Goal: Task Accomplishment & Management: Manage account settings

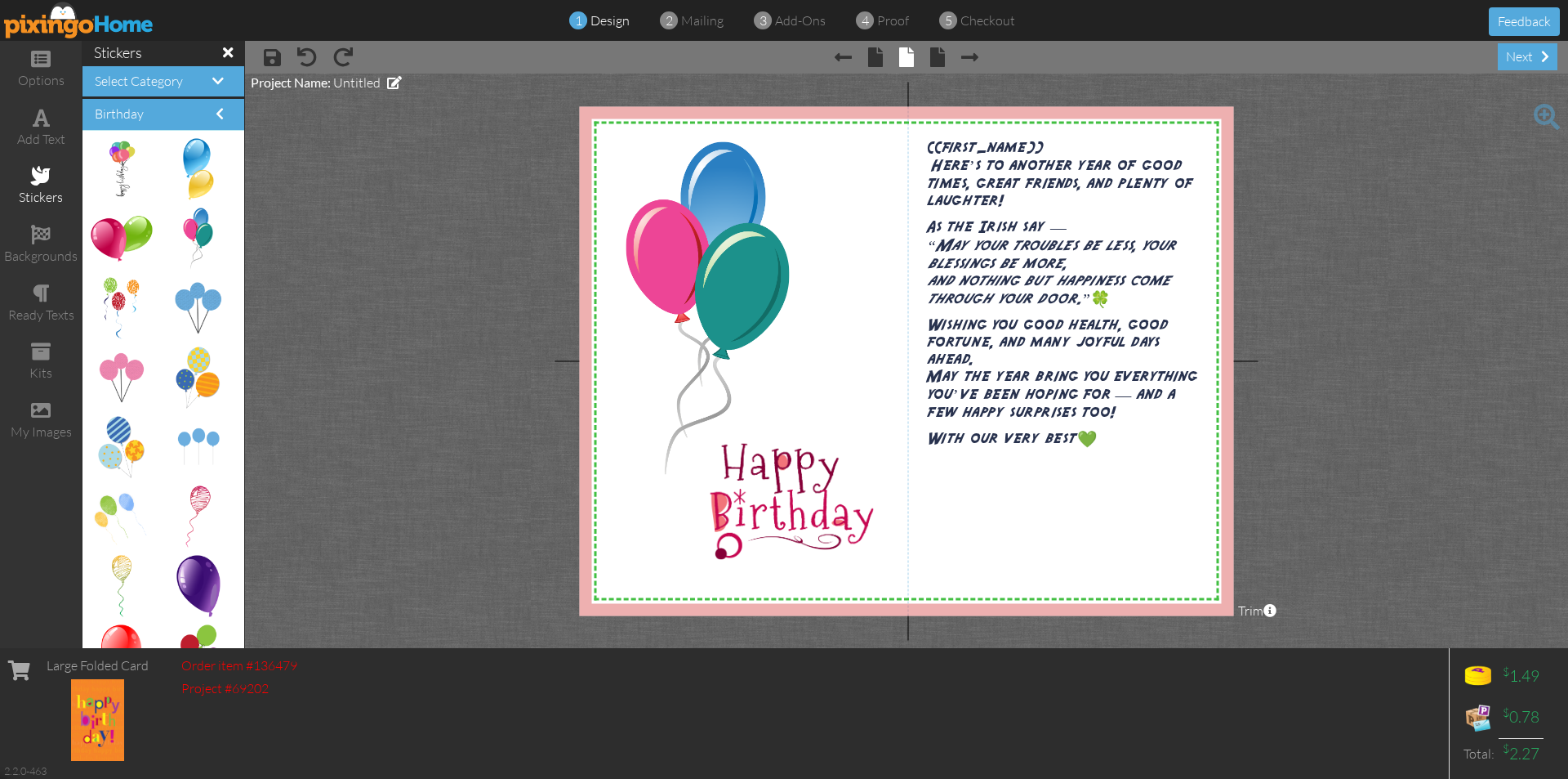
scroll to position [2207, 0]
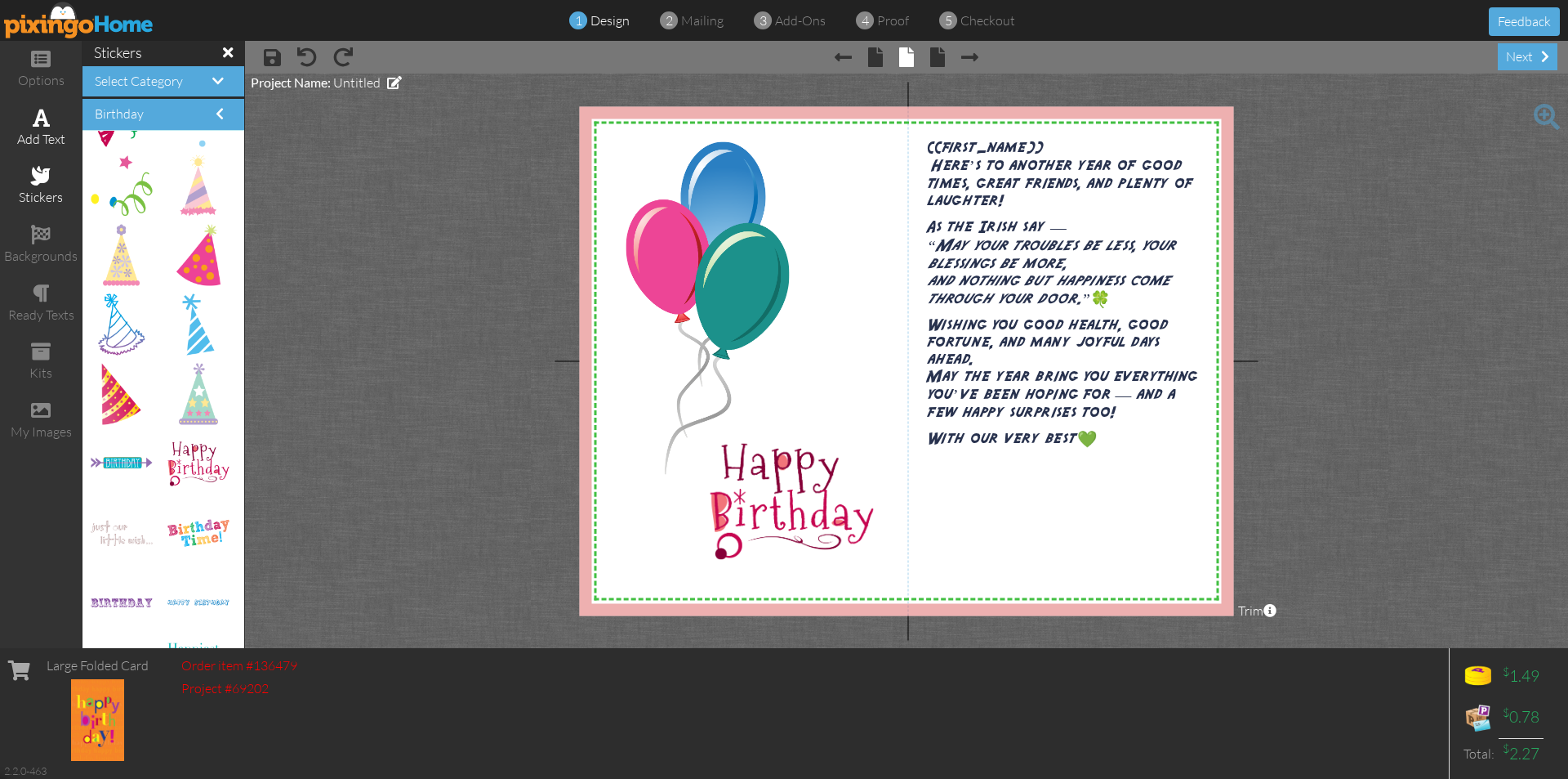
click at [39, 127] on span at bounding box center [40, 118] width 17 height 20
drag, startPoint x: 713, startPoint y: 174, endPoint x: 1036, endPoint y: 557, distance: 501.0
click at [1036, 557] on span "Enter your text" at bounding box center [1027, 552] width 110 height 17
drag, startPoint x: 969, startPoint y: 552, endPoint x: 935, endPoint y: 560, distance: 34.9
click at [935, 560] on div "Enter your text ×" at bounding box center [1048, 553] width 230 height 25
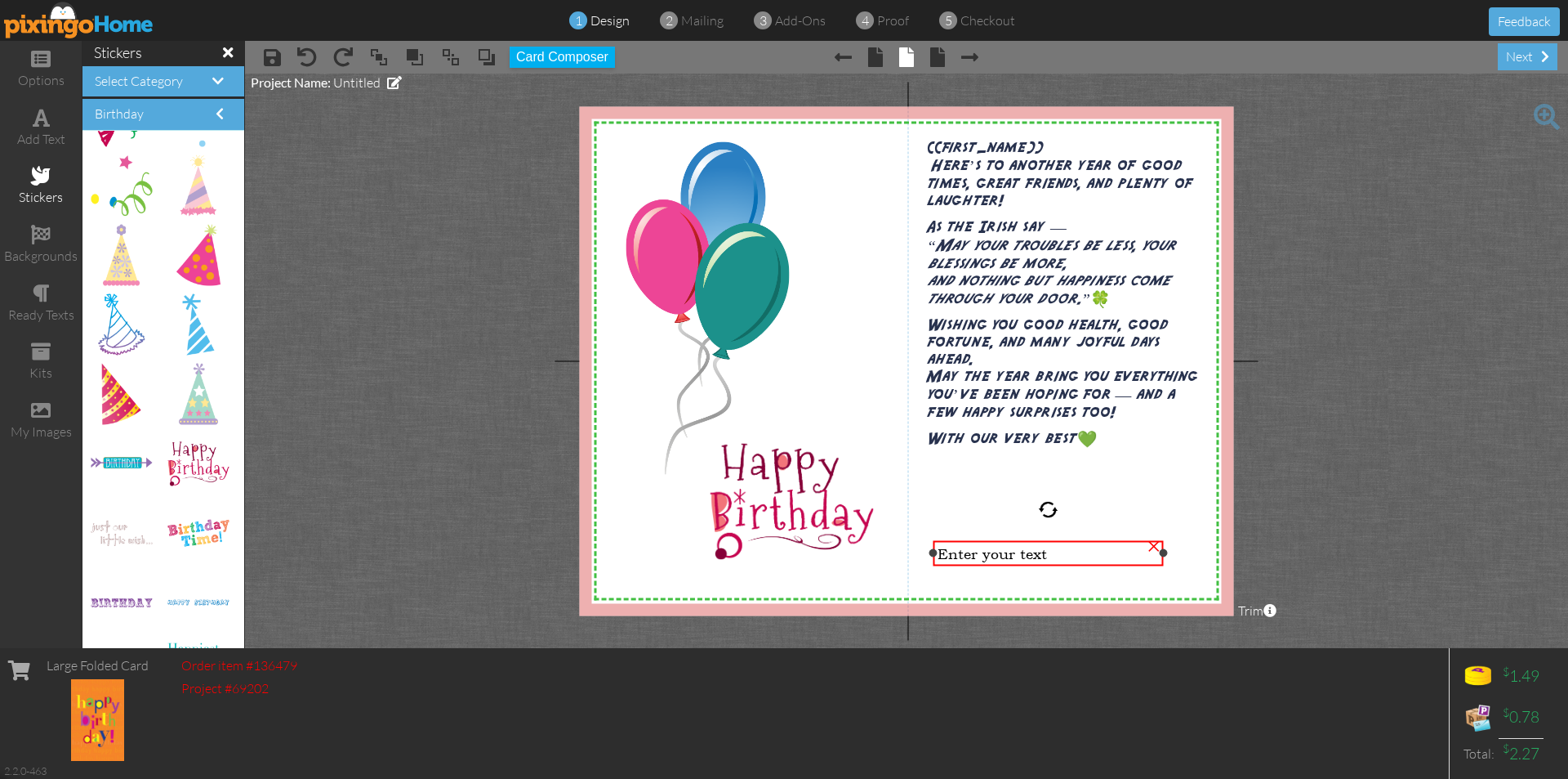
click at [1051, 553] on div "Enter your text" at bounding box center [1048, 552] width 222 height 17
click at [1076, 551] on div "Enter your text" at bounding box center [1048, 549] width 222 height 17
click at [1046, 550] on div "Enter your text" at bounding box center [1048, 549] width 222 height 17
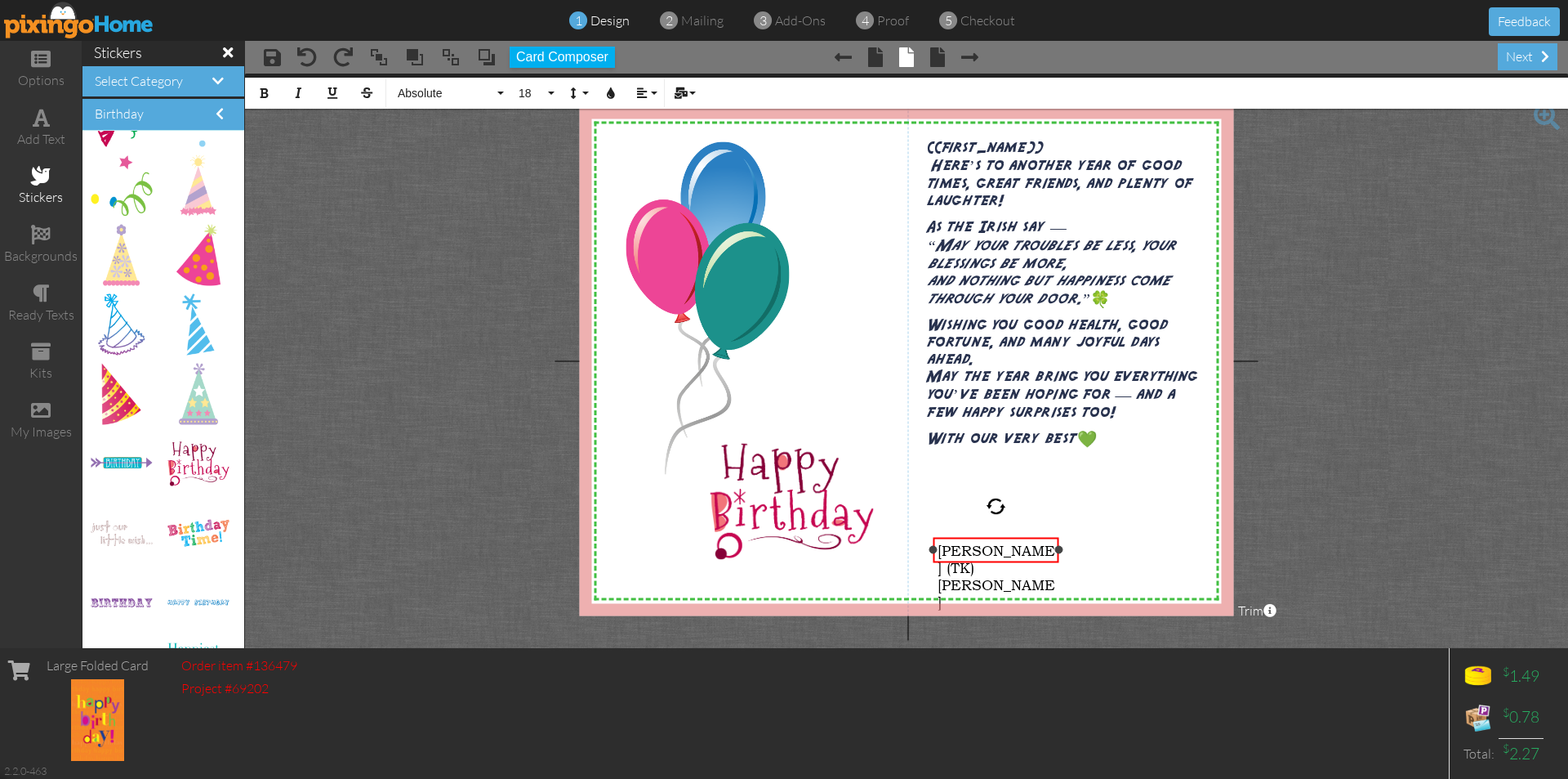
drag, startPoint x: 1165, startPoint y: 550, endPoint x: 1060, endPoint y: 558, distance: 105.3
click at [1059, 558] on div "[PERSON_NAME] (TK) [PERSON_NAME] ×" at bounding box center [996, 550] width 126 height 25
click at [551, 94] on button "18" at bounding box center [534, 93] width 48 height 31
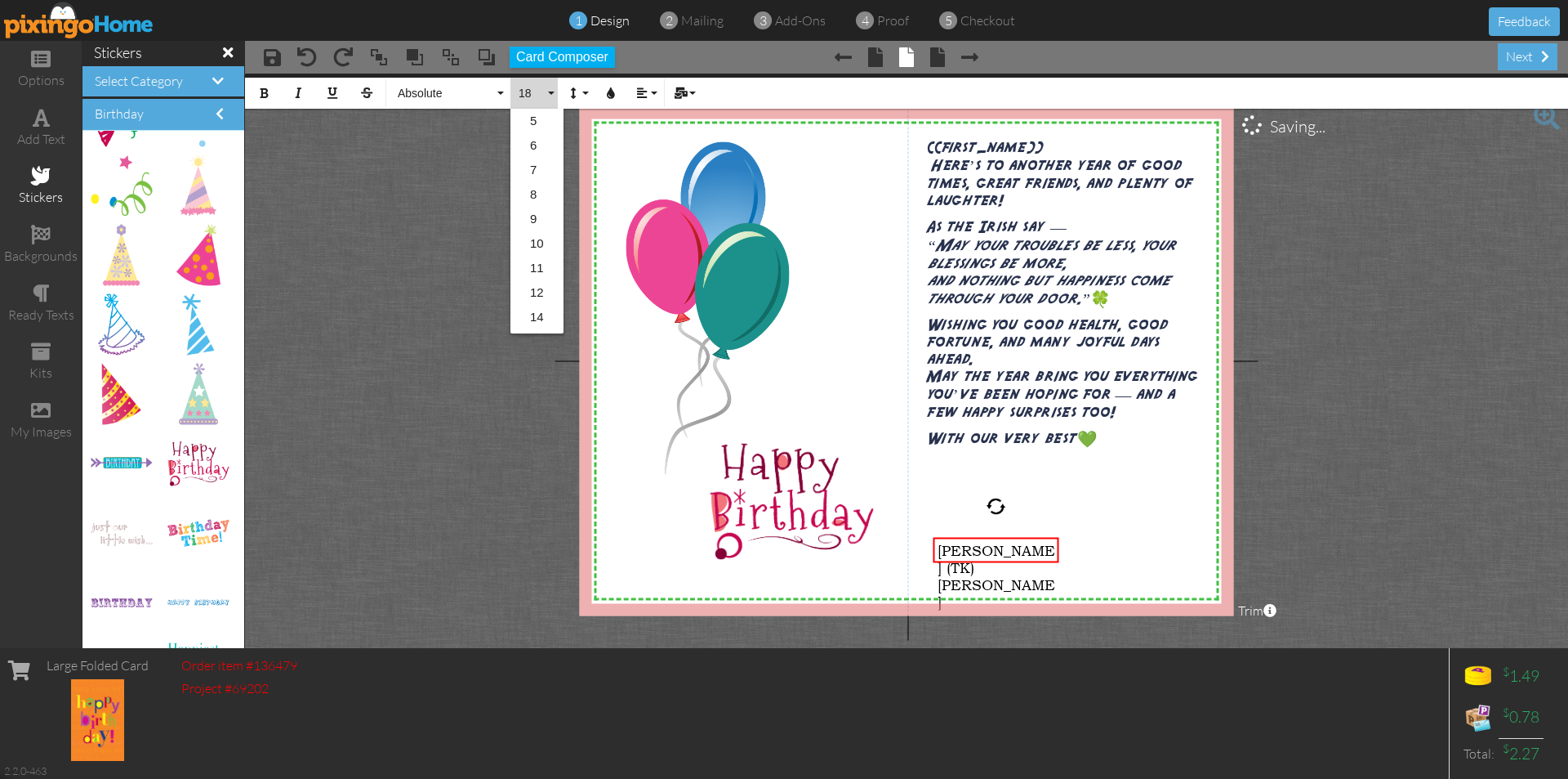
scroll to position [146, 0]
click at [530, 273] on link "22" at bounding box center [537, 269] width 53 height 24
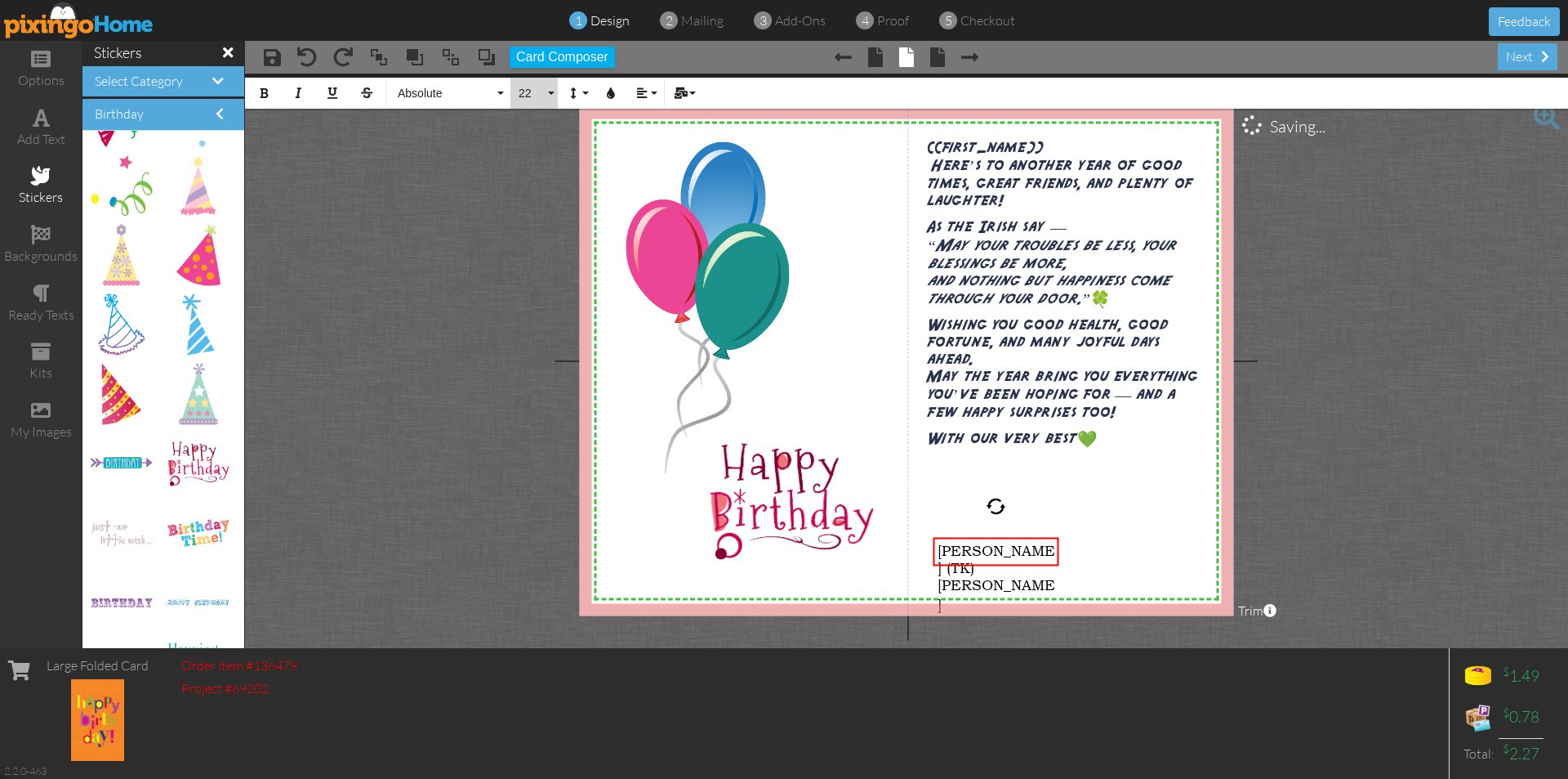
click at [548, 96] on button "22" at bounding box center [534, 93] width 48 height 31
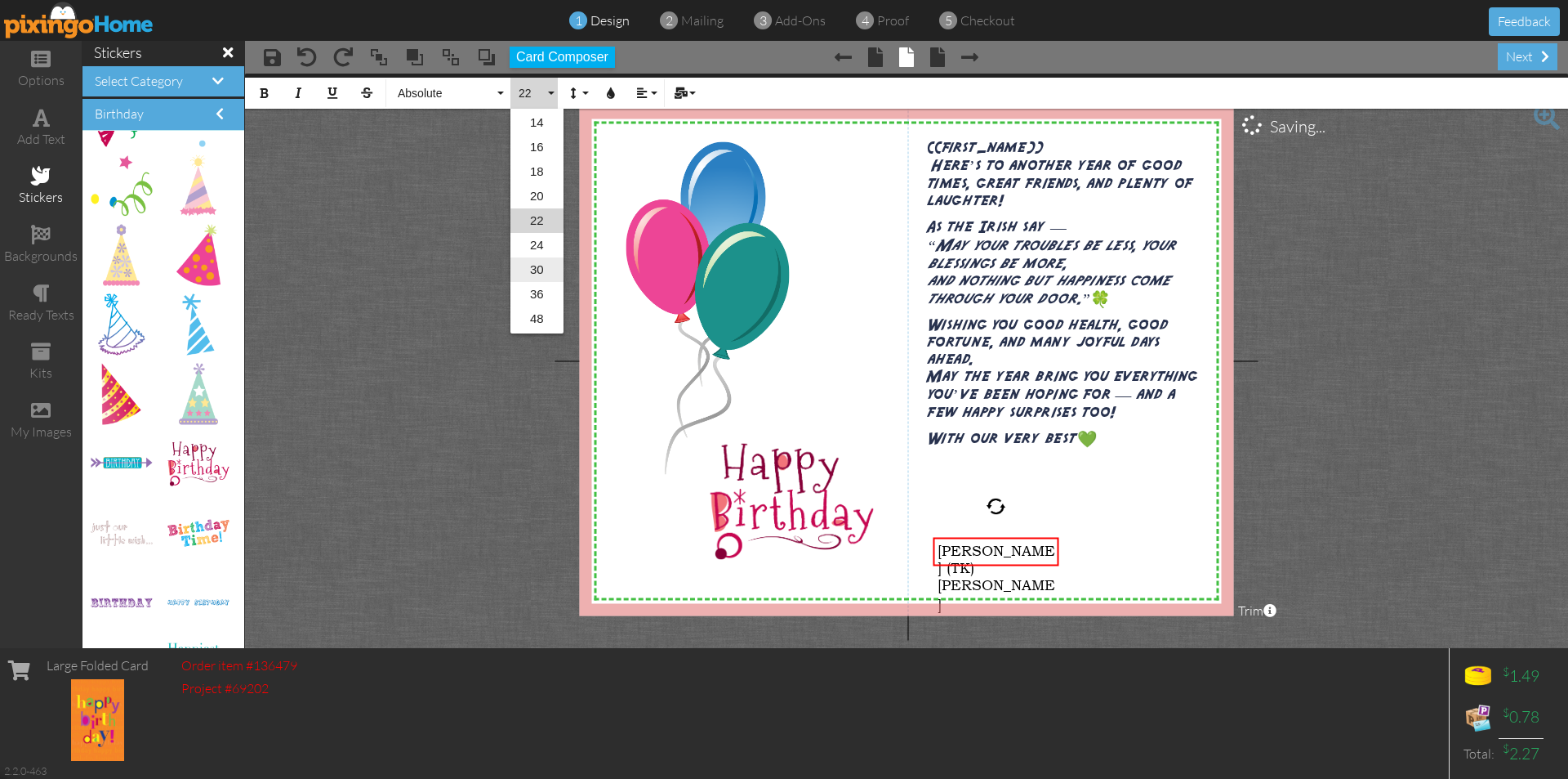
click at [540, 267] on link "30" at bounding box center [537, 269] width 53 height 24
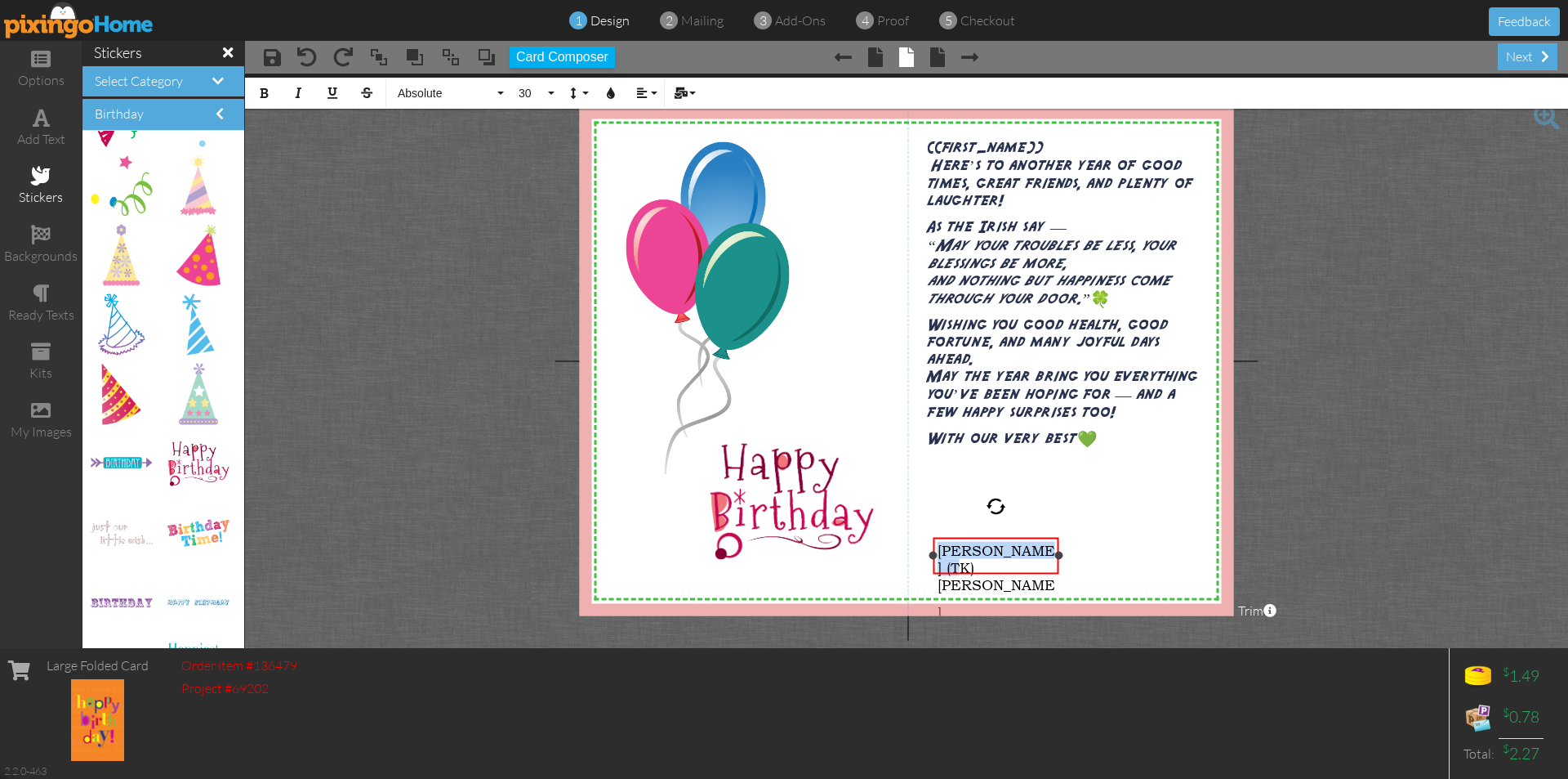
drag, startPoint x: 940, startPoint y: 557, endPoint x: 1044, endPoint y: 555, distance: 104.0
click at [1045, 555] on span "[PERSON_NAME] (TK) [PERSON_NAME]" at bounding box center [996, 580] width 118 height 79
click at [555, 90] on button "18" at bounding box center [534, 93] width 48 height 31
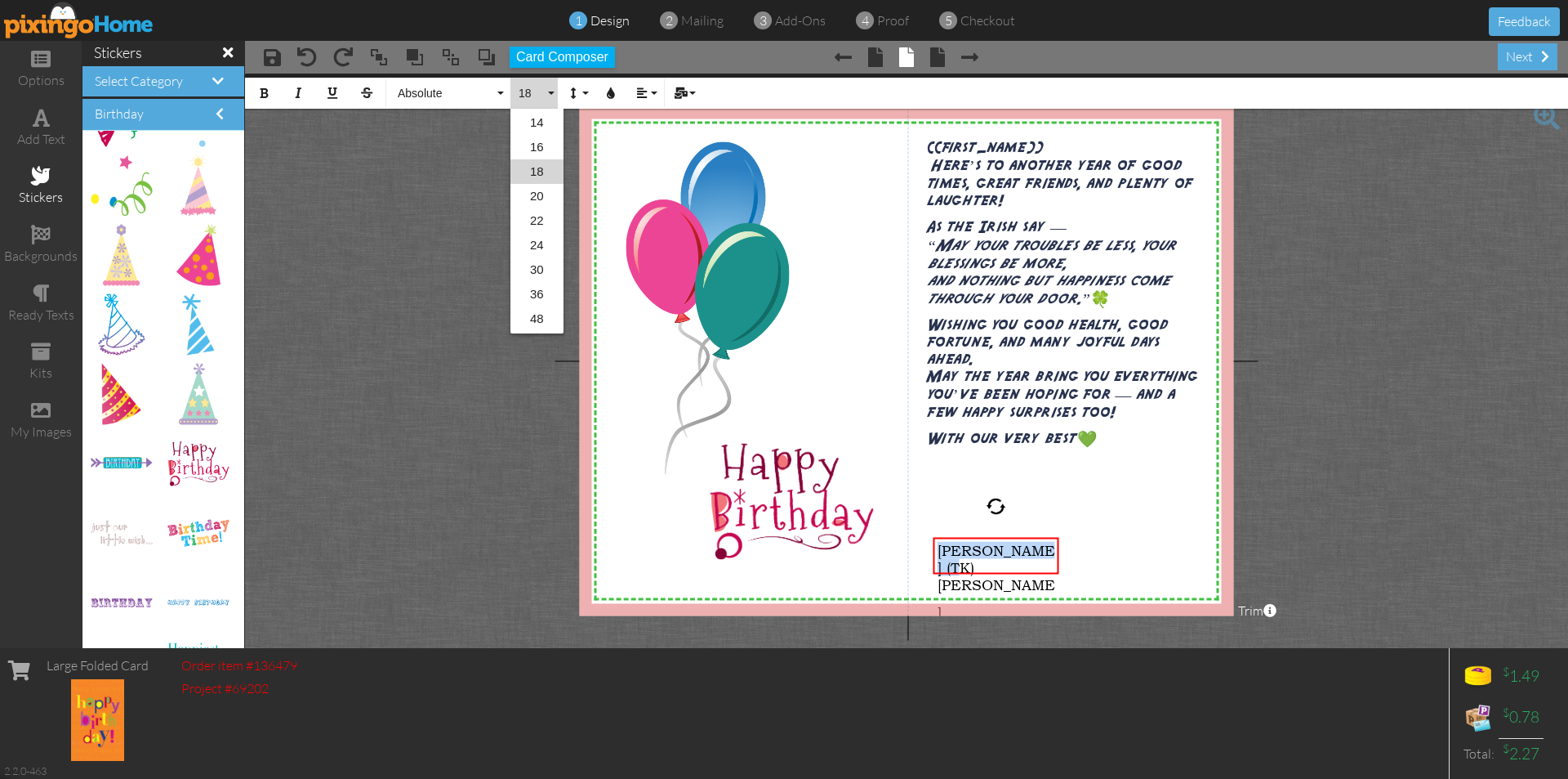
scroll to position [146, 0]
click at [543, 264] on link "22" at bounding box center [537, 269] width 53 height 24
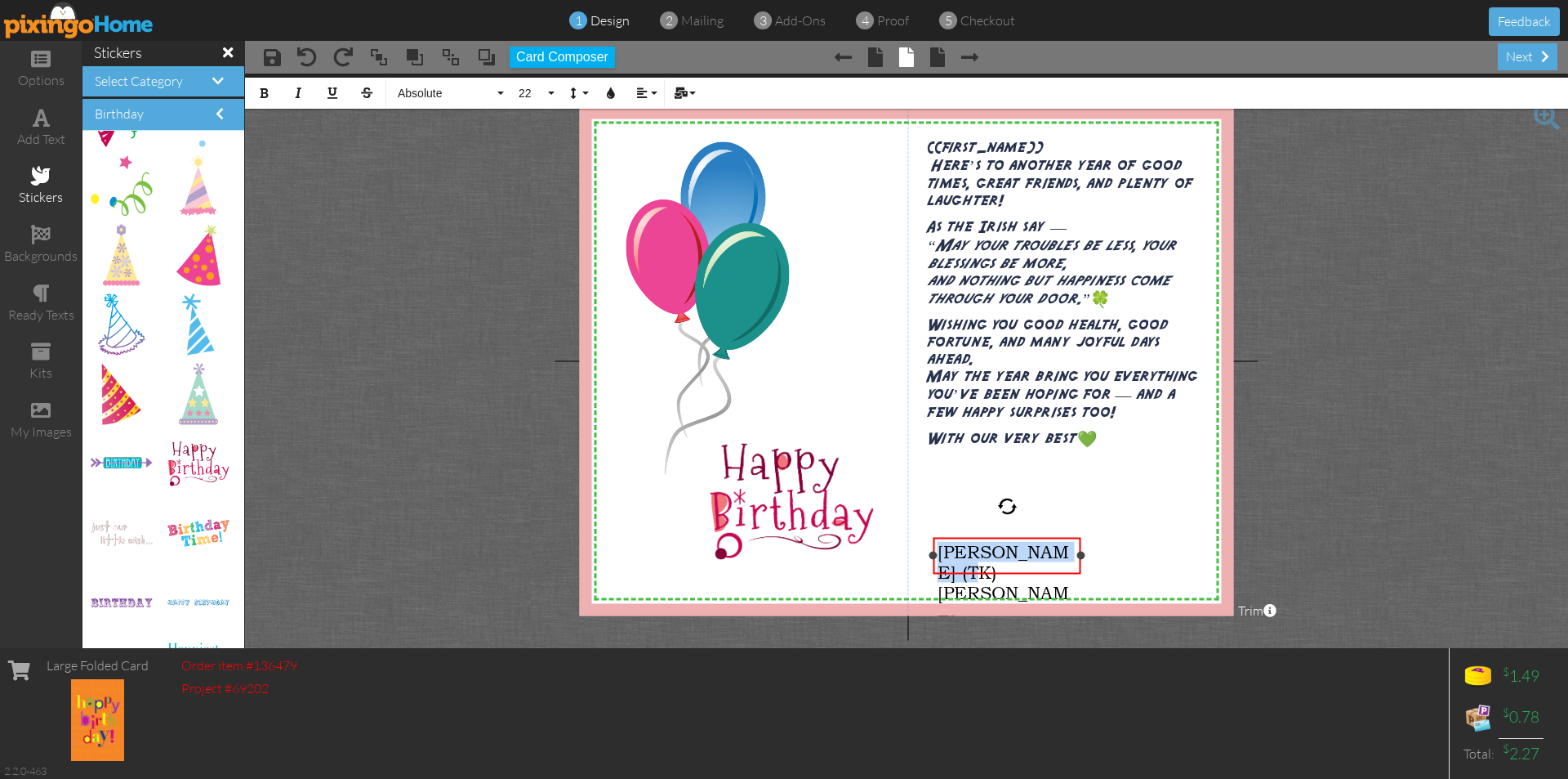
drag, startPoint x: 1060, startPoint y: 567, endPoint x: 1082, endPoint y: 568, distance: 22.0
click at [1082, 568] on div "[PERSON_NAME] (TK) [PERSON_NAME] ​ ×" at bounding box center [1007, 555] width 147 height 37
click at [552, 94] on button "22" at bounding box center [534, 93] width 48 height 31
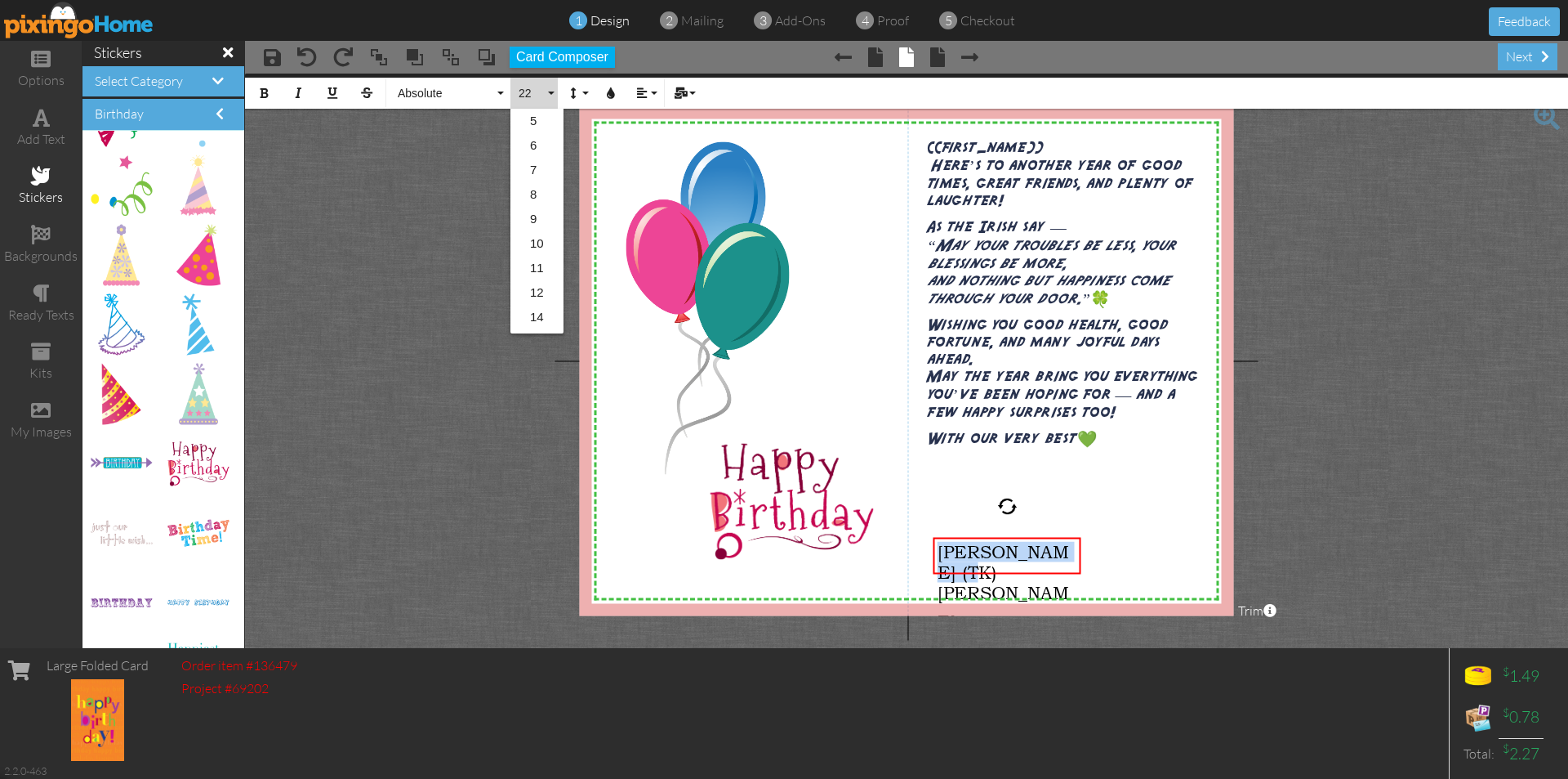
scroll to position [194, 0]
click at [539, 244] on link "24" at bounding box center [537, 245] width 53 height 24
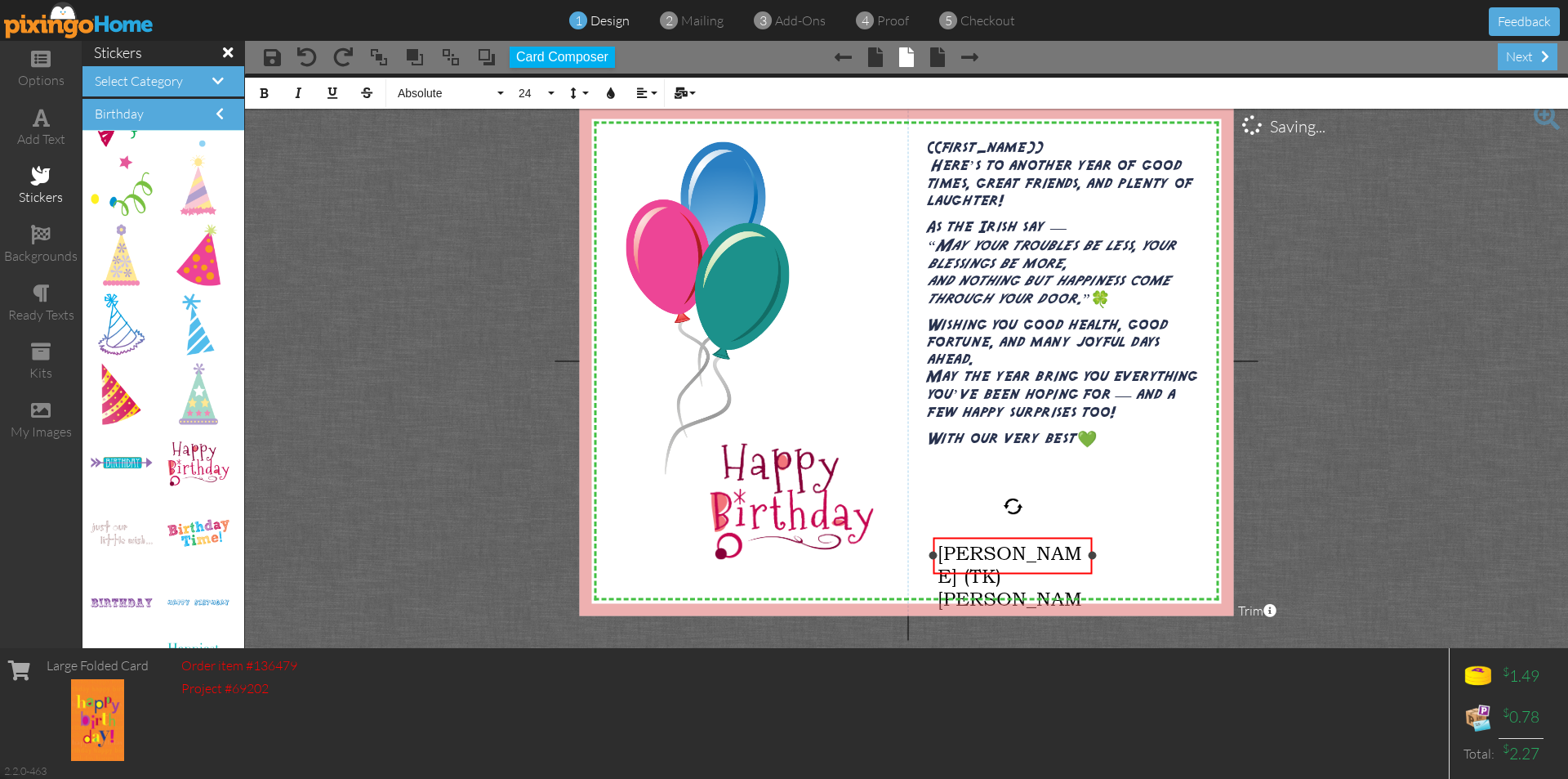
drag, startPoint x: 1083, startPoint y: 568, endPoint x: 1094, endPoint y: 563, distance: 12.1
click at [1093, 563] on div "[PERSON_NAME] (TK) [PERSON_NAME] ​ ×" at bounding box center [1012, 555] width 159 height 37
click at [617, 92] on button "Colors" at bounding box center [610, 93] width 31 height 31
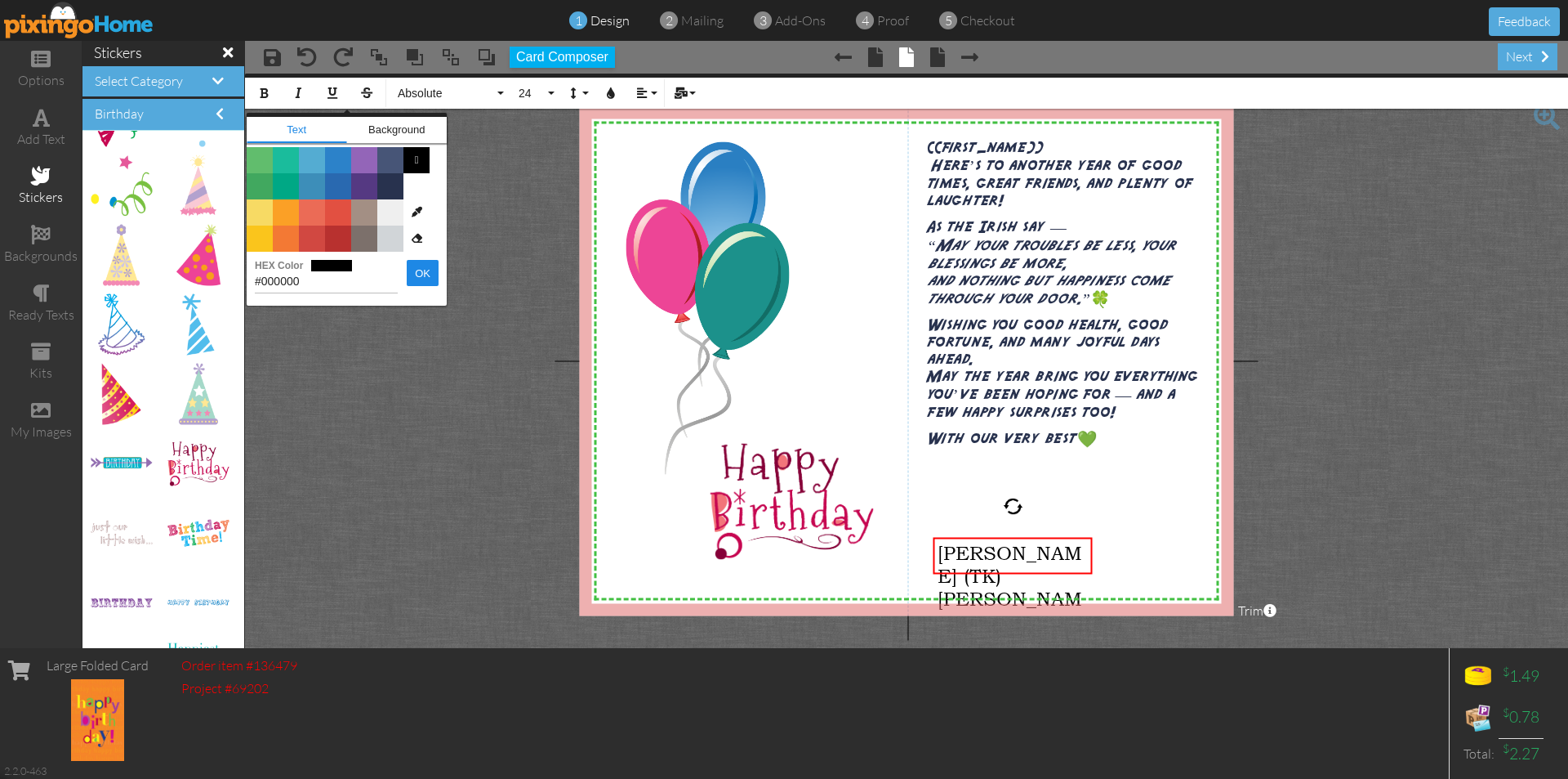
click at [1145, 536] on div "X X X X X X X X X X X X X X X X X X X X X X X X X X X X X X X X X X X X X X X X…" at bounding box center [907, 361] width 655 height 509
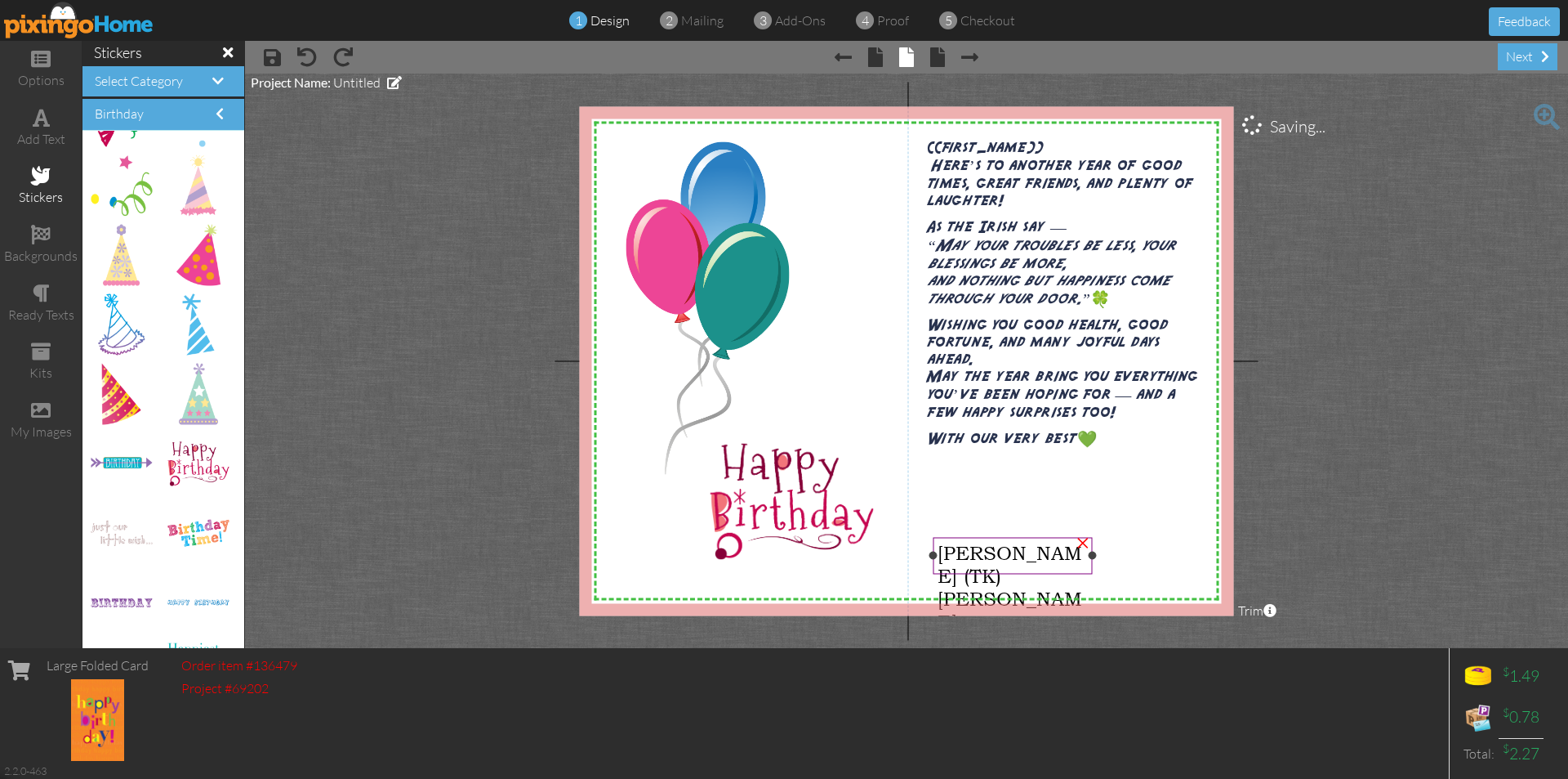
click at [949, 559] on span "[PERSON_NAME] (TK) [PERSON_NAME]" at bounding box center [1010, 586] width 145 height 92
click at [949, 558] on span "[PERSON_NAME] (TK) [PERSON_NAME]" at bounding box center [1010, 586] width 145 height 92
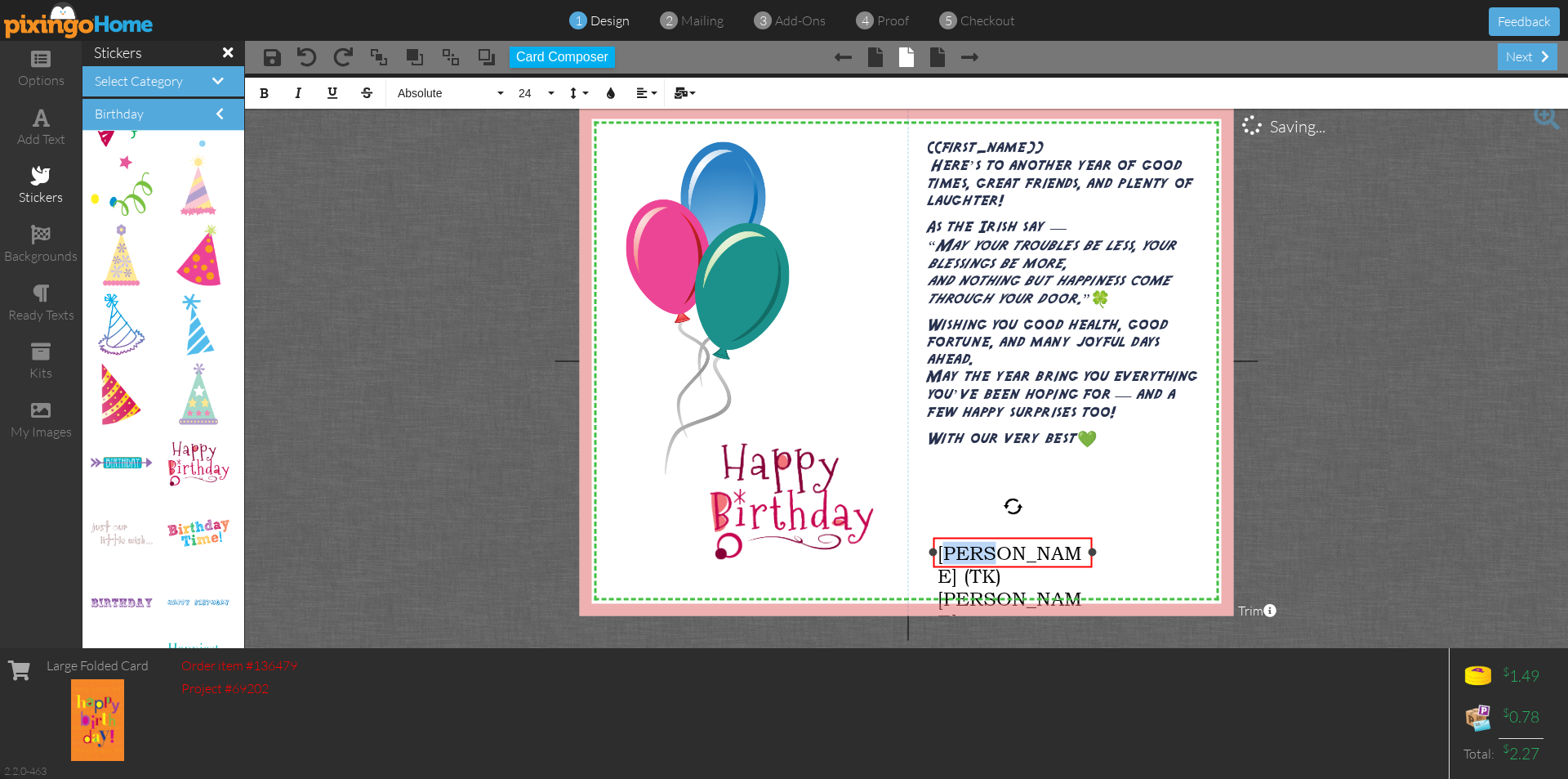
drag, startPoint x: 949, startPoint y: 551, endPoint x: 976, endPoint y: 551, distance: 27.0
click at [978, 551] on span "[PERSON_NAME] (TK) [PERSON_NAME]" at bounding box center [1010, 586] width 145 height 92
drag, startPoint x: 940, startPoint y: 550, endPoint x: 1085, endPoint y: 551, distance: 145.0
click at [1085, 551] on div "[PERSON_NAME] (TK) [PERSON_NAME]" at bounding box center [1013, 586] width 151 height 92
click at [618, 96] on button "Colors" at bounding box center [610, 93] width 31 height 31
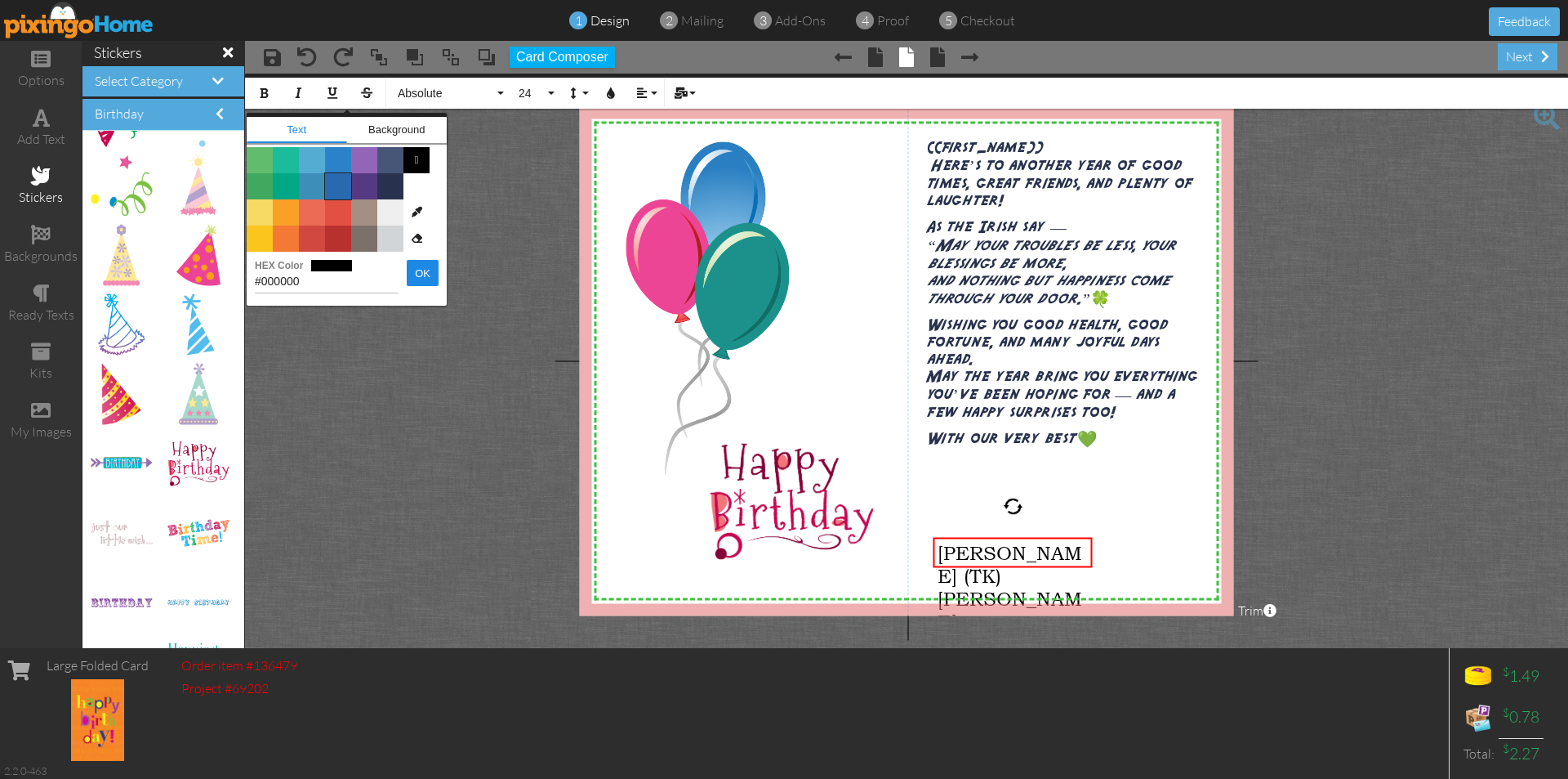
click at [334, 181] on span "Color #2969B0" at bounding box center [338, 186] width 26 height 26
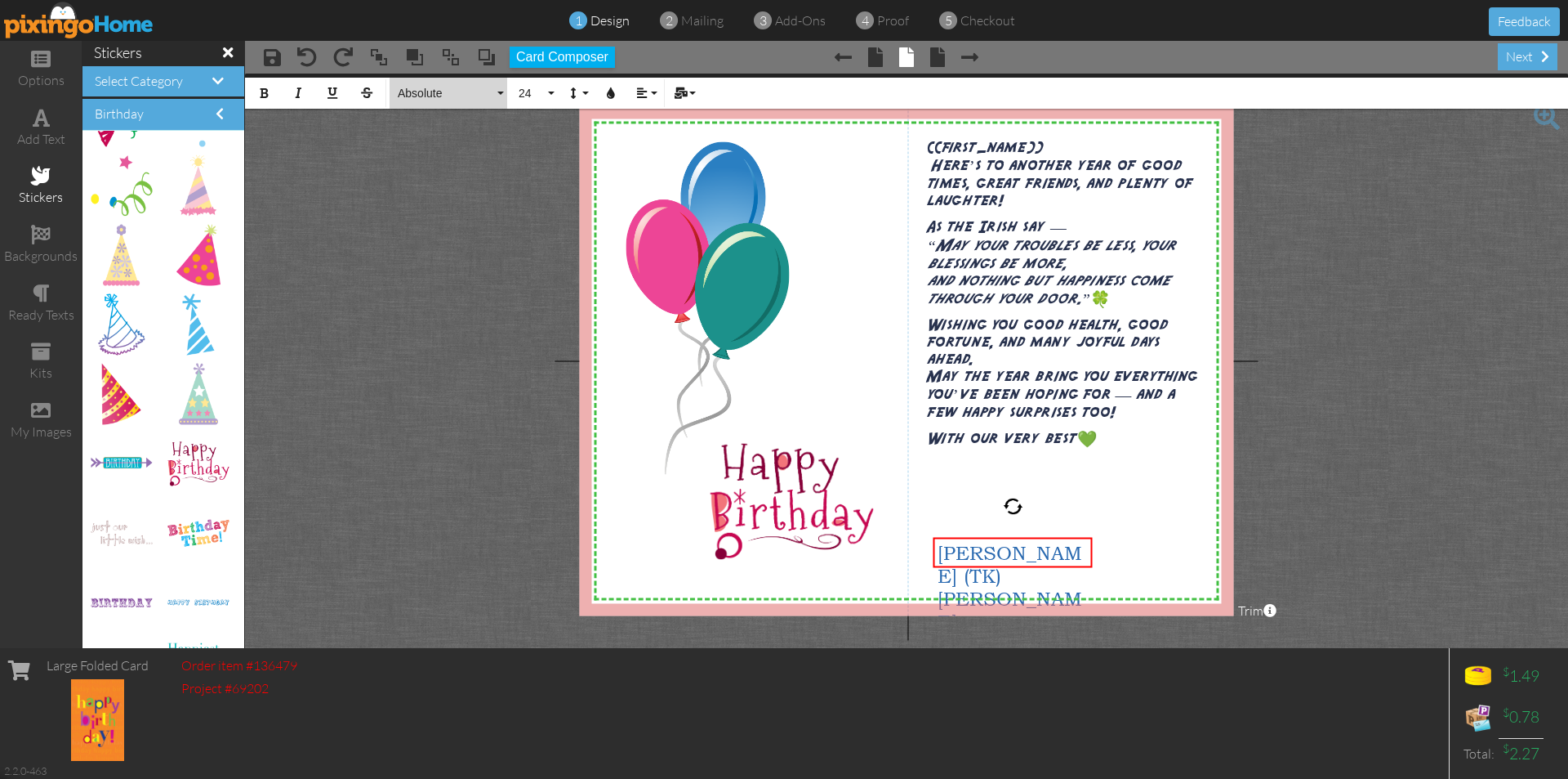
click at [501, 89] on button "Absolute" at bounding box center [448, 93] width 118 height 31
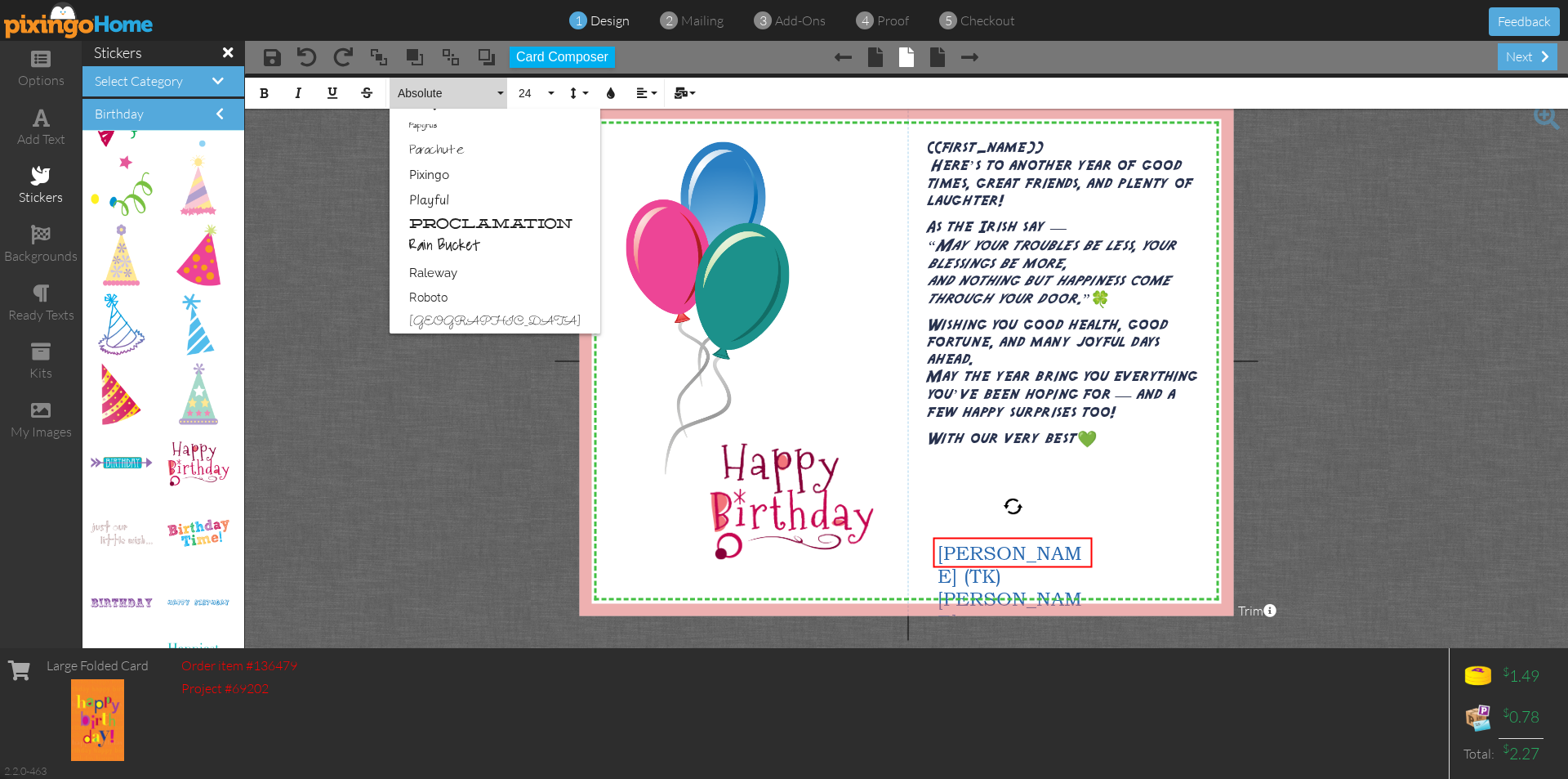
scroll to position [818, 0]
click at [468, 228] on link "Rain Bucket" at bounding box center [494, 235] width 210 height 24
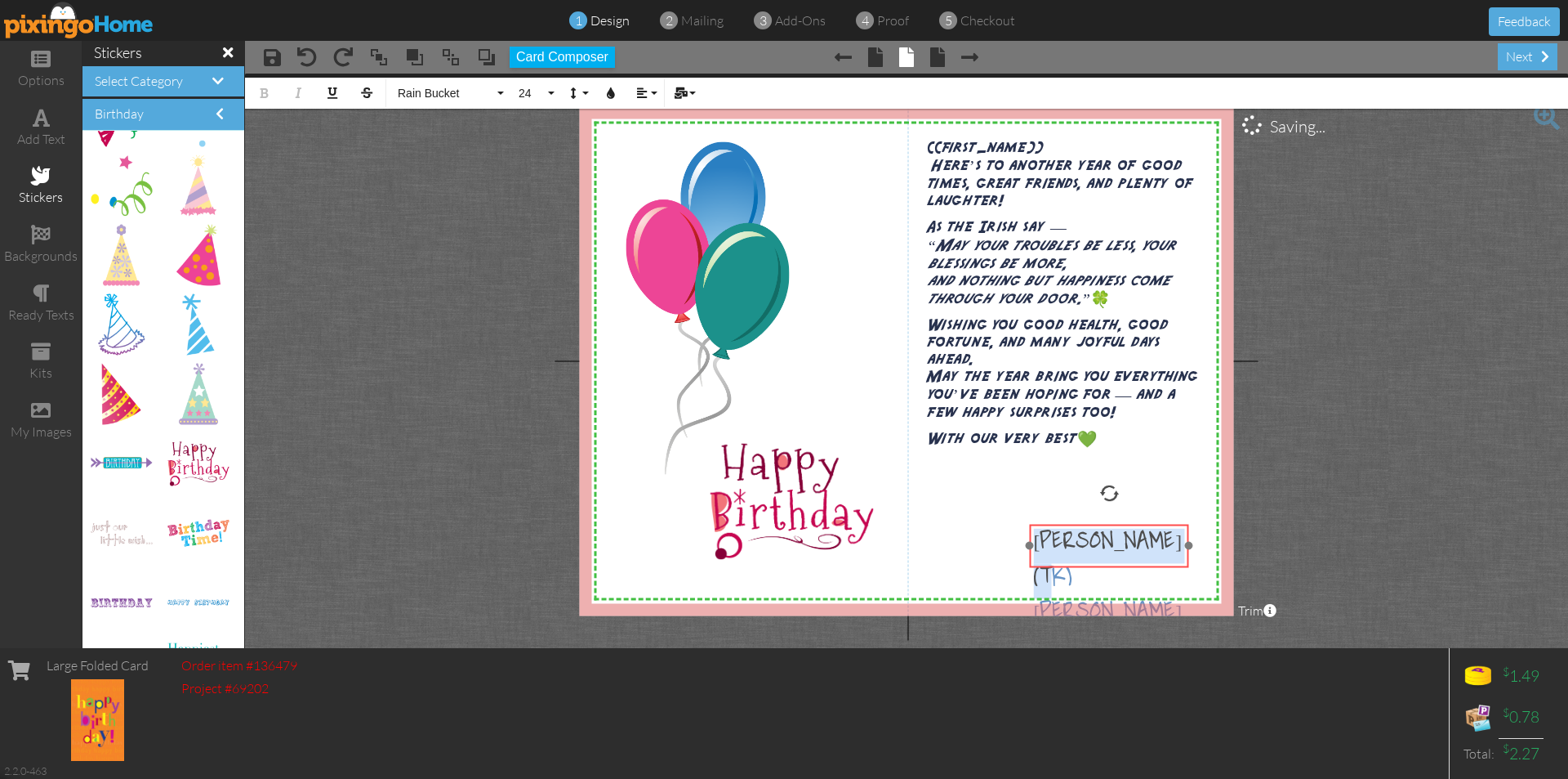
drag, startPoint x: 1094, startPoint y: 567, endPoint x: 1190, endPoint y: 553, distance: 97.0
click at [1190, 553] on div at bounding box center [1109, 545] width 167 height 51
drag, startPoint x: 1111, startPoint y: 496, endPoint x: 1103, endPoint y: 502, distance: 10.0
click at [1103, 502] on div at bounding box center [1102, 493] width 22 height 22
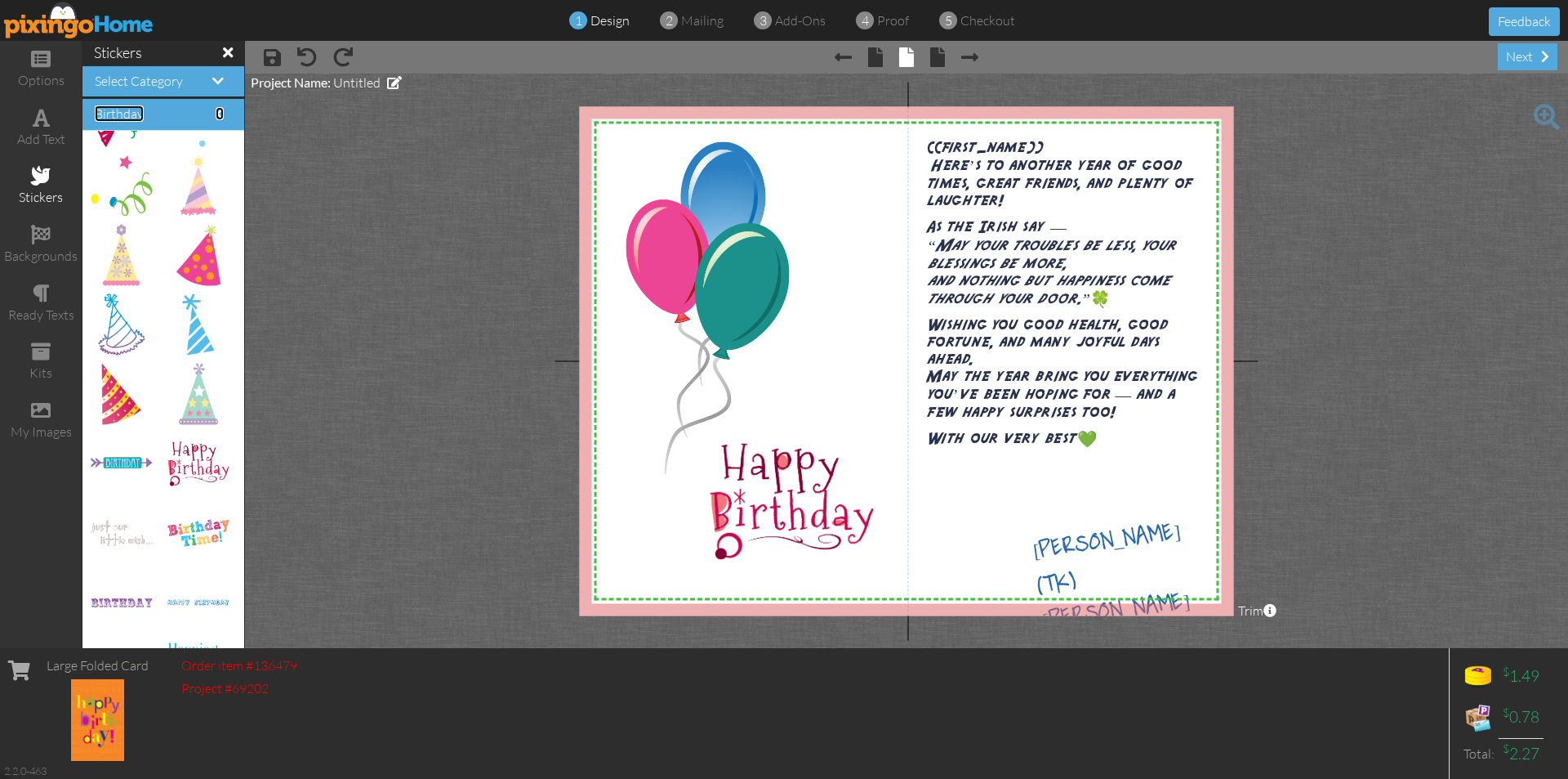
click at [216, 111] on span at bounding box center [219, 113] width 8 height 13
click at [212, 84] on span at bounding box center [218, 81] width 12 height 13
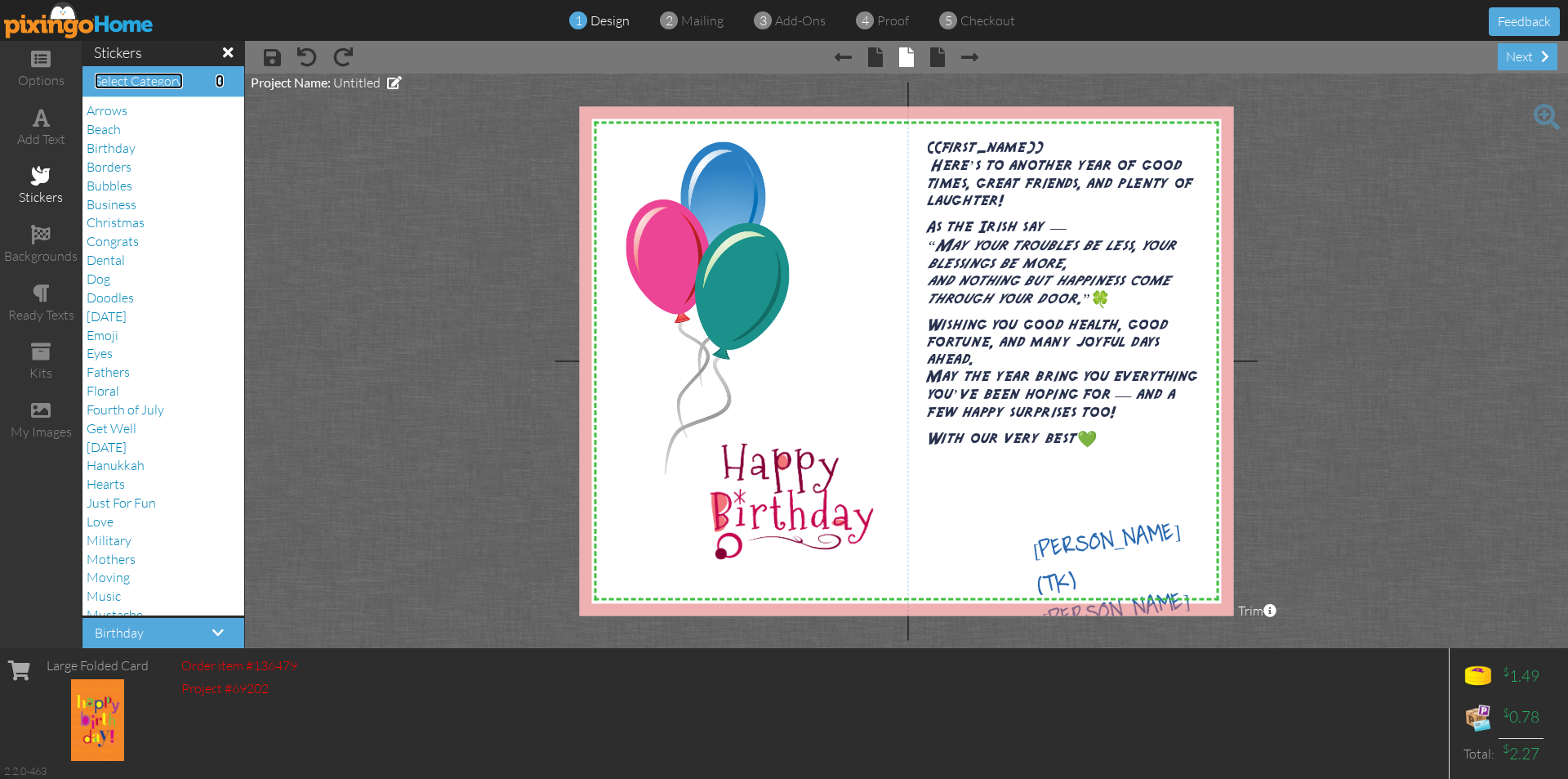
click at [216, 84] on span at bounding box center [219, 81] width 8 height 13
click at [216, 77] on span at bounding box center [219, 81] width 8 height 13
click at [41, 125] on span at bounding box center [40, 118] width 17 height 20
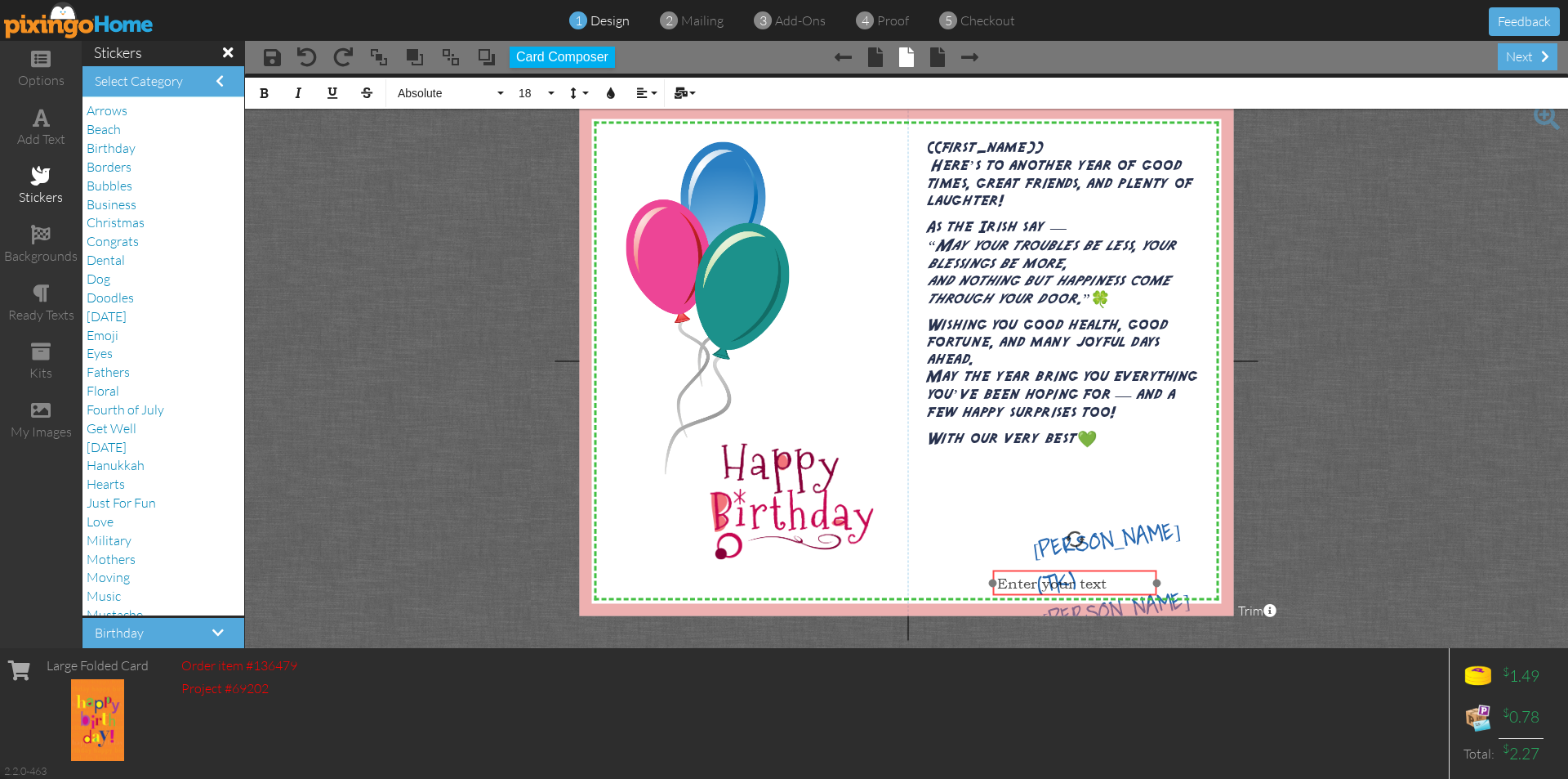
drag, startPoint x: 1117, startPoint y: 561, endPoint x: 1069, endPoint y: 593, distance: 57.7
click at [1069, 593] on div "​ Enter your text ​" at bounding box center [1075, 583] width 164 height 25
click at [550, 94] on button "18" at bounding box center [534, 93] width 48 height 31
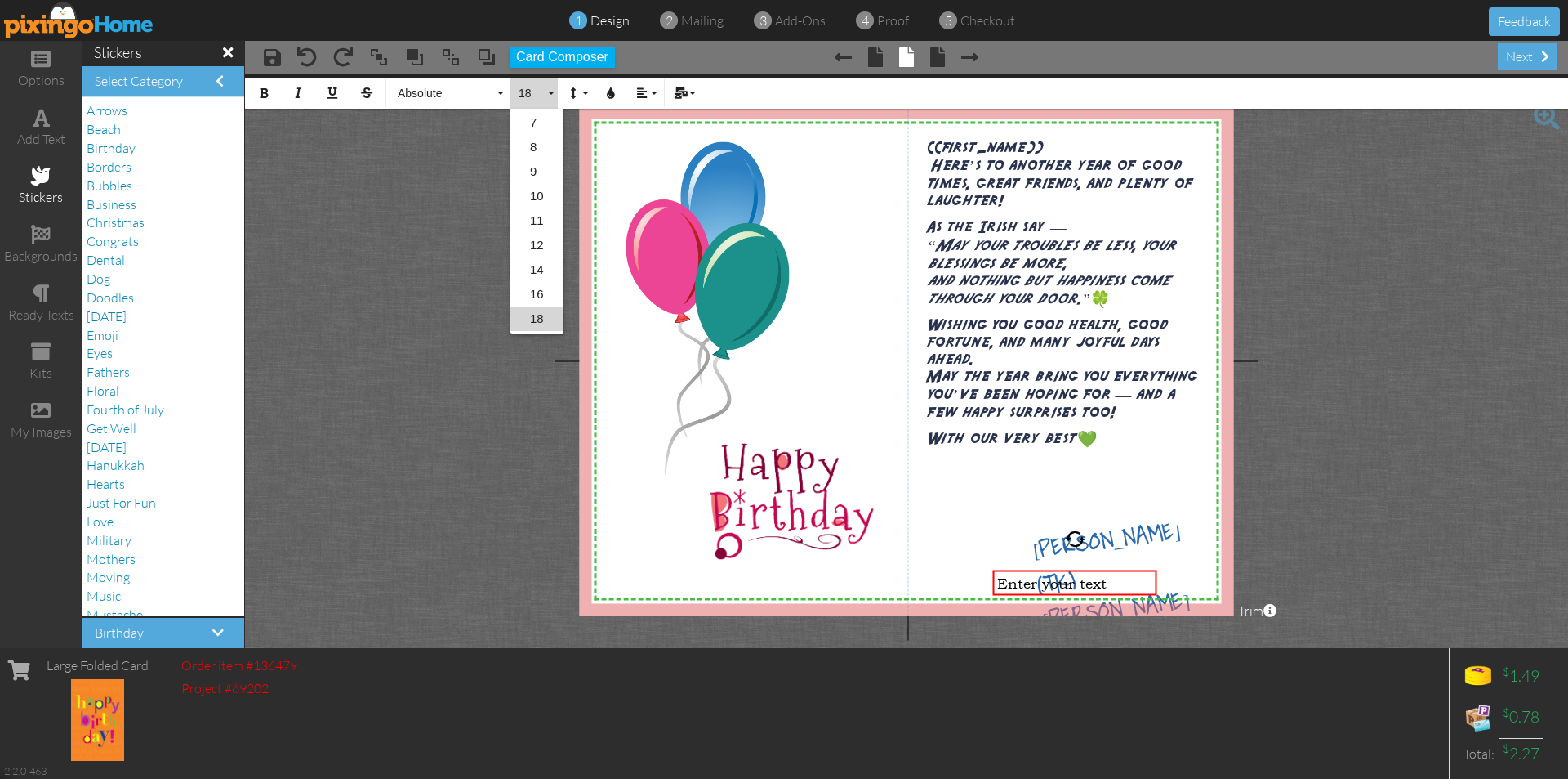
scroll to position [14, 0]
click at [538, 177] on link "8" at bounding box center [537, 179] width 53 height 24
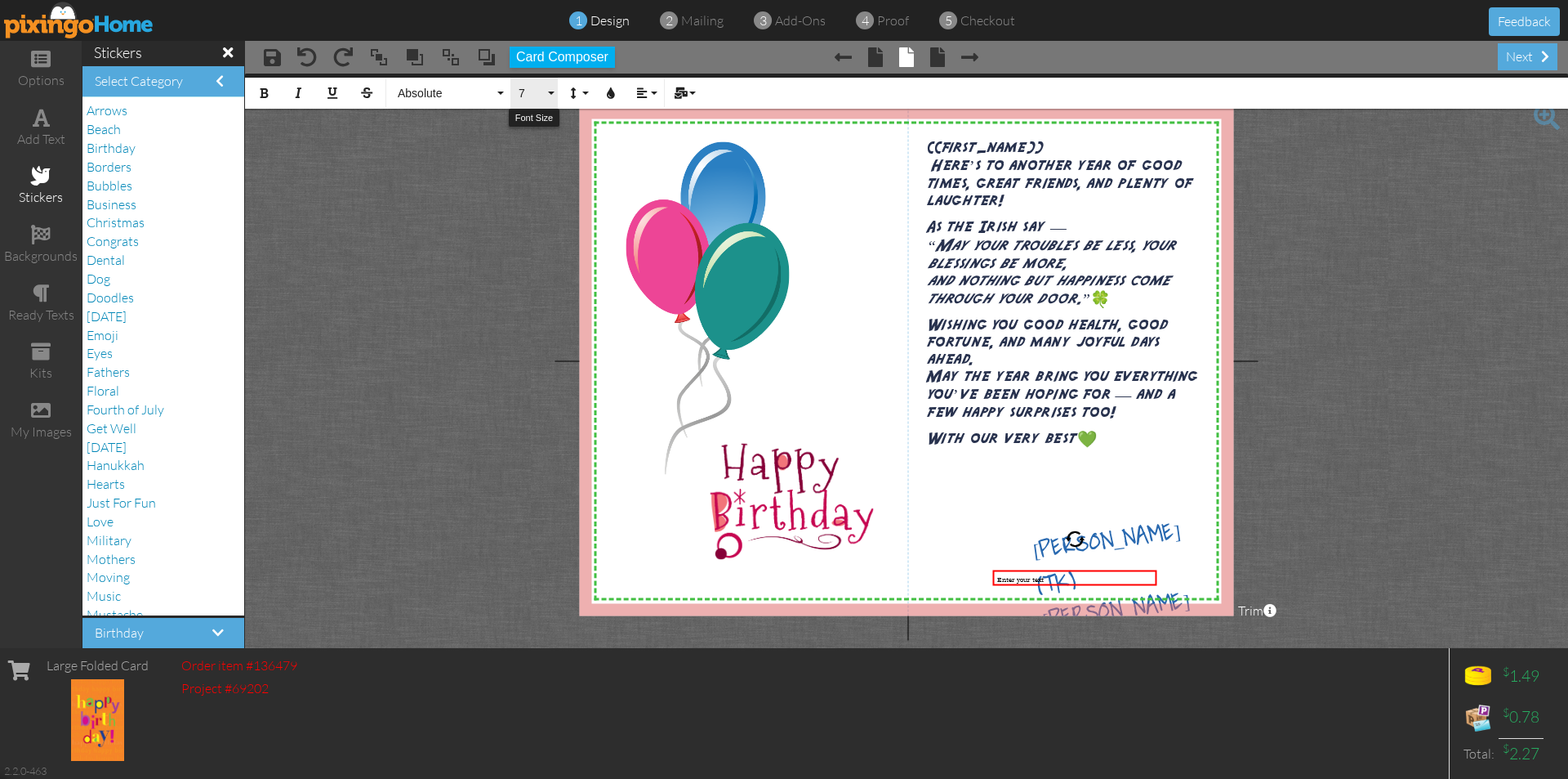
click at [549, 94] on button "7" at bounding box center [534, 93] width 48 height 31
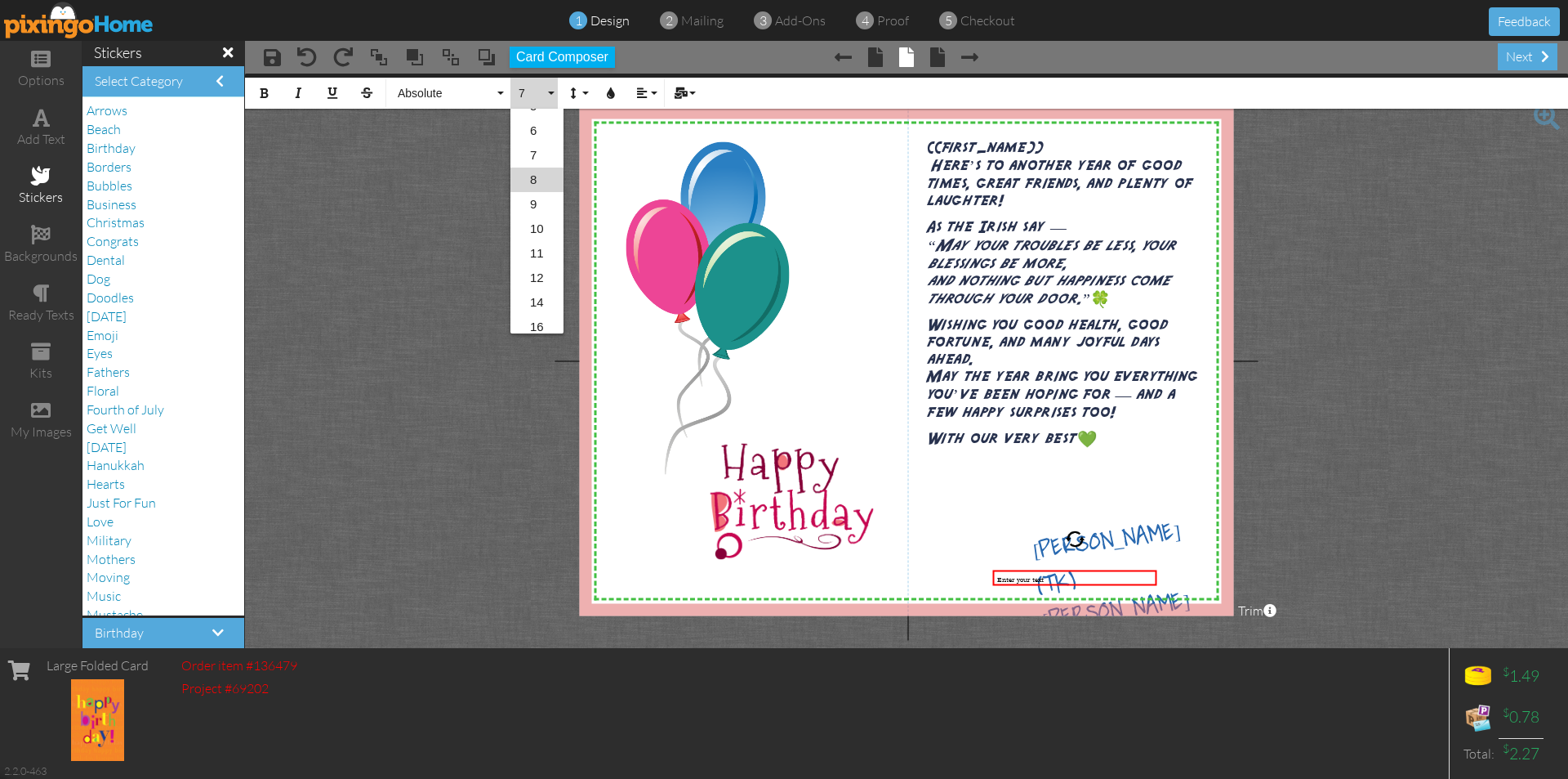
scroll to position [0, 0]
click at [522, 238] on link "10" at bounding box center [537, 243] width 53 height 24
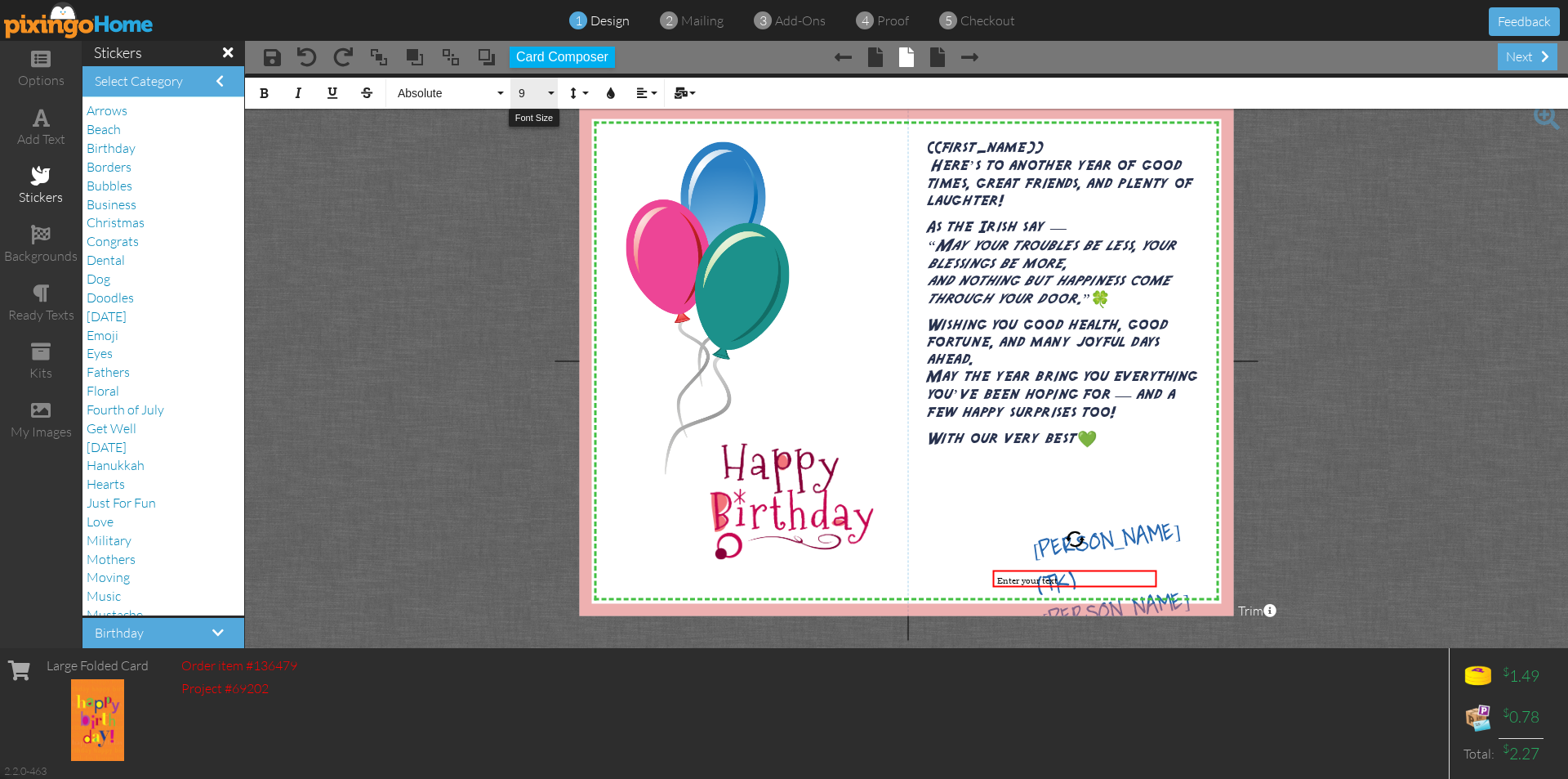
click at [549, 94] on button "9" at bounding box center [534, 93] width 48 height 31
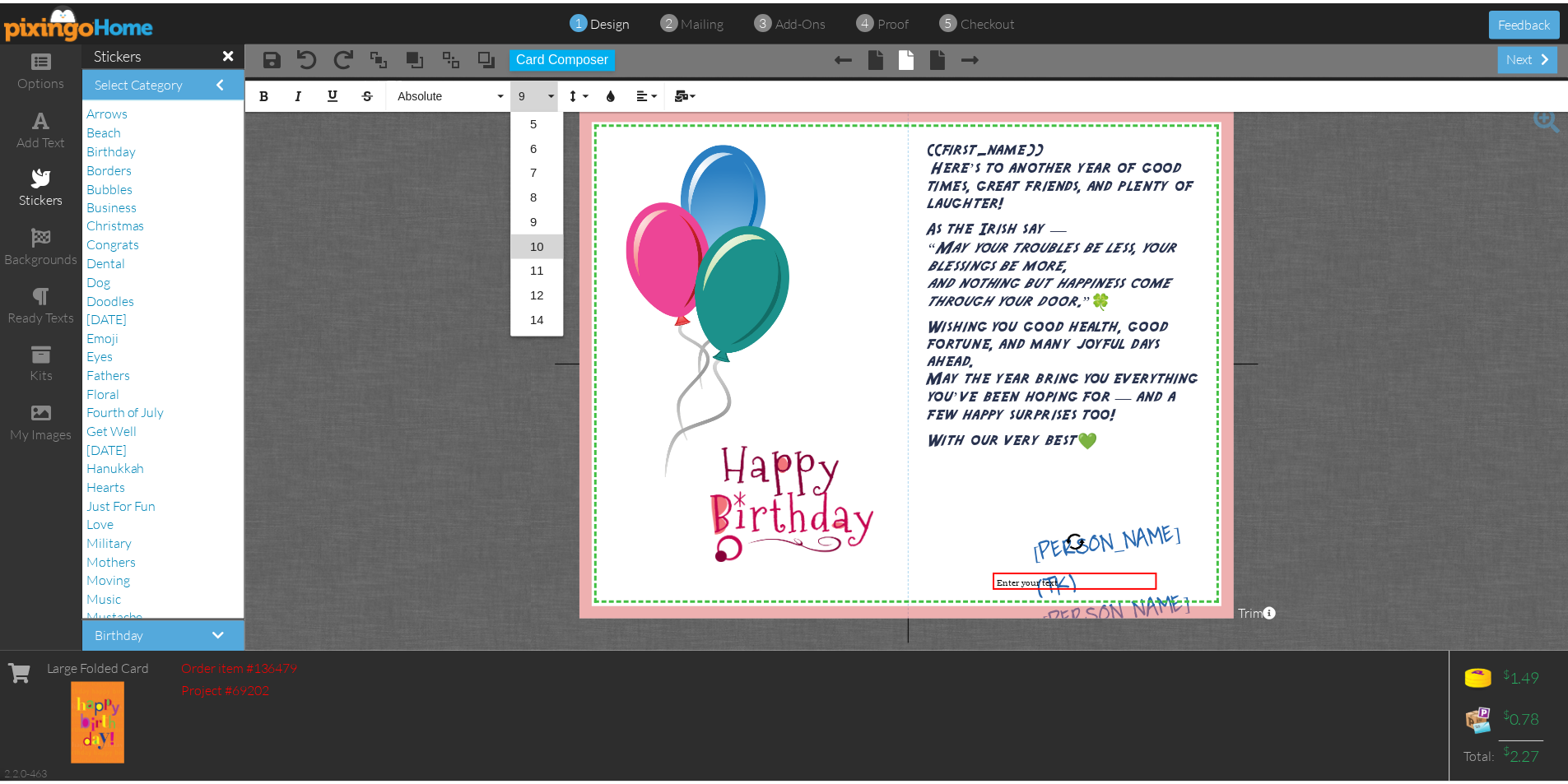
scroll to position [23, 0]
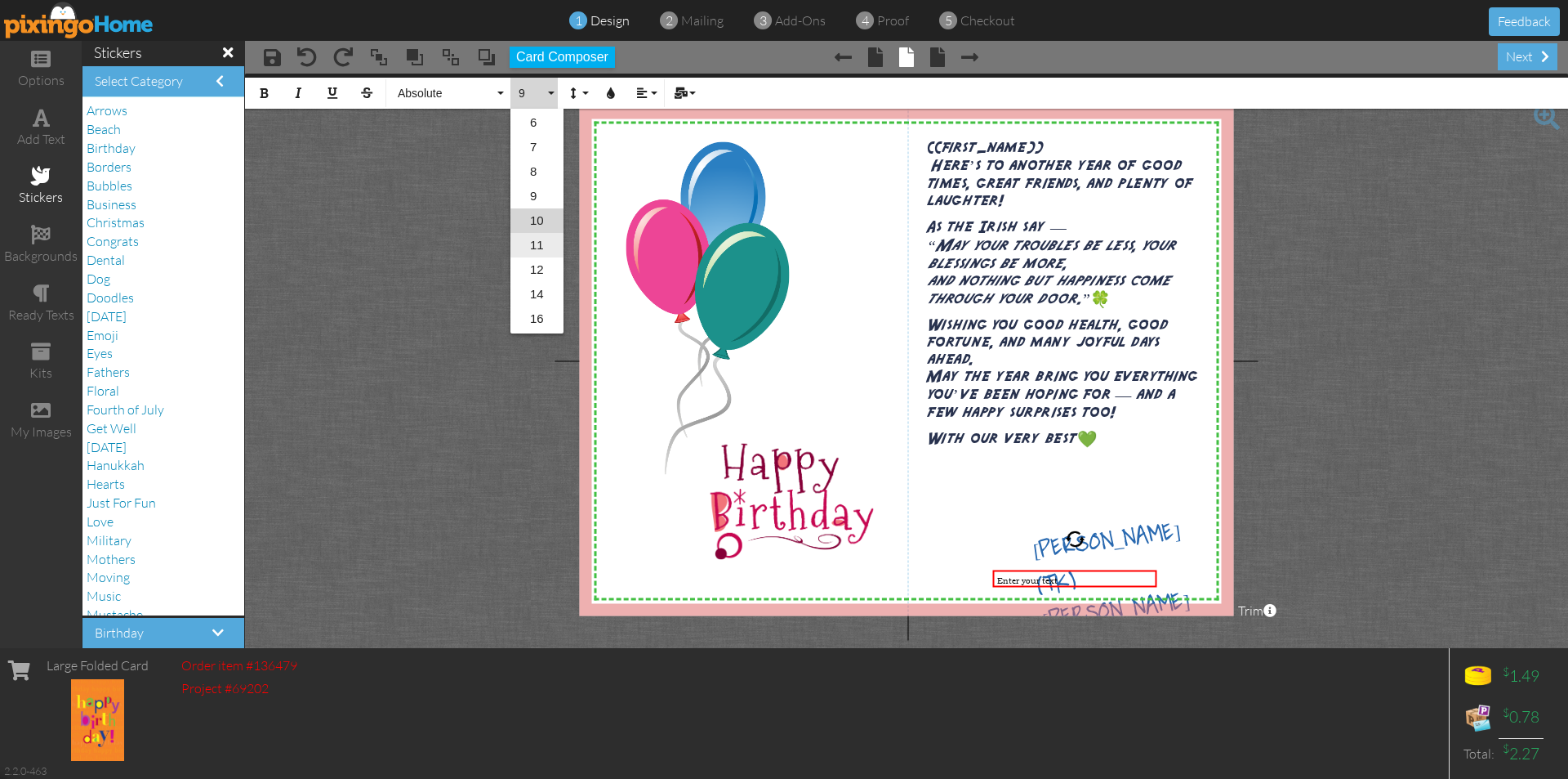
click at [538, 243] on link "11" at bounding box center [537, 245] width 53 height 24
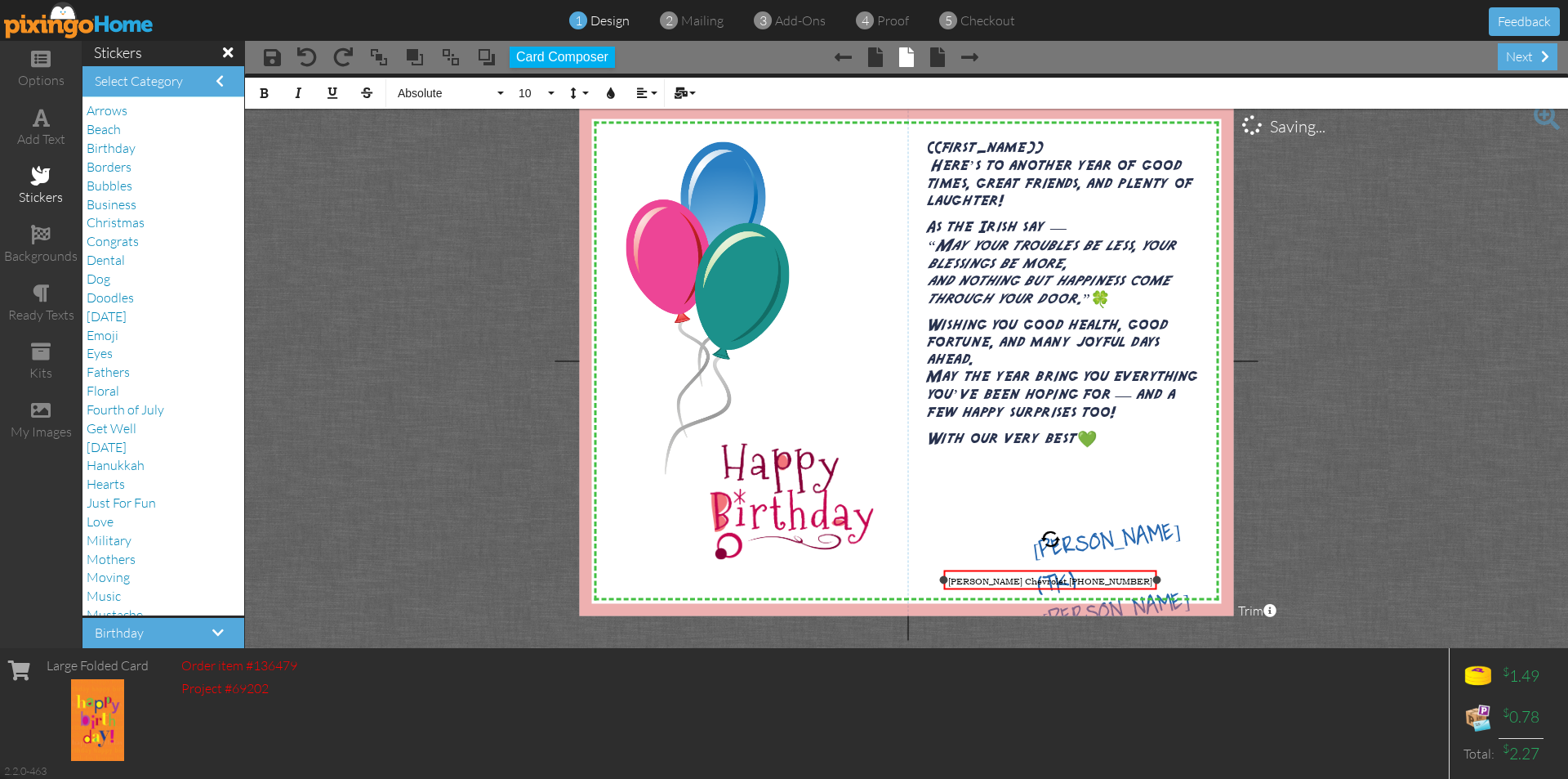
drag, startPoint x: 992, startPoint y: 586, endPoint x: 950, endPoint y: 591, distance: 42.3
click at [944, 590] on div "[PERSON_NAME] Chevrolet [PHONE_NUMBER] ×" at bounding box center [1050, 580] width 212 height 20
drag, startPoint x: 1160, startPoint y: 580, endPoint x: 1208, endPoint y: 578, distance: 48.0
click at [1208, 578] on div at bounding box center [1205, 580] width 8 height 8
click at [1064, 578] on span "[PERSON_NAME] Chevrolet [PHONE_NUMBER]" at bounding box center [1051, 581] width 204 height 13
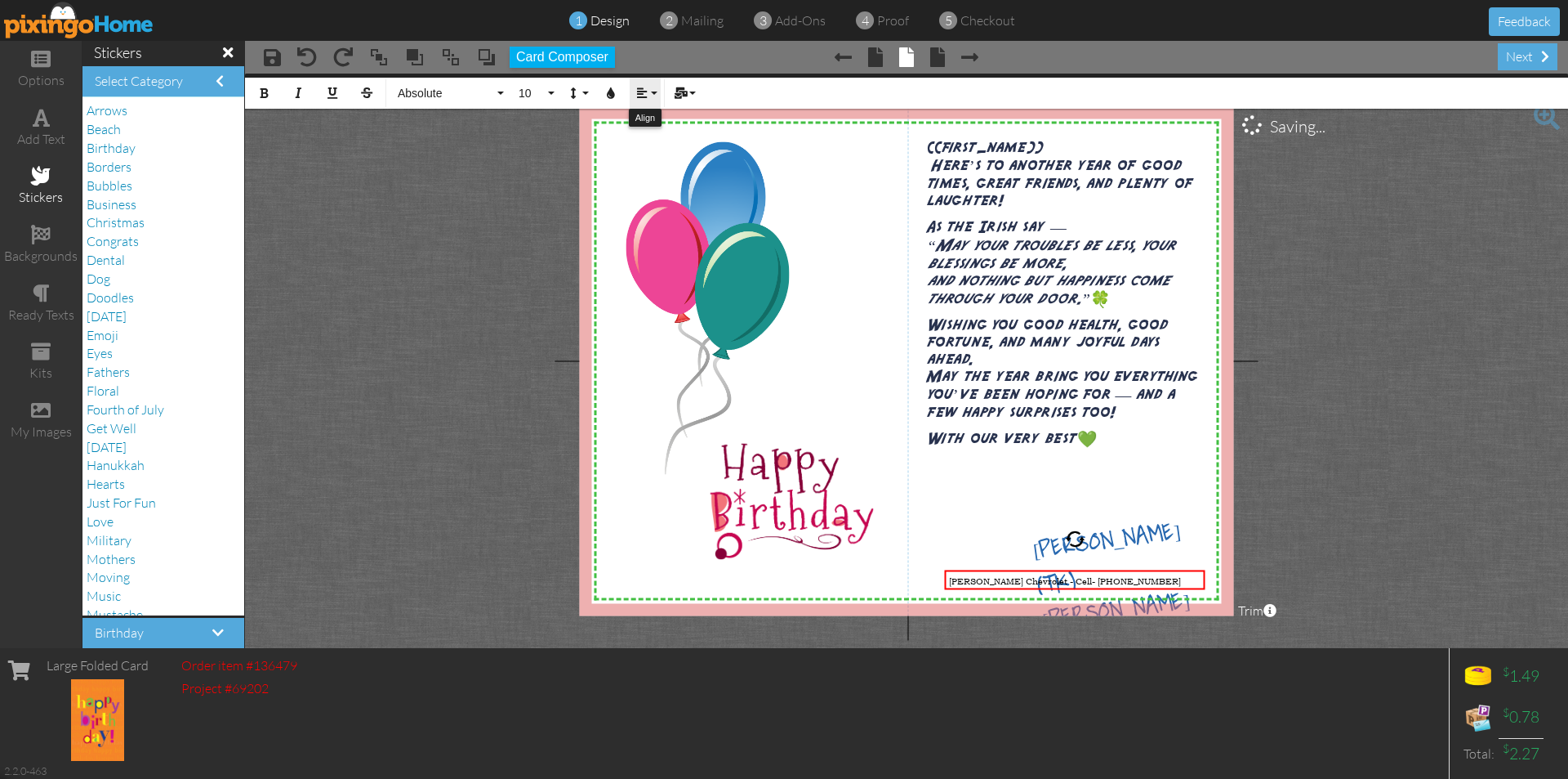
click at [650, 99] on button "Align" at bounding box center [645, 93] width 31 height 31
click at [653, 140] on icon at bounding box center [655, 145] width 11 height 13
click at [640, 92] on icon "button" at bounding box center [642, 93] width 12 height 12
click at [503, 132] on project-studio-wrapper "X X X X X X X X X X X X X X X X X X X X X X X X X X X X X X X X X X X X X X X X…" at bounding box center [907, 361] width 1323 height 575
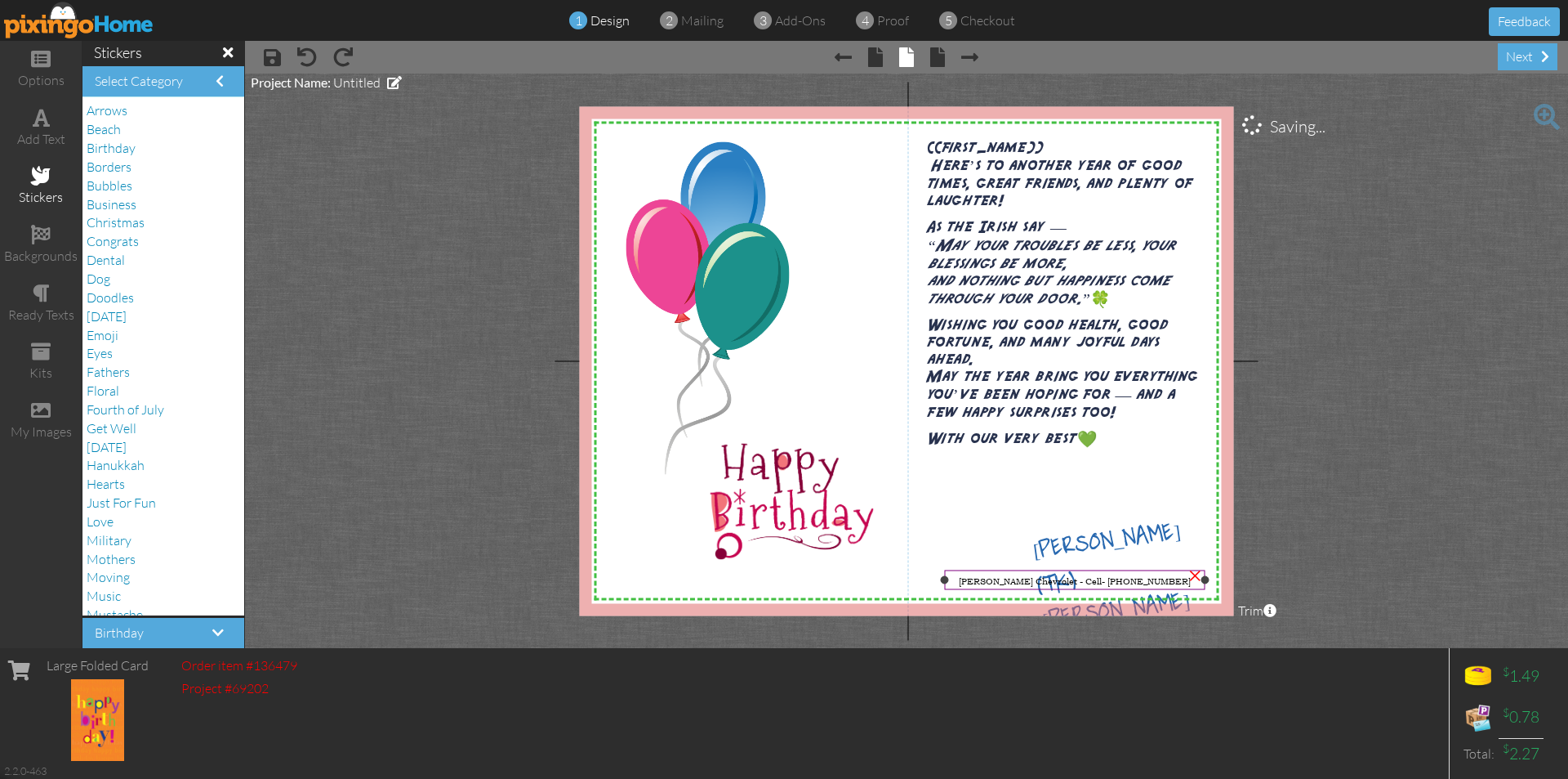
click at [1037, 577] on span "[PERSON_NAME] Chevrolet - Cell- [PHONE_NUMBER]" at bounding box center [1075, 581] width 232 height 13
click at [1316, 477] on project-studio-wrapper "X X X X X X X X X X X X X X X X X X X X X X X X X X X X X X X X X X X X X X X X…" at bounding box center [907, 361] width 1323 height 575
click at [1067, 550] on span "[PERSON_NAME] (TK) [PERSON_NAME]" at bounding box center [1111, 581] width 161 height 124
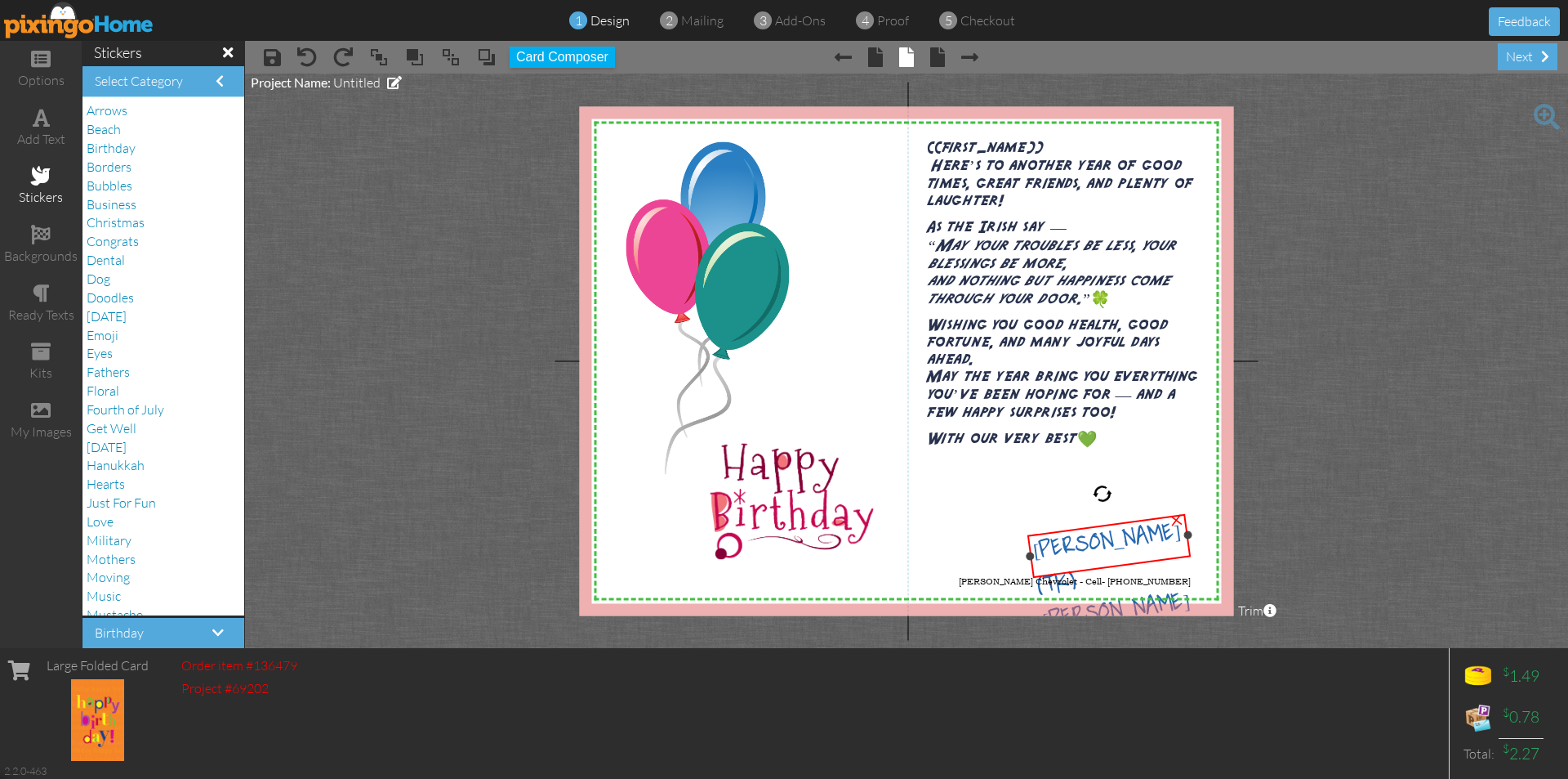
click at [1067, 550] on span "[PERSON_NAME] (TK) [PERSON_NAME]" at bounding box center [1111, 581] width 161 height 124
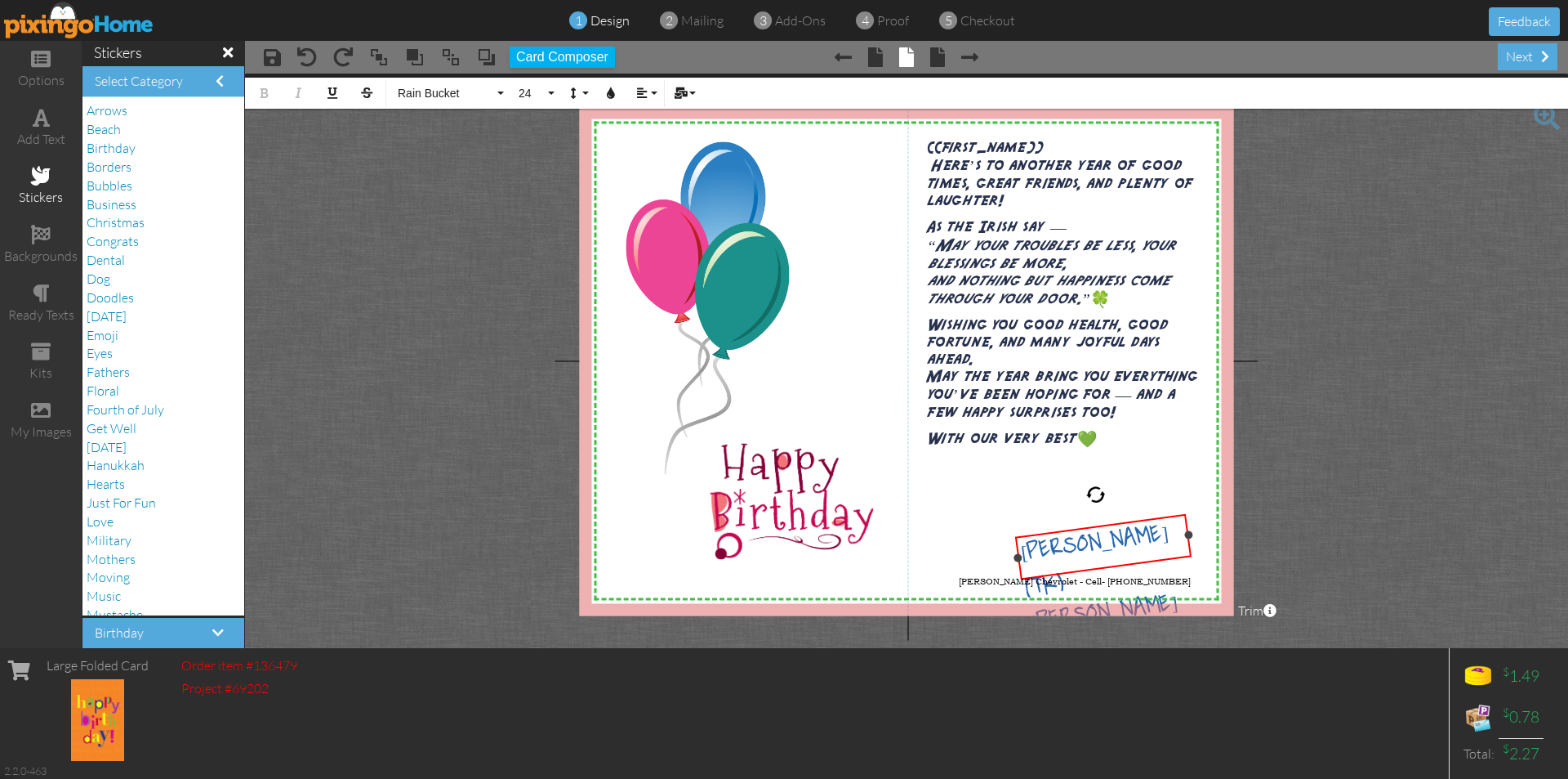
drag, startPoint x: 1032, startPoint y: 553, endPoint x: 1020, endPoint y: 556, distance: 12.4
click at [1020, 556] on div at bounding box center [1018, 558] width 9 height 9
drag, startPoint x: 1025, startPoint y: 552, endPoint x: 1167, endPoint y: 539, distance: 142.6
click at [1167, 539] on div "[PERSON_NAME] (TK) [PERSON_NAME]" at bounding box center [1108, 581] width 176 height 127
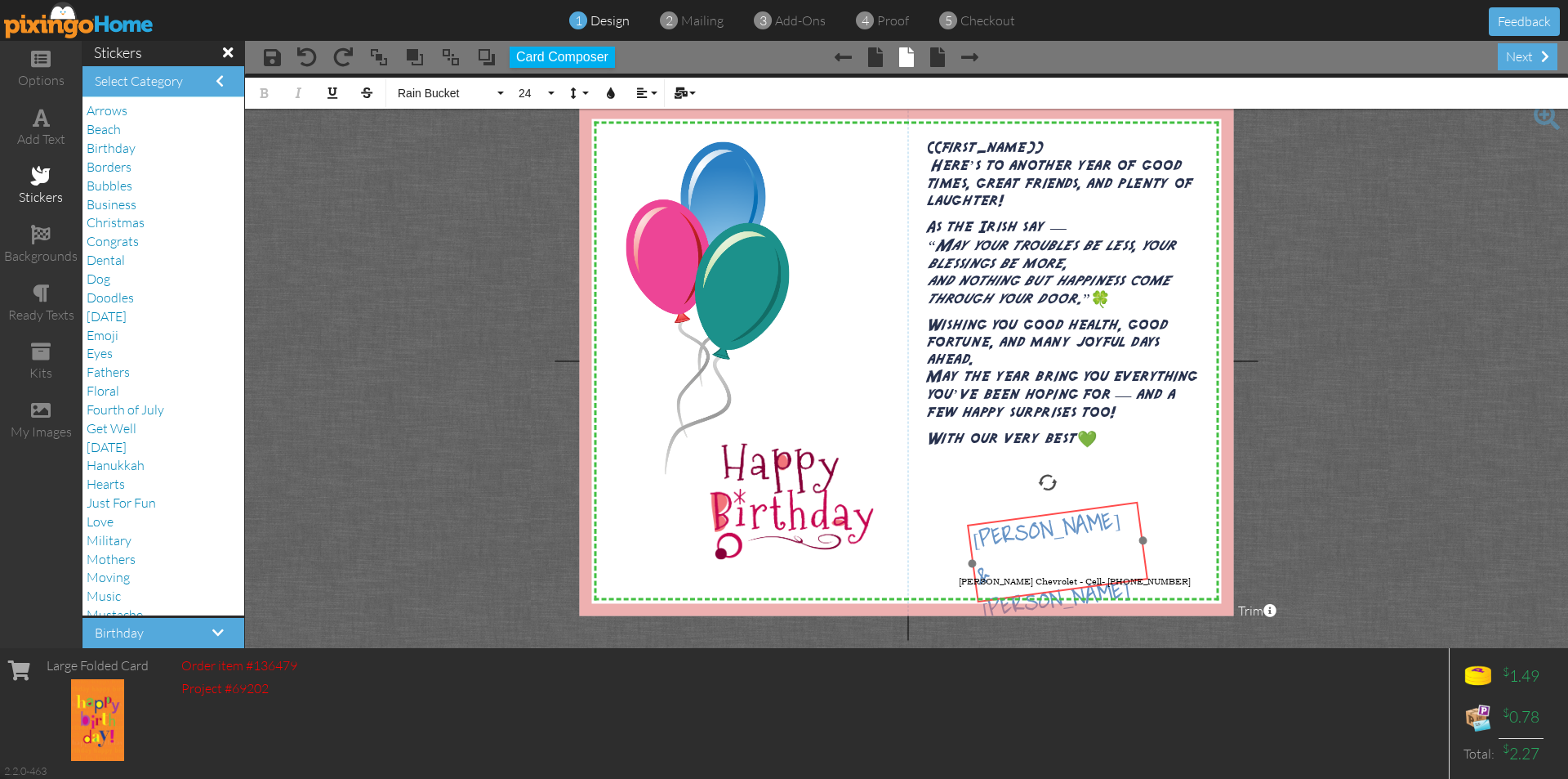
drag, startPoint x: 1131, startPoint y: 521, endPoint x: 1085, endPoint y: 508, distance: 47.8
click at [1085, 508] on div "[PERSON_NAME] & [PERSON_NAME] ​ ​" at bounding box center [1060, 569] width 185 height 136
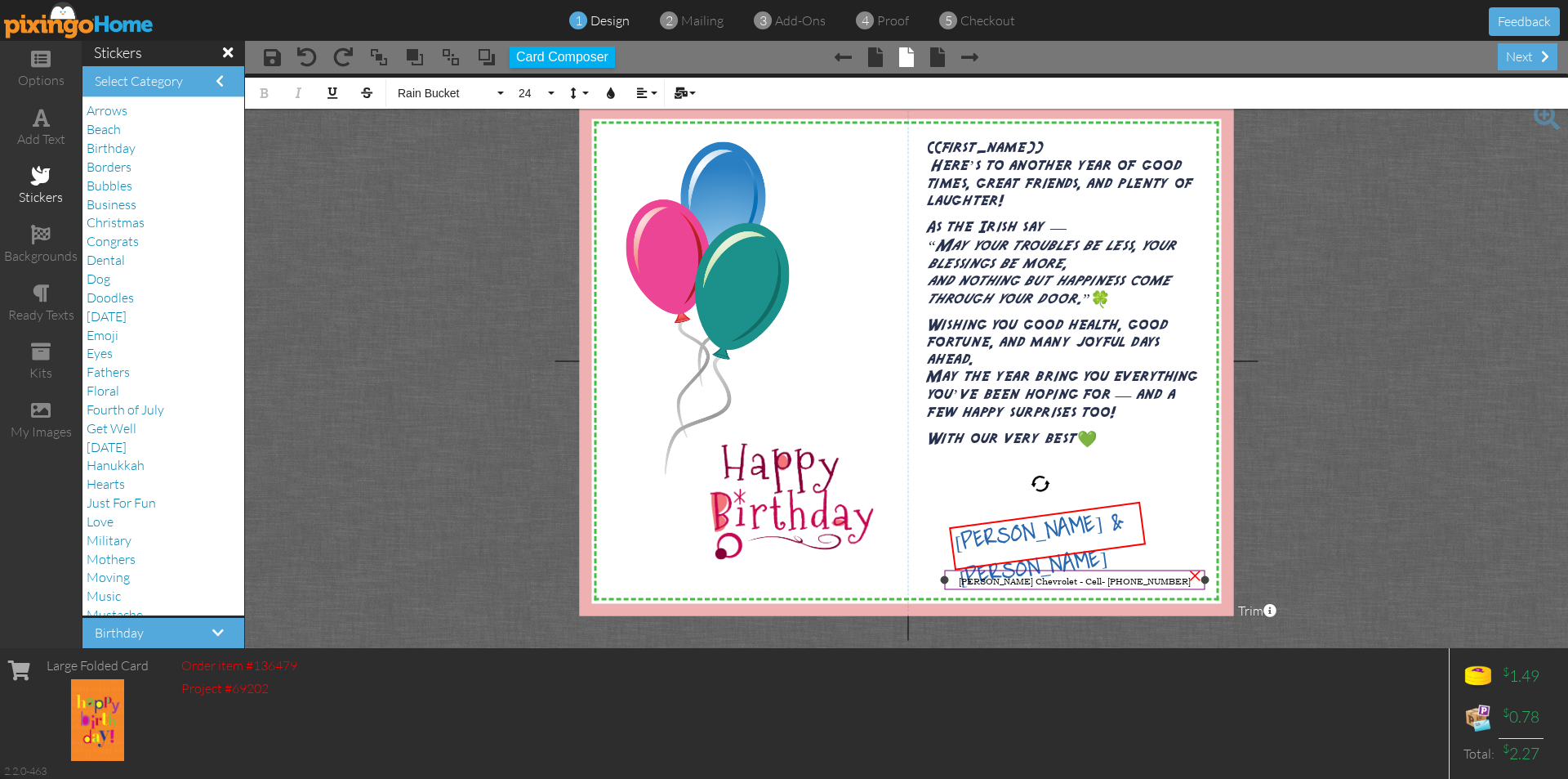
drag, startPoint x: 973, startPoint y: 565, endPoint x: 952, endPoint y: 568, distance: 21.2
click at [952, 568] on div "X X X X X X X X X X X X X X X X X X X X X X X X X X X X X X X X X X X X X X X X…" at bounding box center [907, 361] width 655 height 509
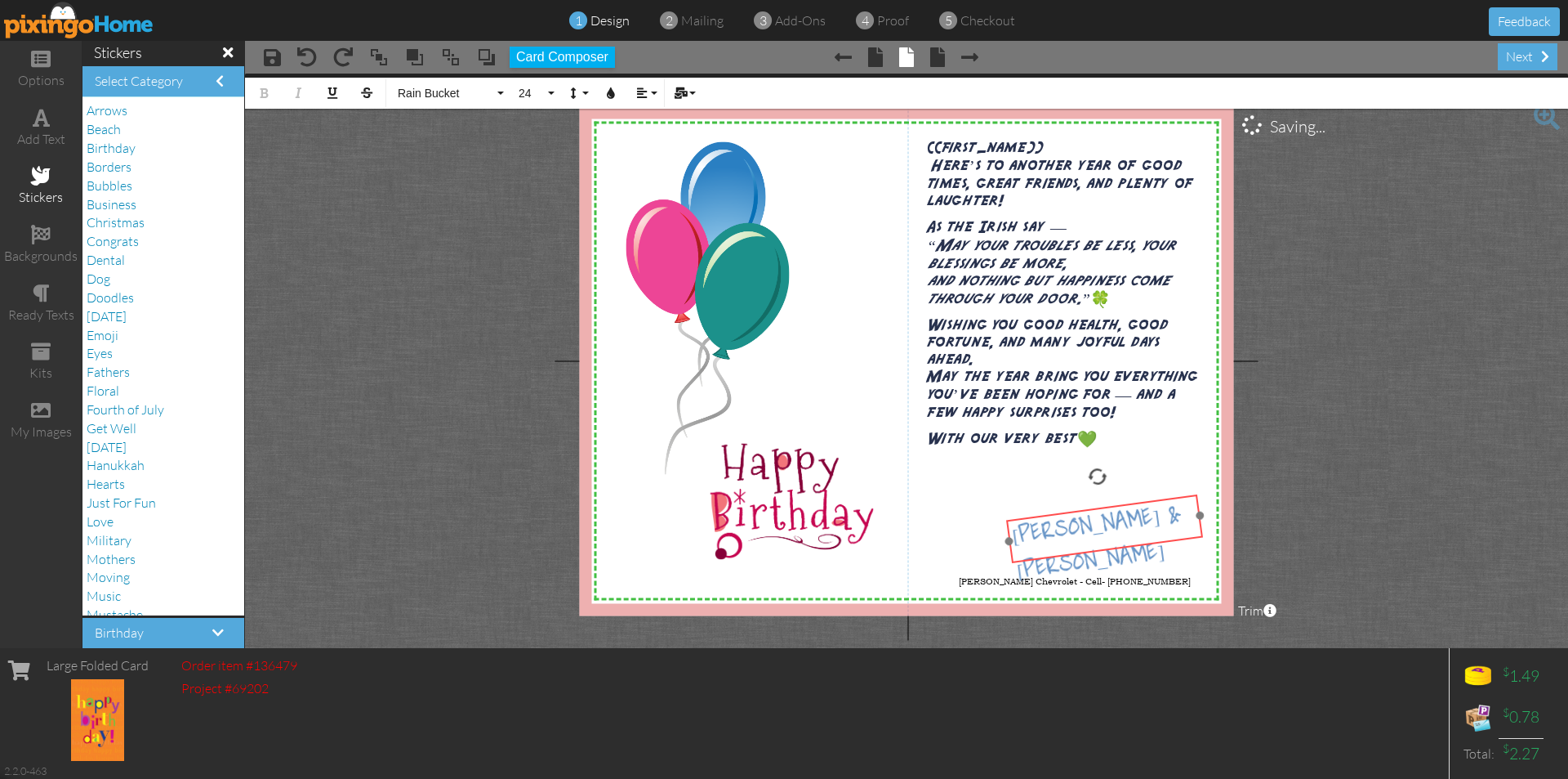
drag, startPoint x: 1139, startPoint y: 504, endPoint x: 1197, endPoint y: 496, distance: 58.5
click at [1197, 496] on div "[PERSON_NAME] & [PERSON_NAME] ​ ​" at bounding box center [1107, 545] width 201 height 103
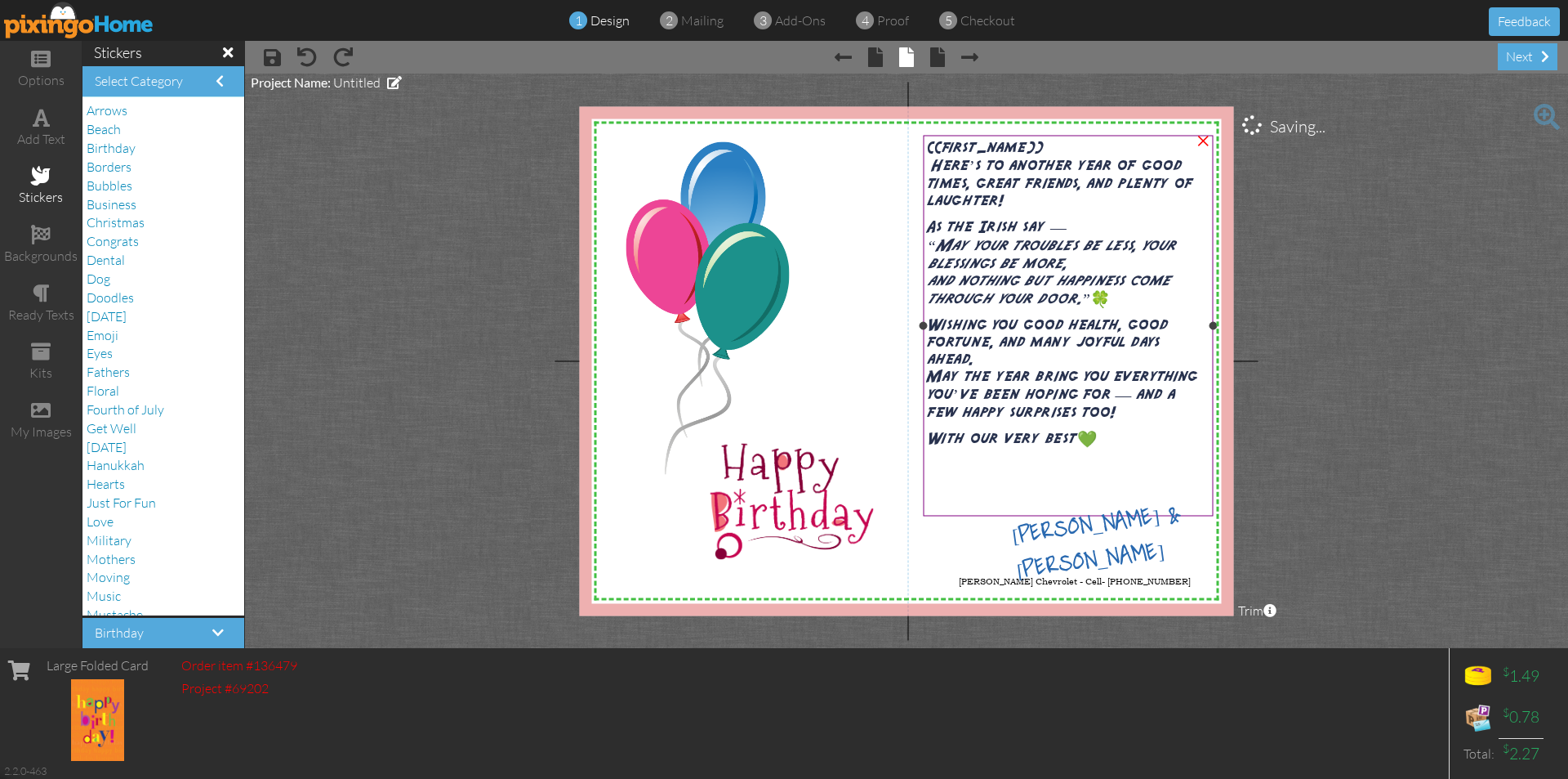
click at [1167, 421] on p "Wishing you good health, good fortune, and many joyful days ahead. May the year…" at bounding box center [1067, 369] width 281 height 104
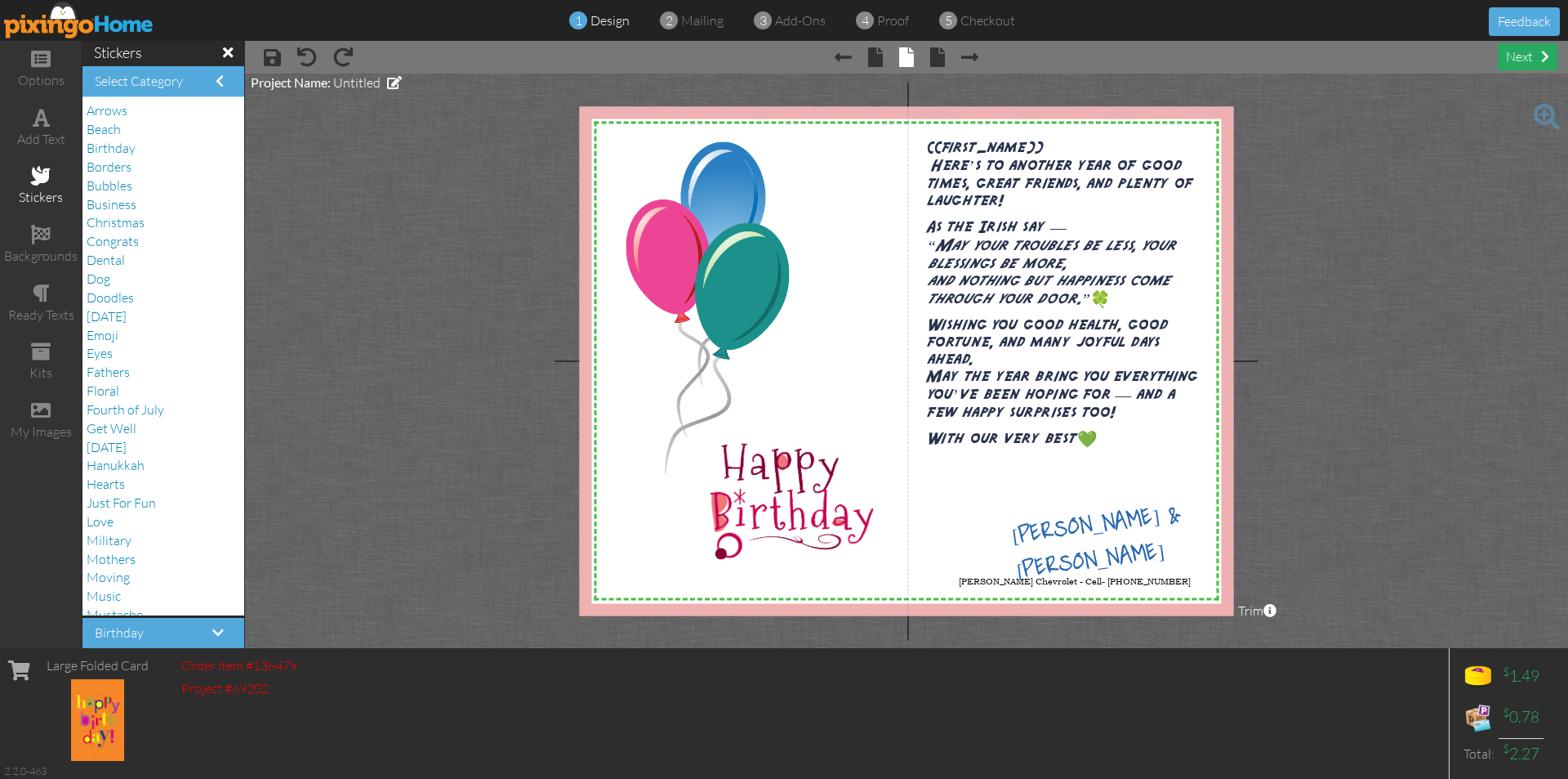
click at [1524, 58] on div "next" at bounding box center [1528, 57] width 59 height 27
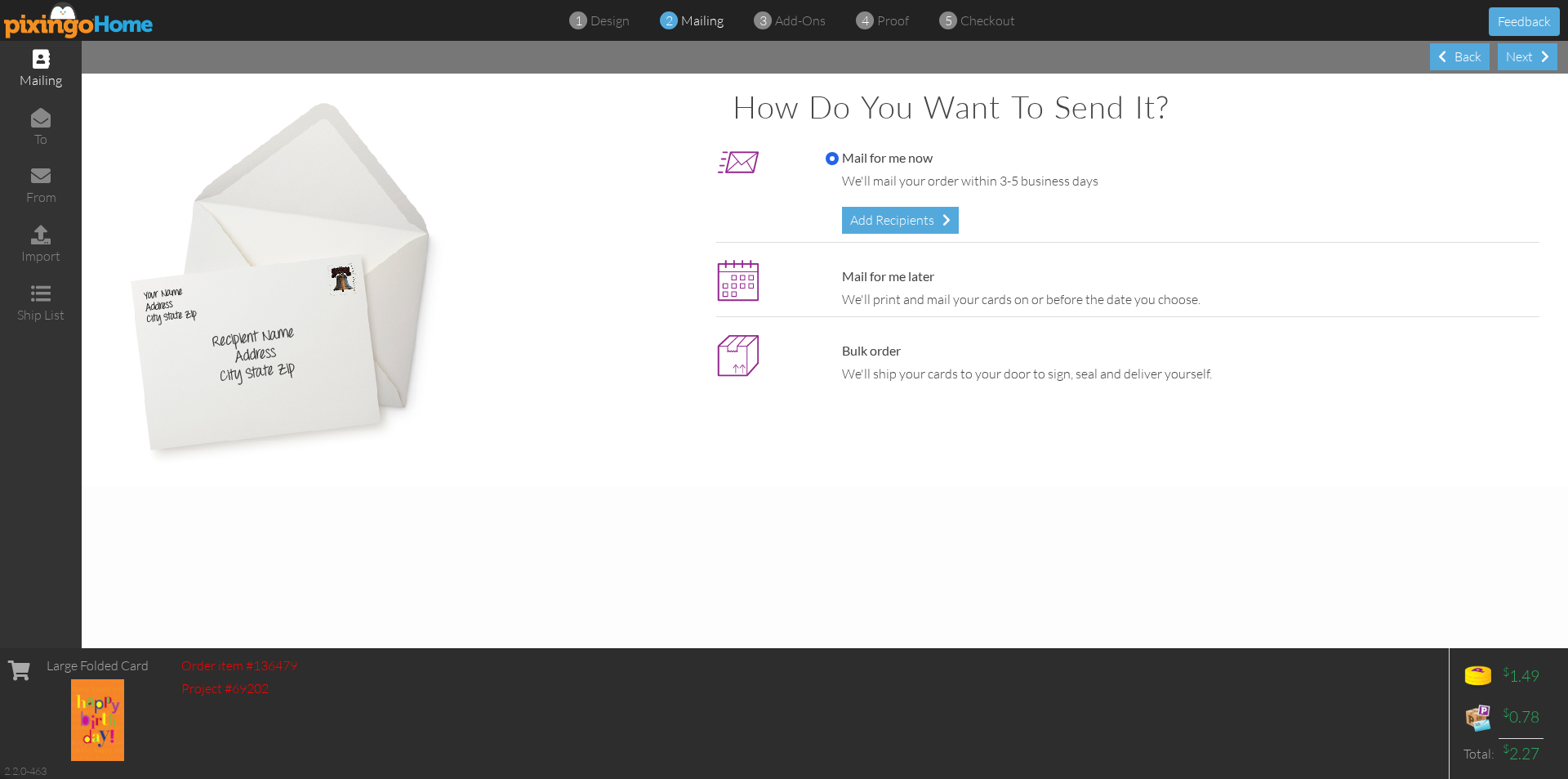
click at [84, 22] on img at bounding box center [79, 20] width 150 height 37
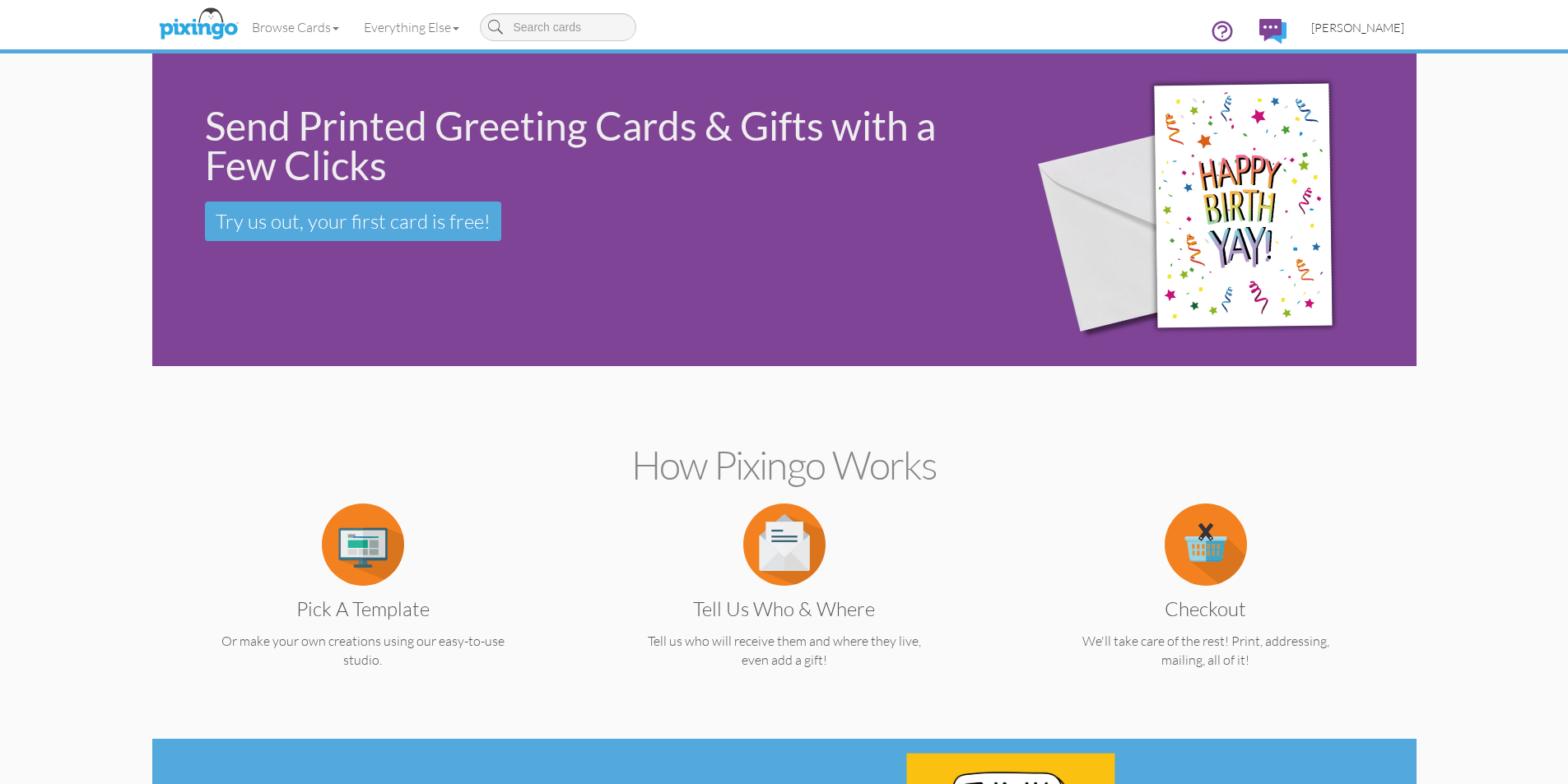
click at [1385, 26] on span "[PERSON_NAME]" at bounding box center [1357, 27] width 93 height 14
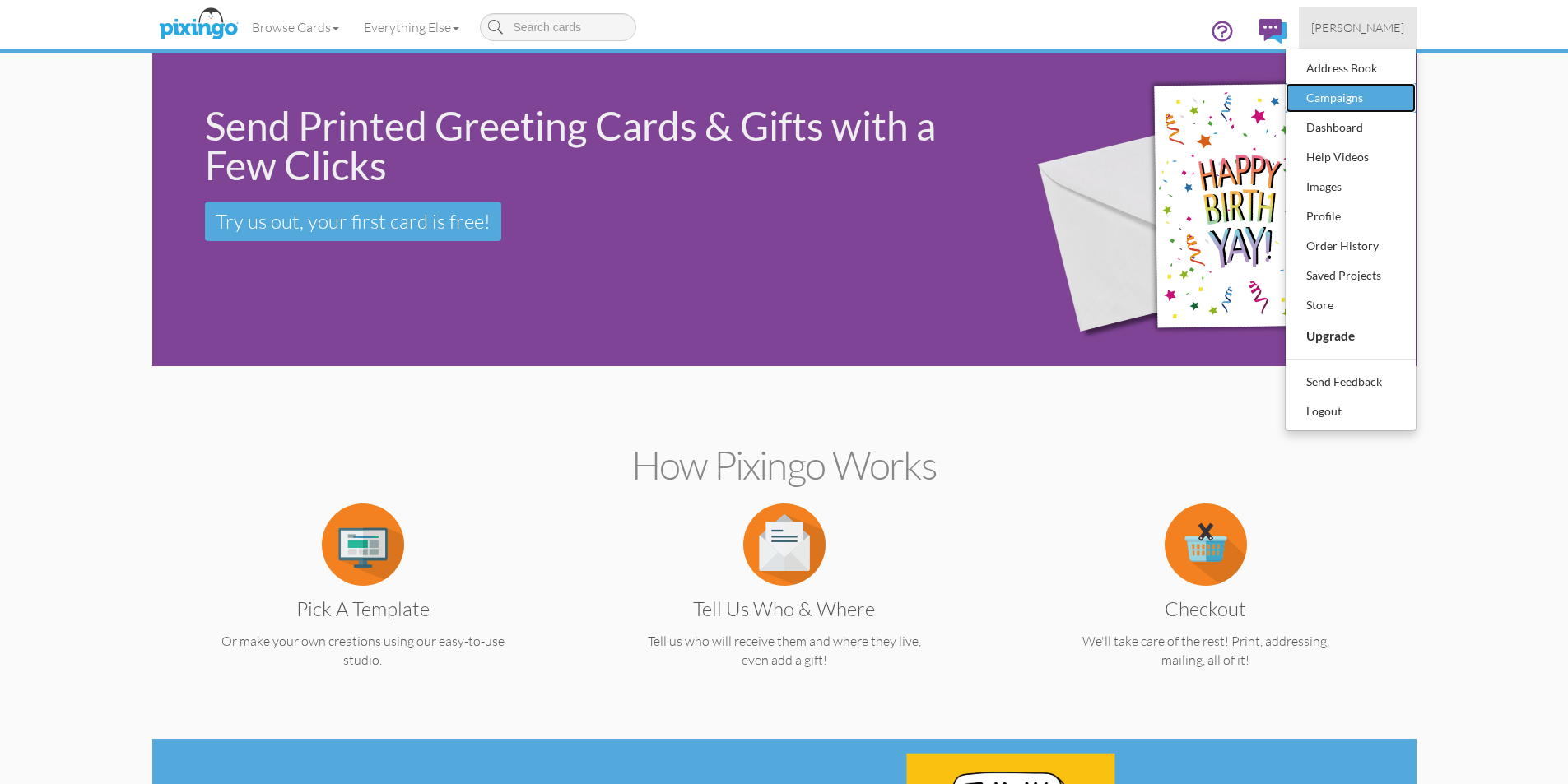
click at [1342, 103] on div "Campaigns" at bounding box center [1350, 97] width 97 height 24
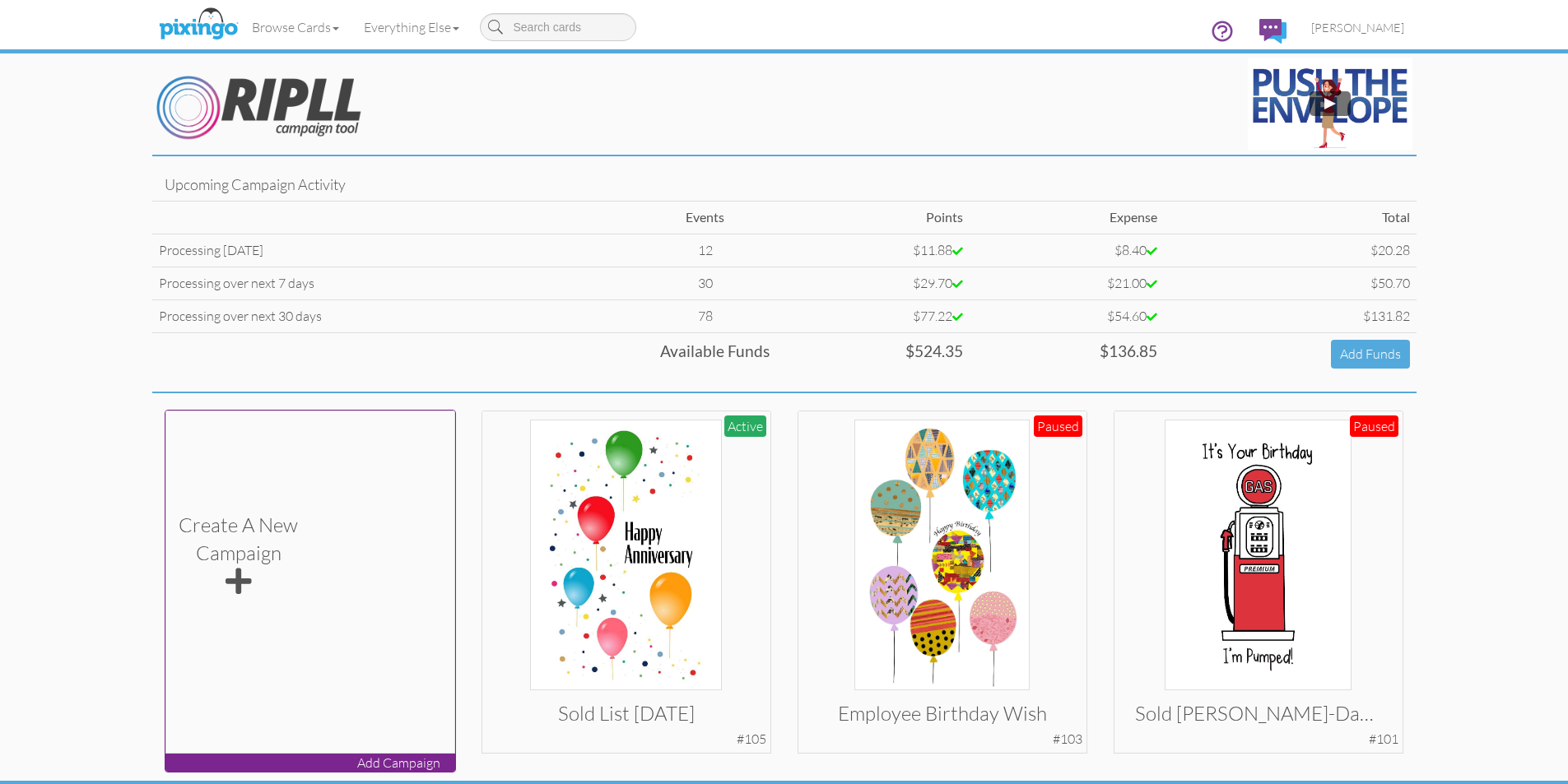
click at [248, 577] on span at bounding box center [238, 581] width 26 height 30
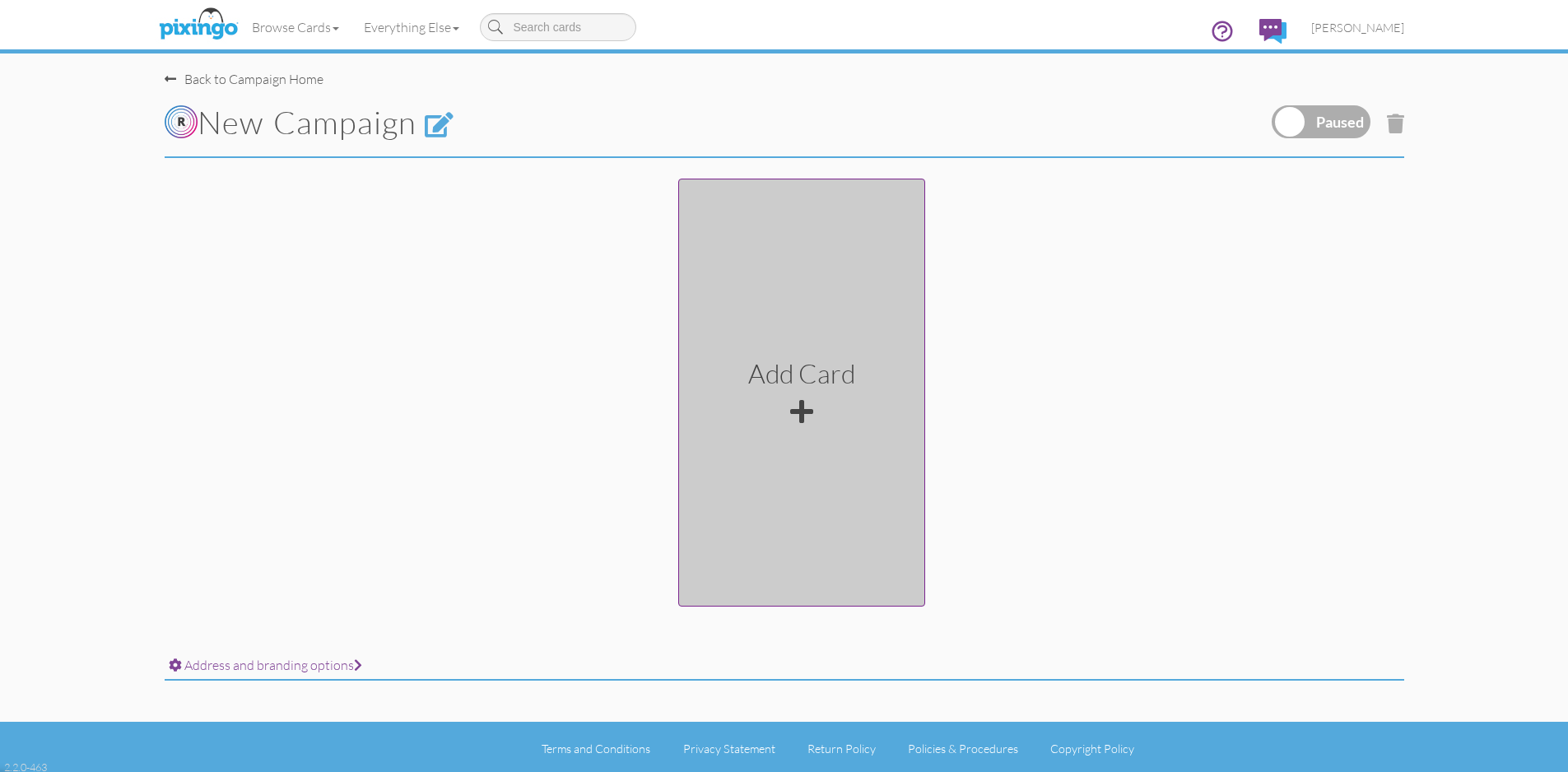
click at [799, 410] on div at bounding box center [801, 411] width 23 height 26
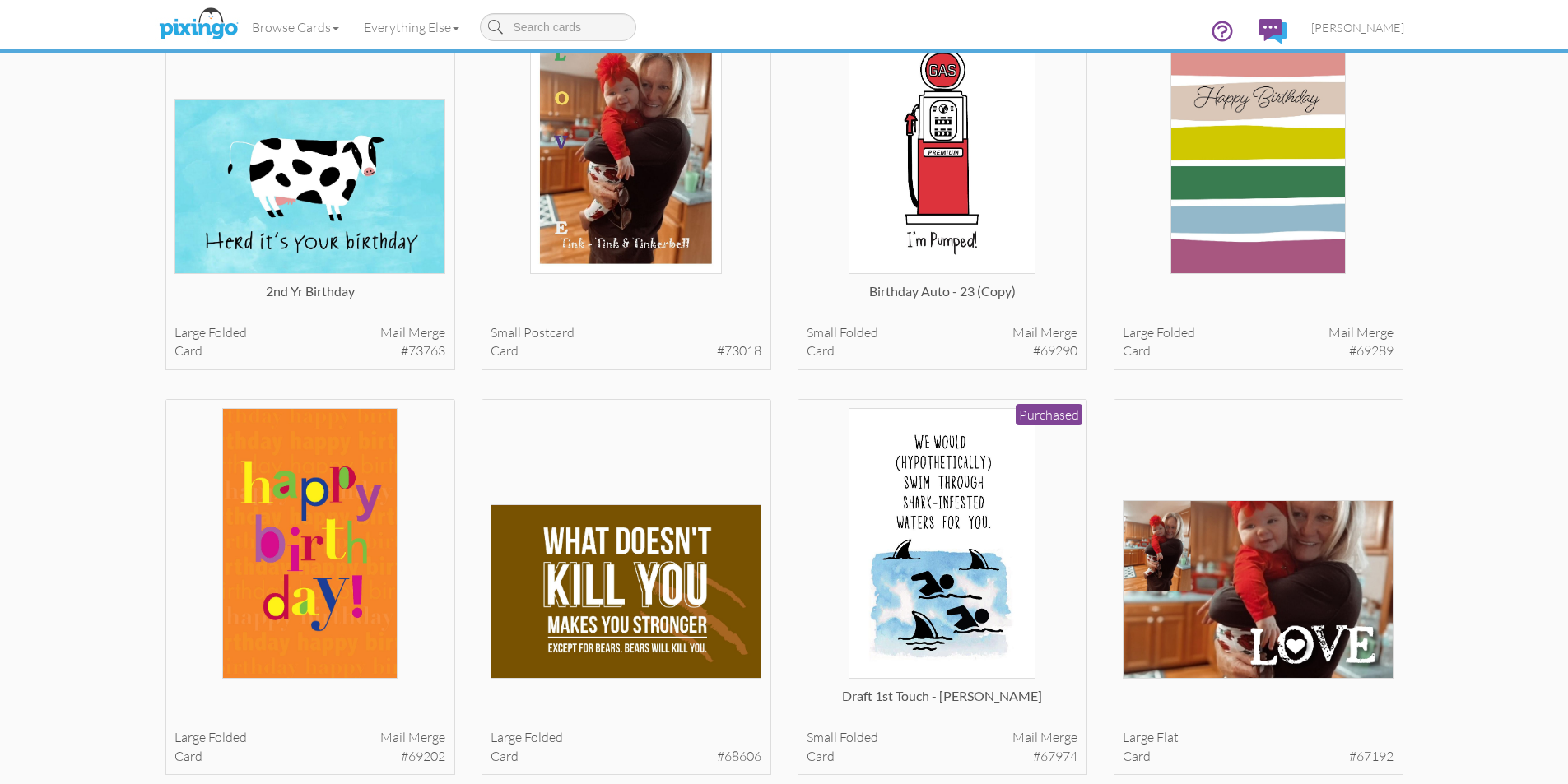
scroll to position [576, 0]
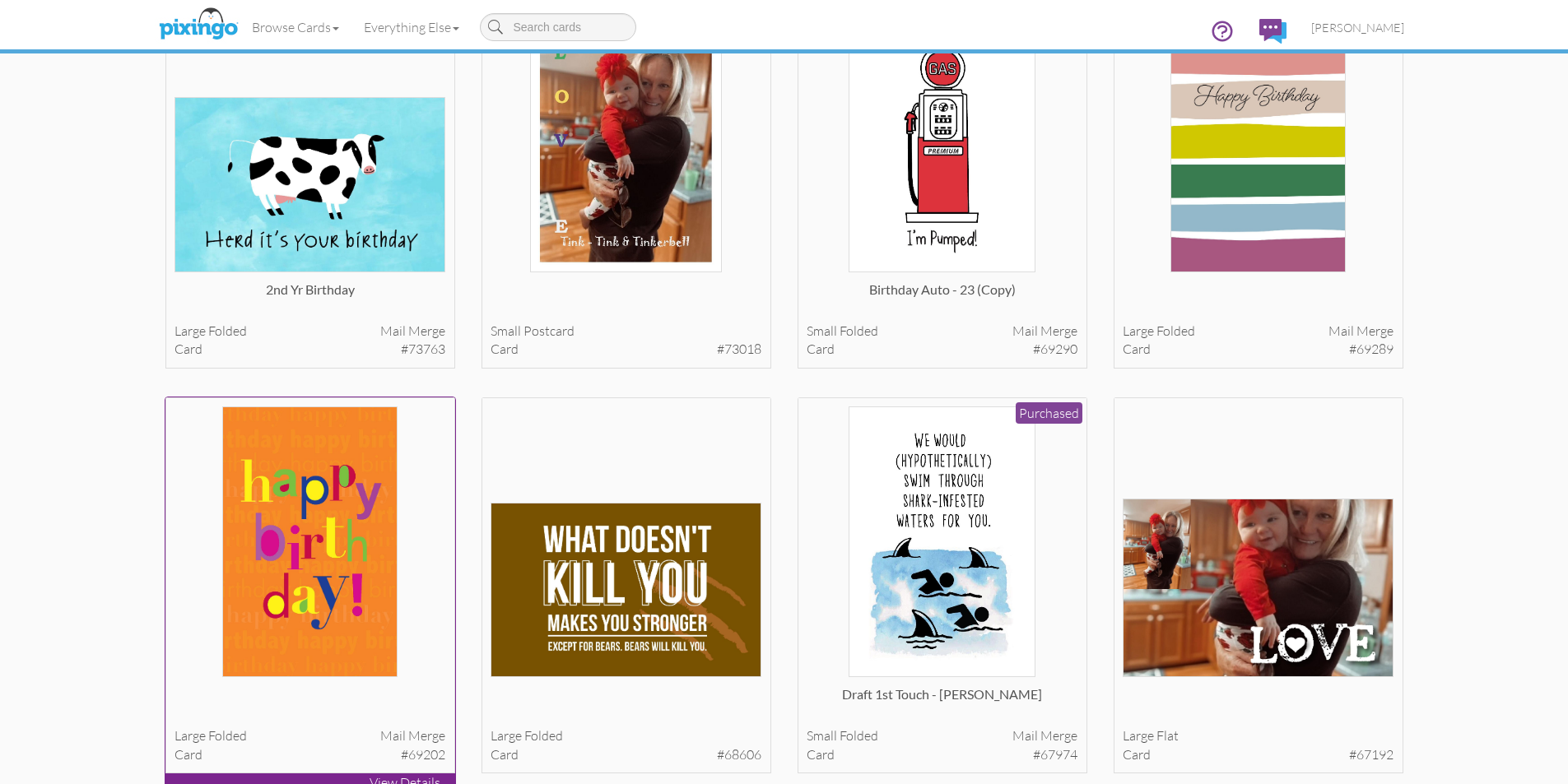
click at [321, 541] on img at bounding box center [309, 541] width 175 height 271
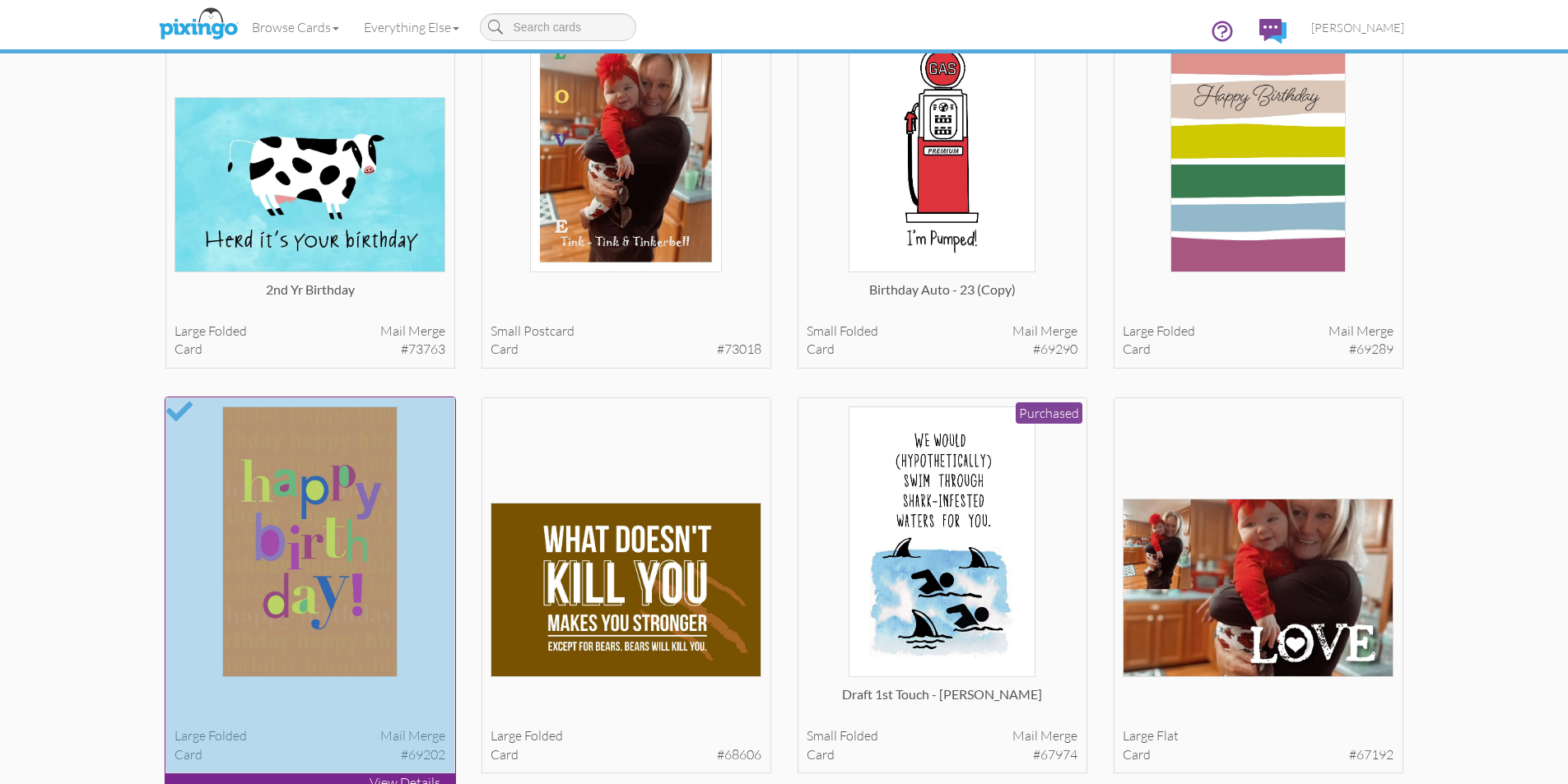
click at [173, 416] on div at bounding box center [179, 411] width 26 height 26
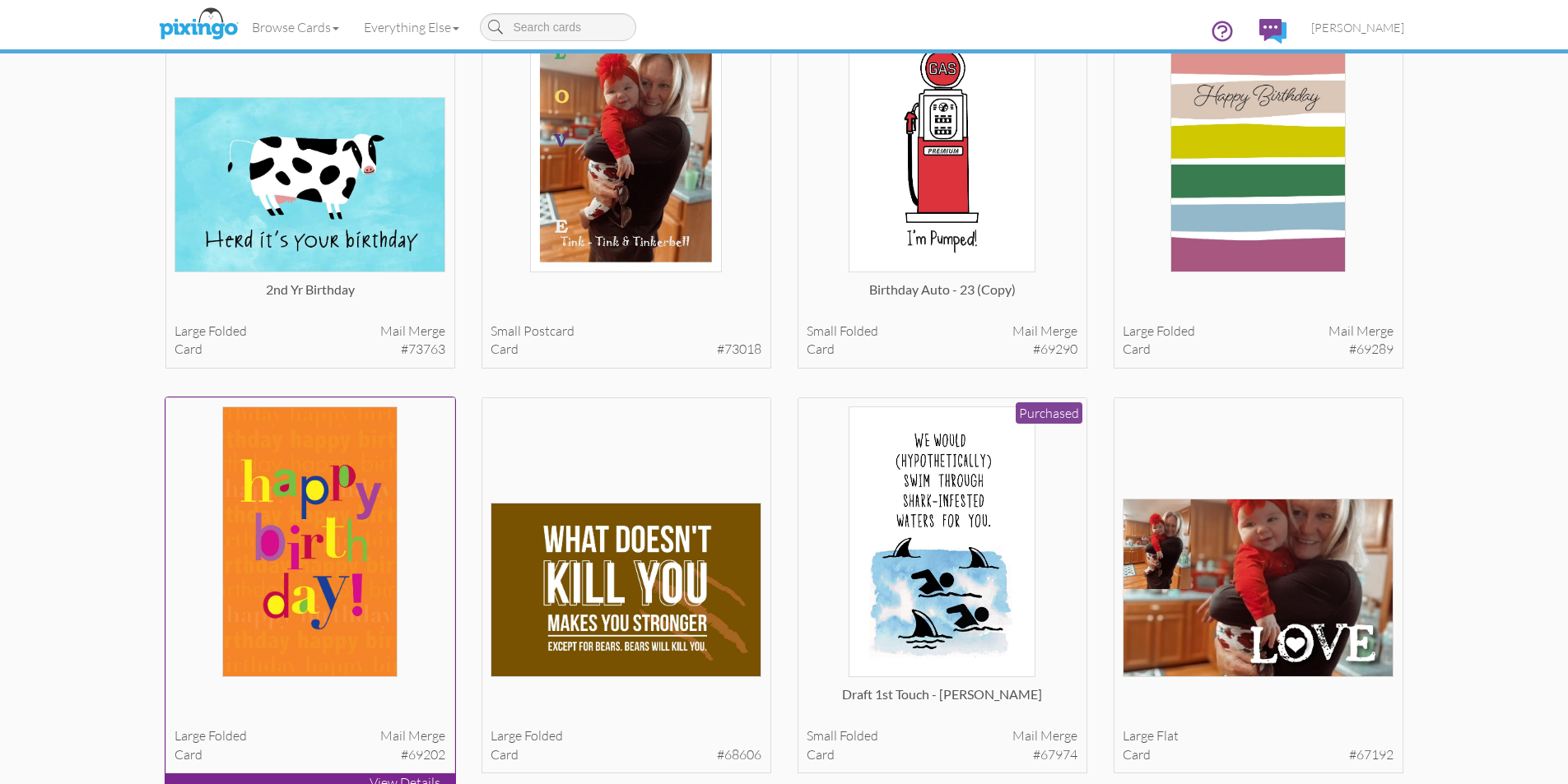
click at [342, 774] on p "View Details" at bounding box center [311, 782] width 290 height 19
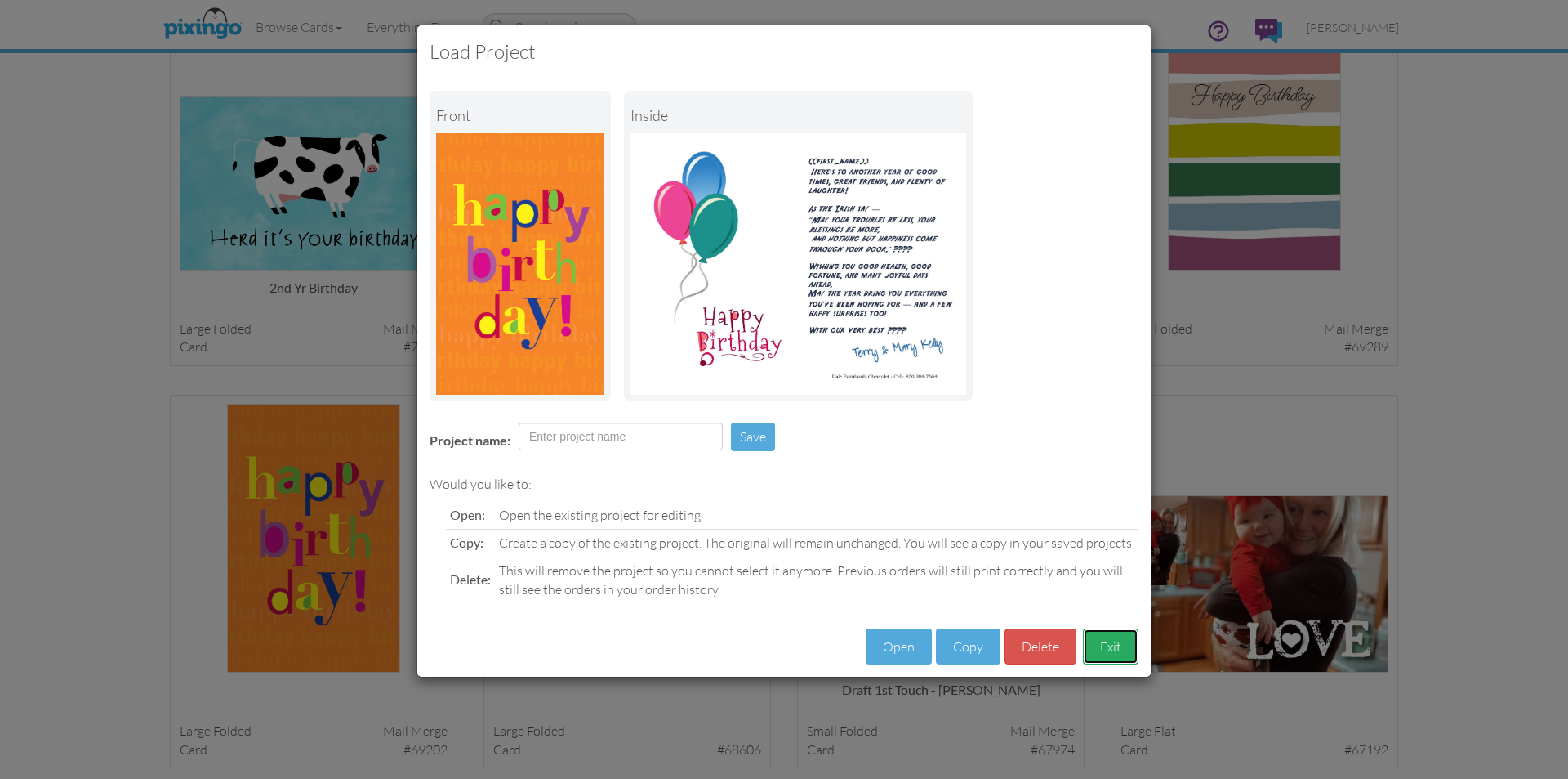
click at [1115, 649] on button "Exit" at bounding box center [1111, 647] width 56 height 37
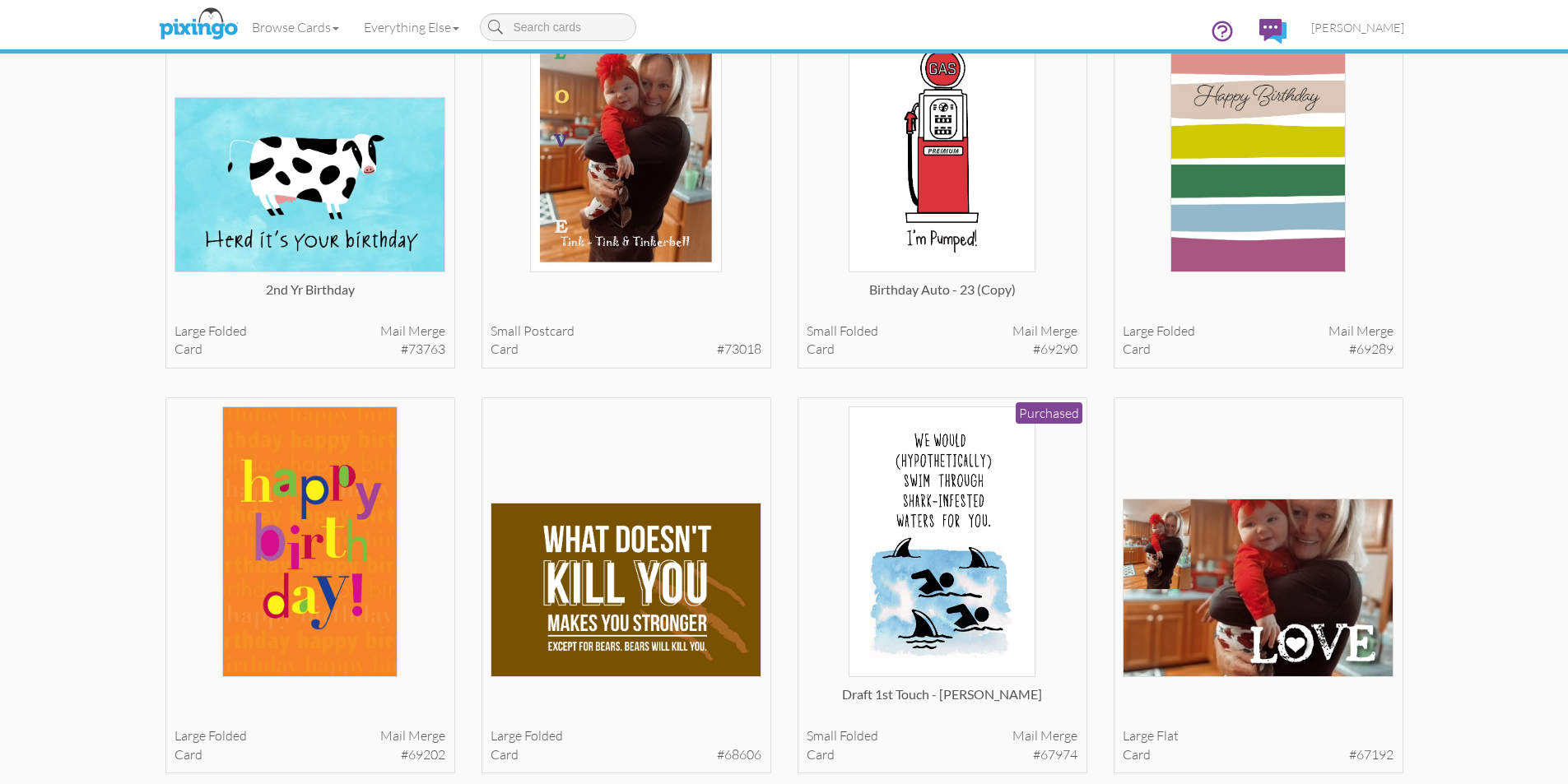
click at [300, 528] on img at bounding box center [309, 541] width 175 height 271
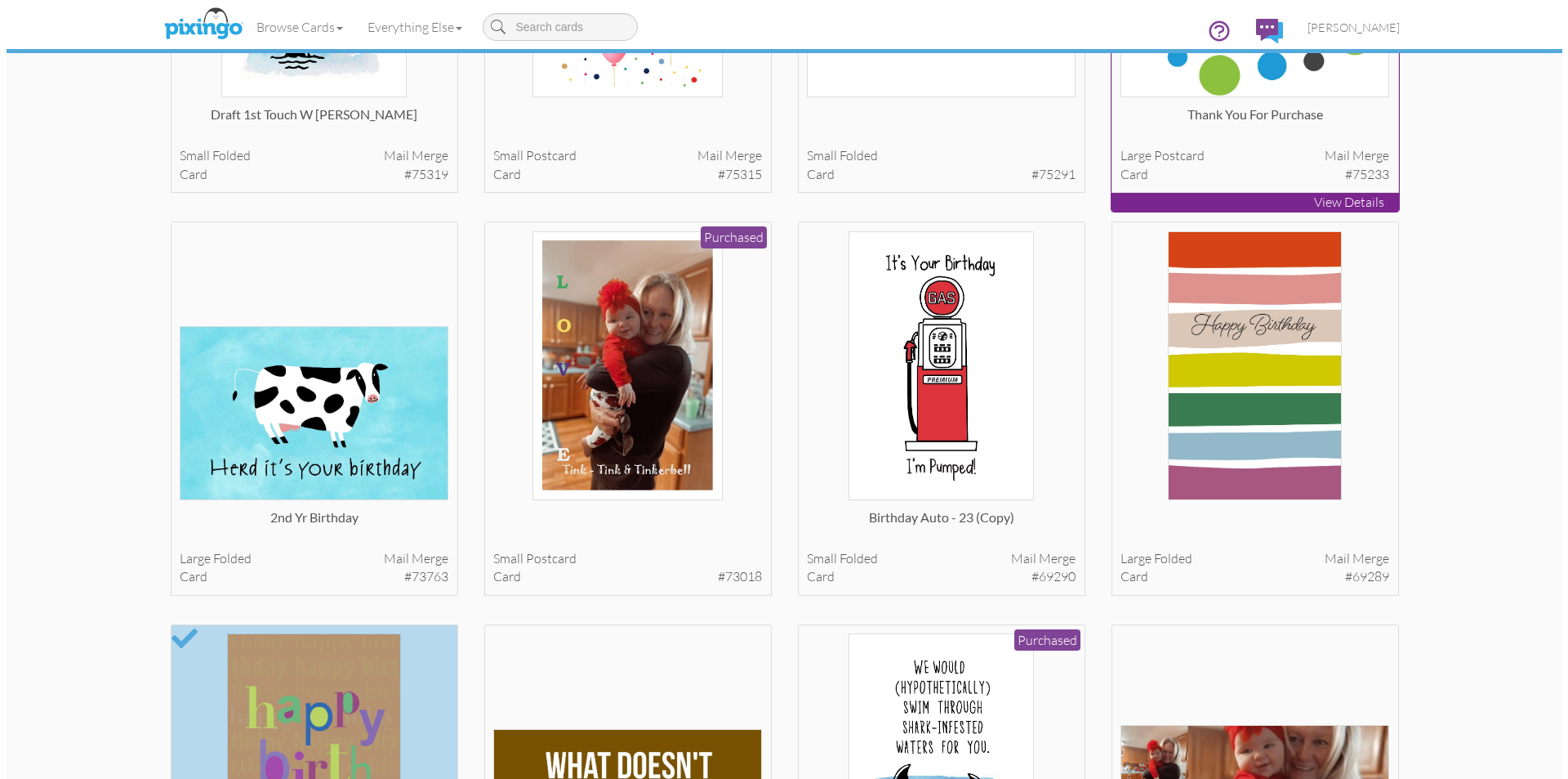
scroll to position [0, 0]
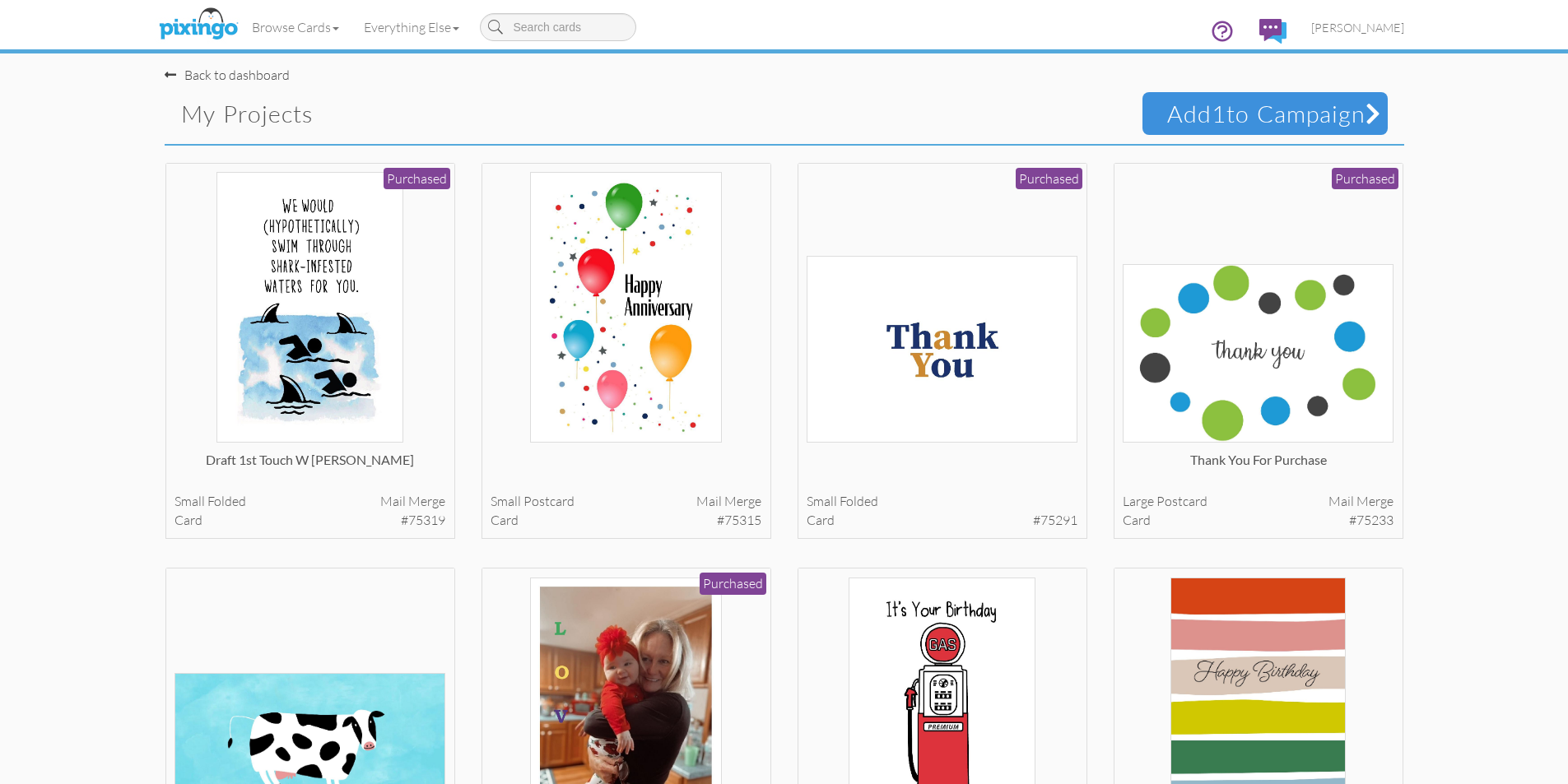
click at [1273, 121] on span "Add 1 to Campaign" at bounding box center [1265, 113] width 245 height 43
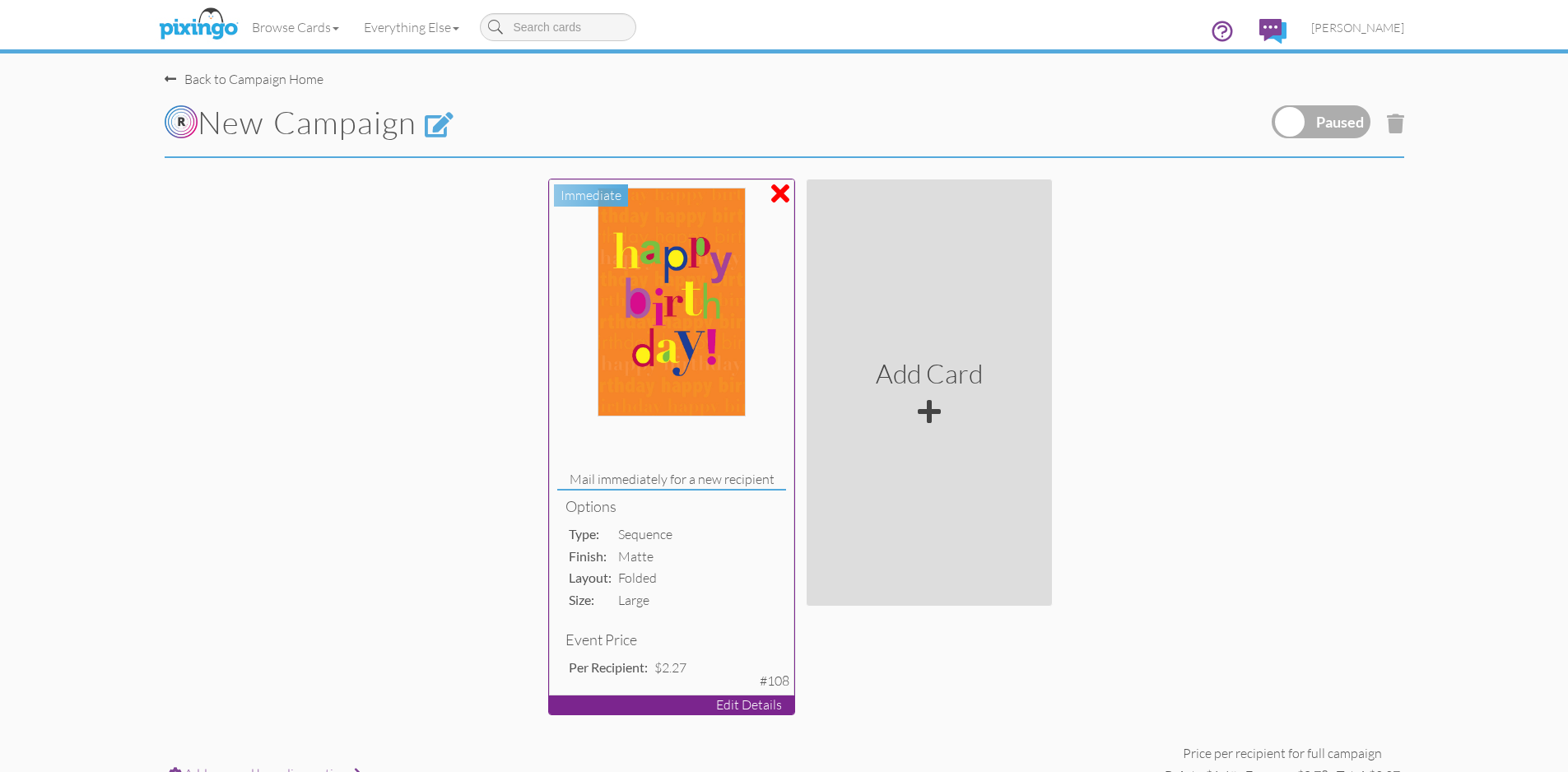
click at [707, 697] on p "Edit Details" at bounding box center [671, 705] width 245 height 19
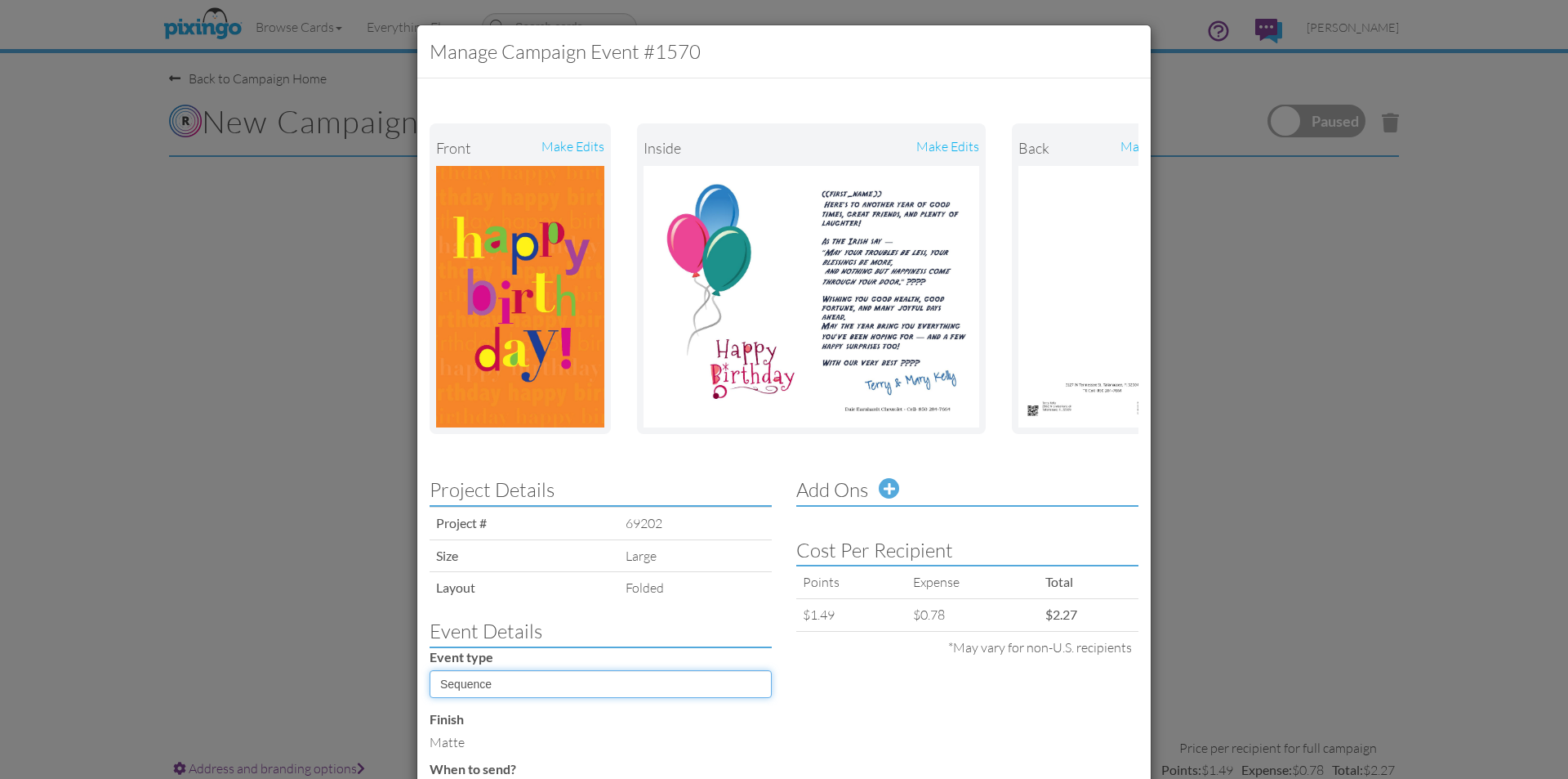
click at [754, 693] on select "Sequence Birthday Anniversary" at bounding box center [601, 684] width 343 height 28
select select "object:2134"
click at [430, 683] on select "Sequence Birthday Anniversary" at bounding box center [601, 684] width 343 height 28
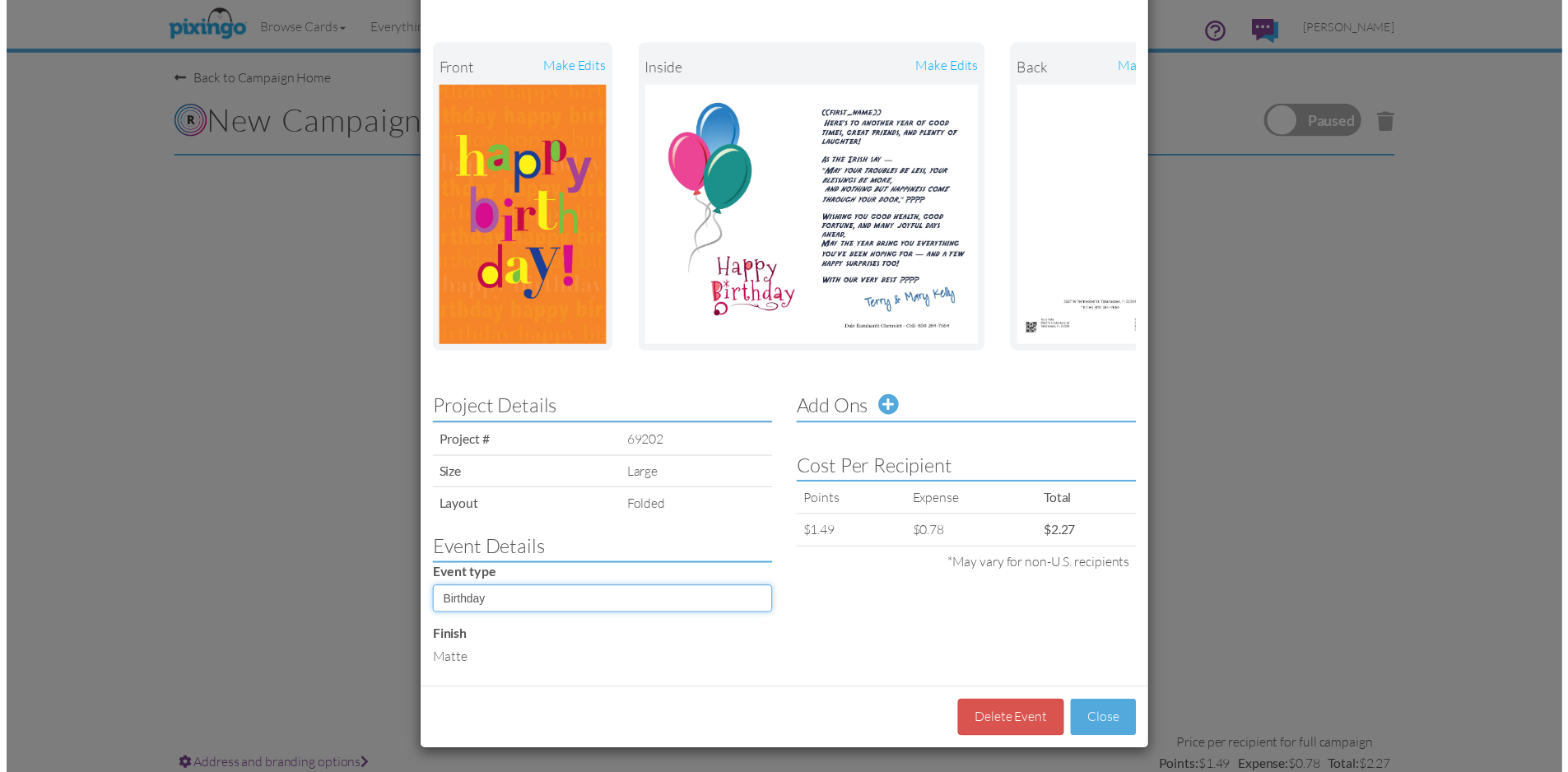
scroll to position [94, 0]
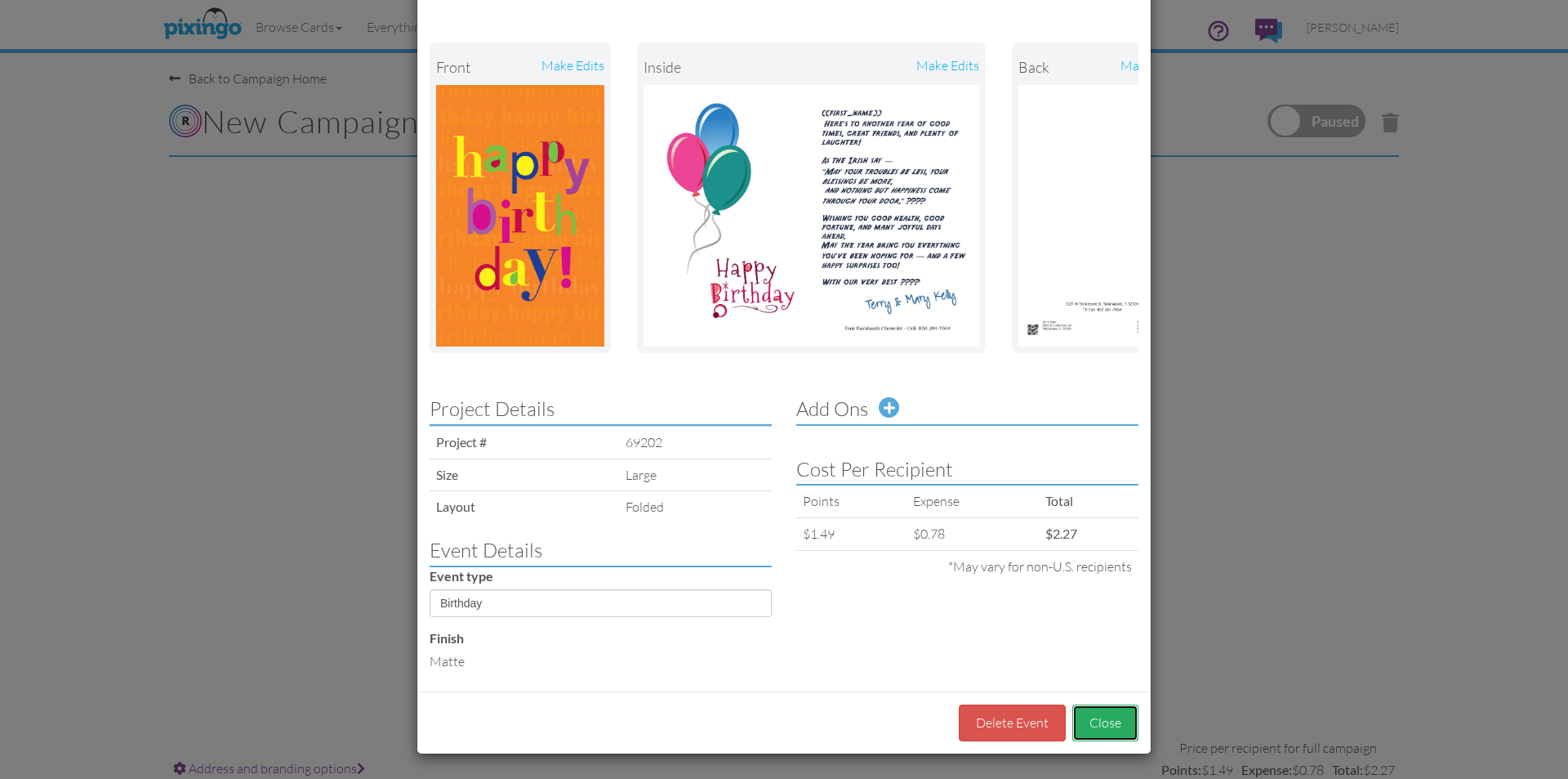
click at [1099, 720] on button "Close" at bounding box center [1106, 722] width 67 height 37
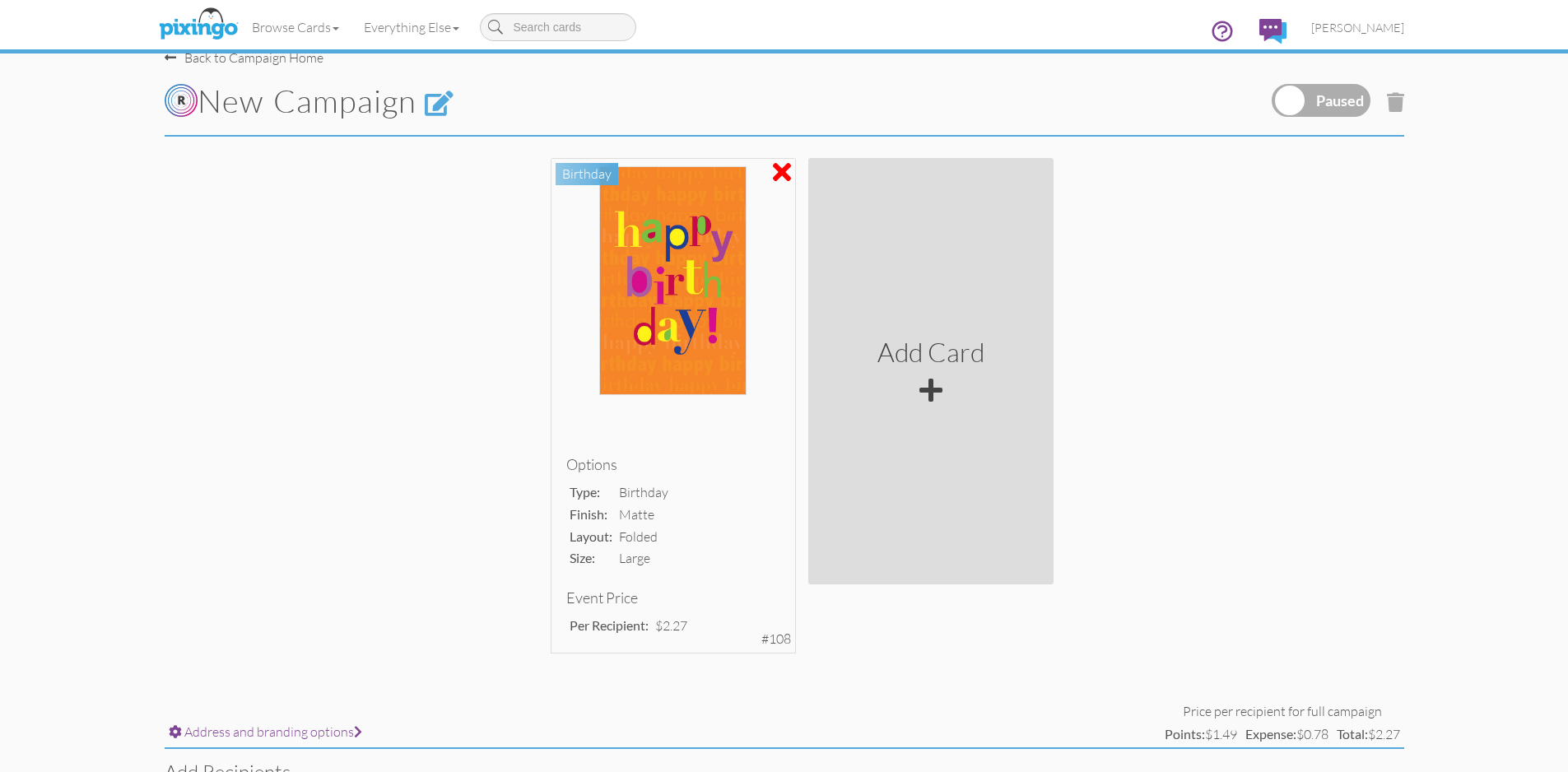
scroll to position [0, 0]
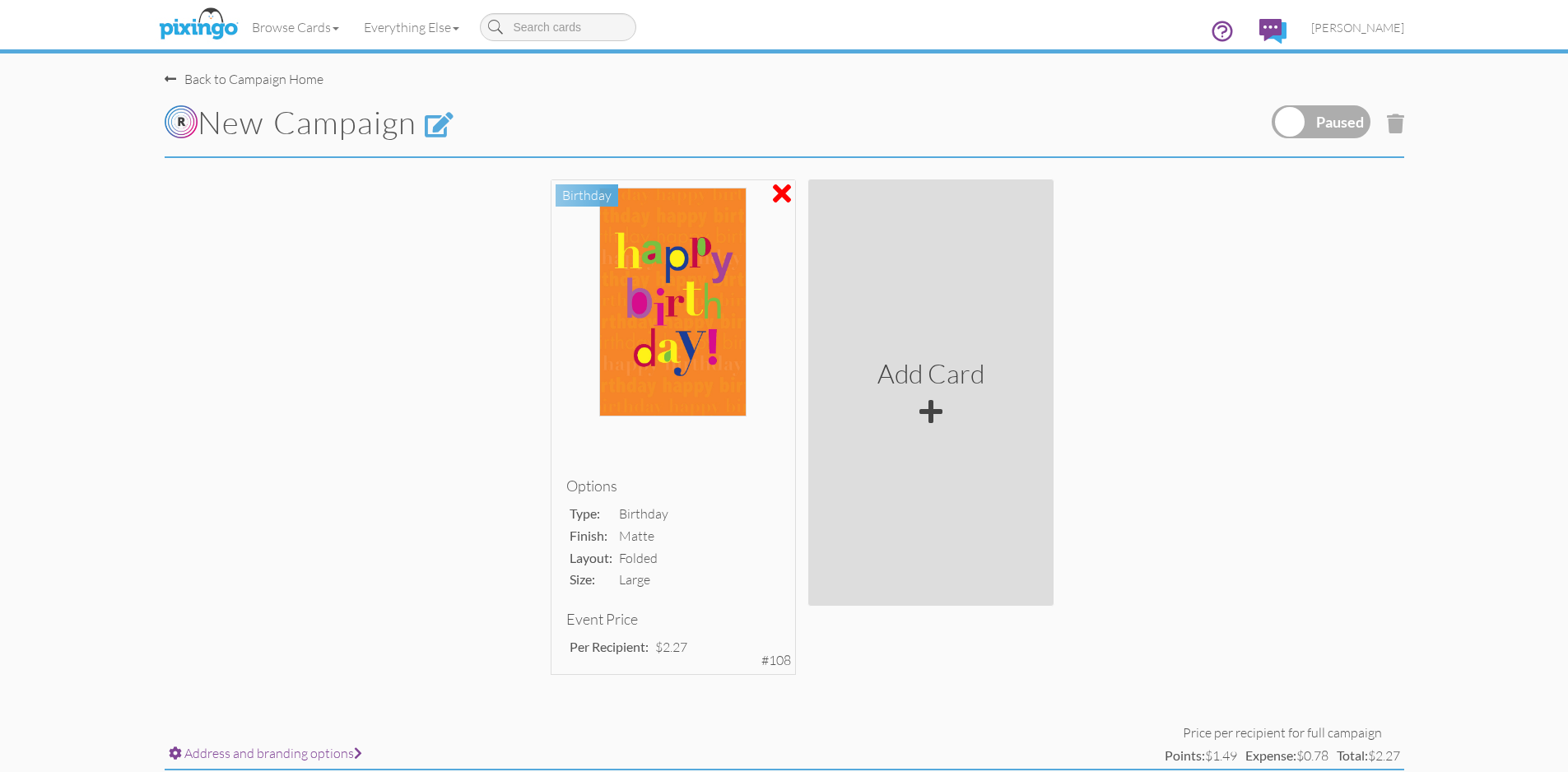
click at [1360, 119] on label at bounding box center [1321, 121] width 99 height 33
click at [0, 0] on input "checkbox" at bounding box center [0, 0] width 0 height 0
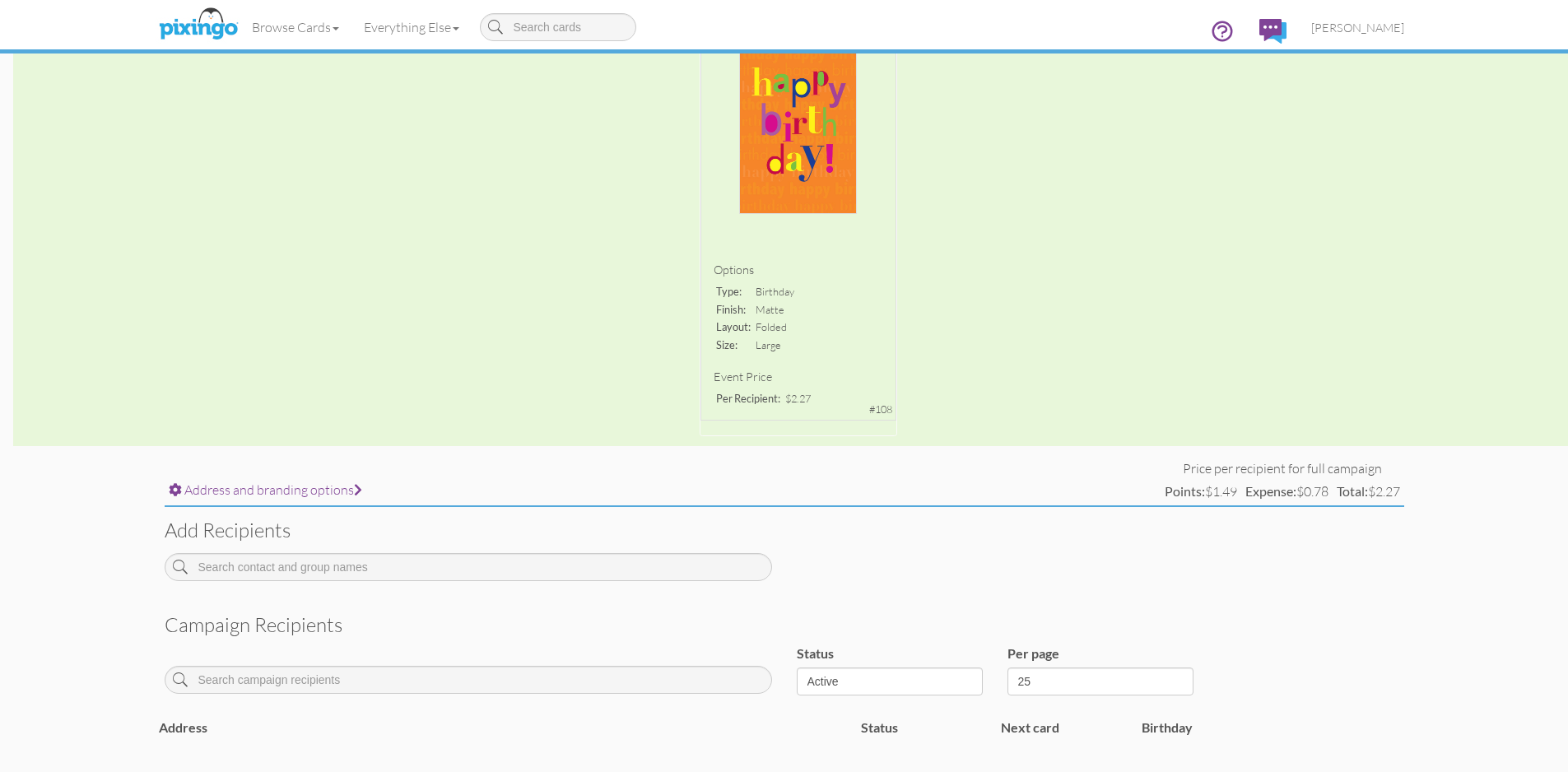
scroll to position [165, 0]
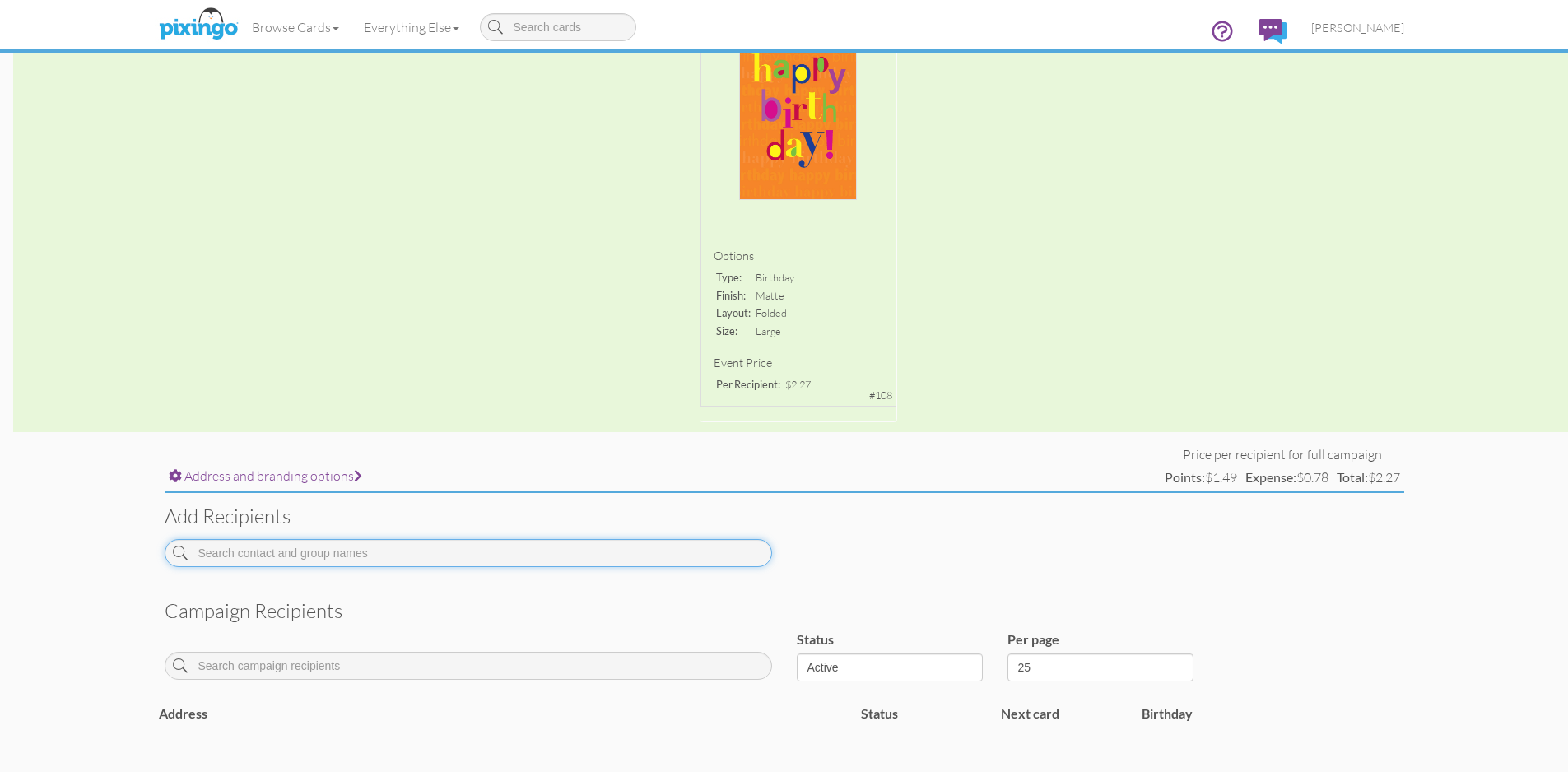
click at [698, 546] on input at bounding box center [468, 553] width 607 height 28
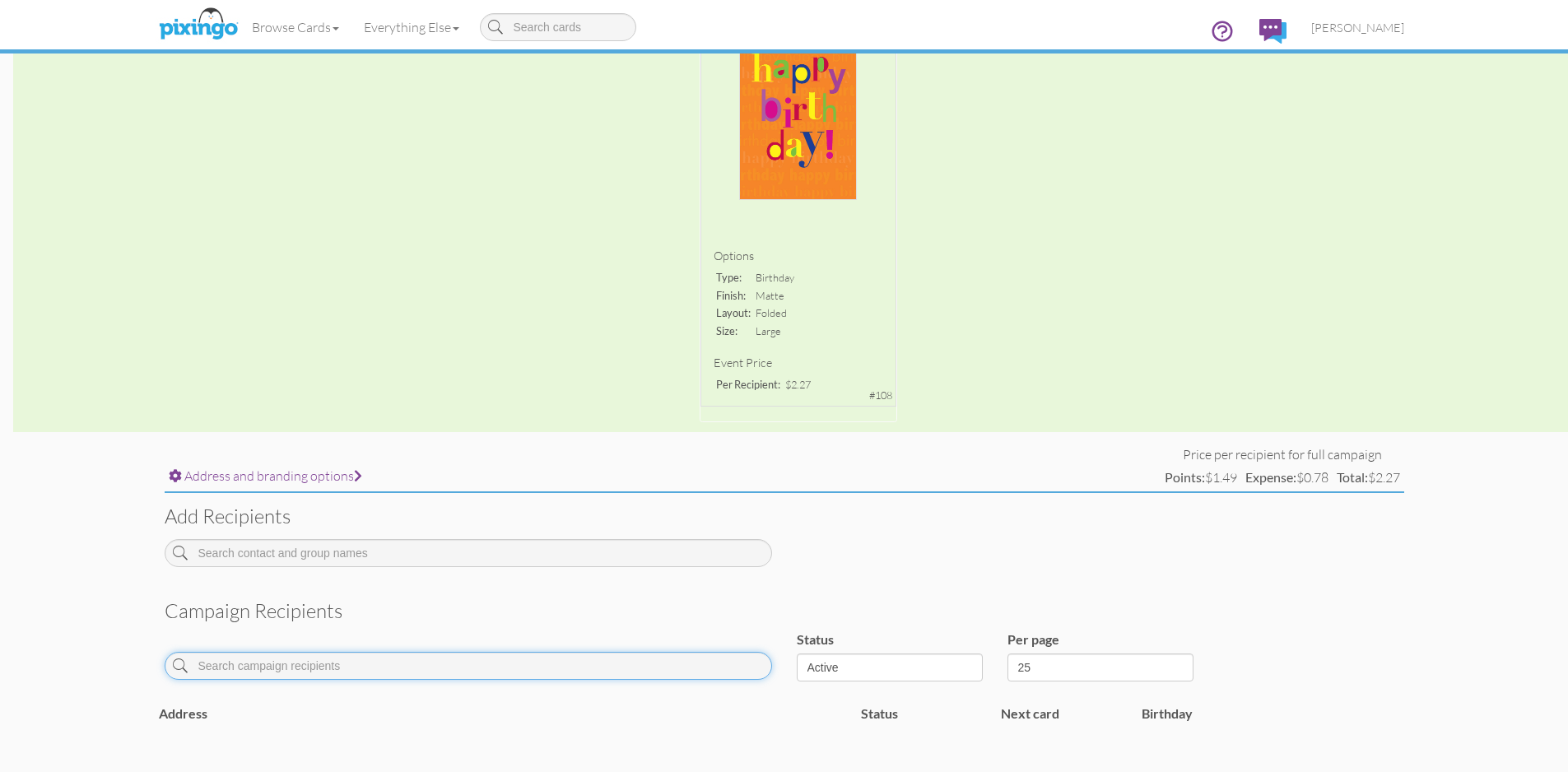
click at [628, 671] on input at bounding box center [468, 666] width 607 height 28
type input "e"
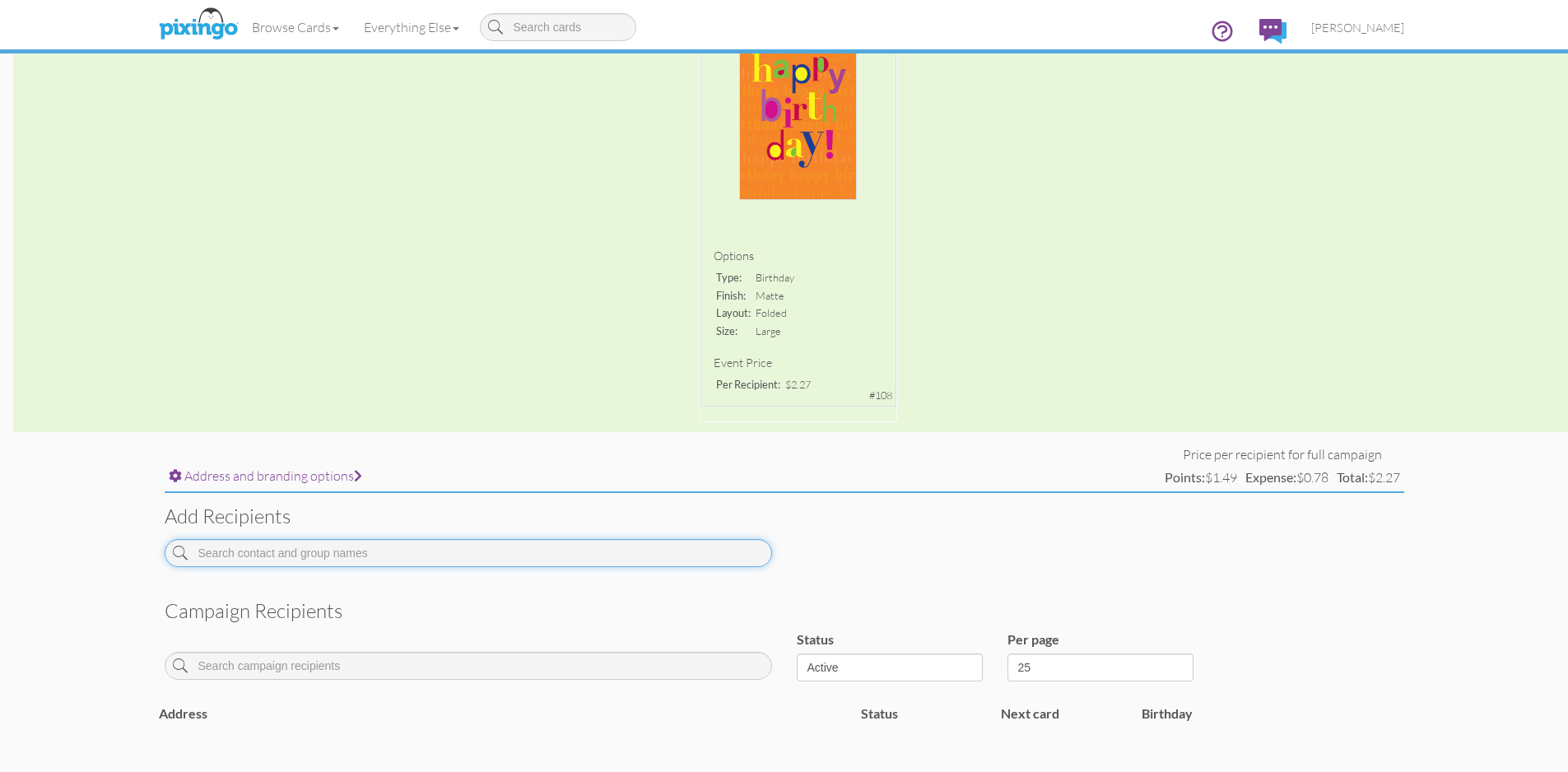
click at [411, 545] on input at bounding box center [468, 553] width 607 height 28
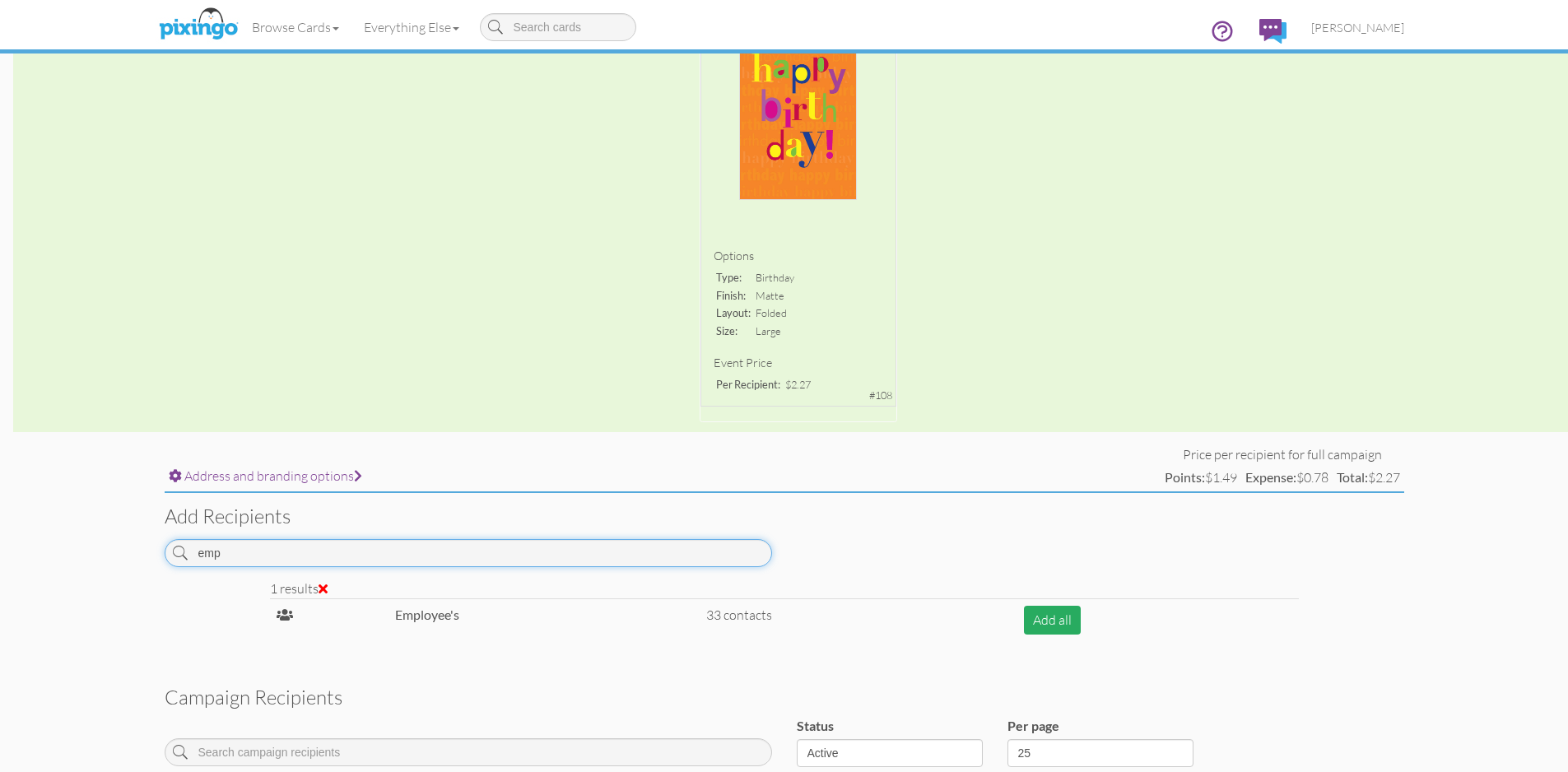
type input "emp"
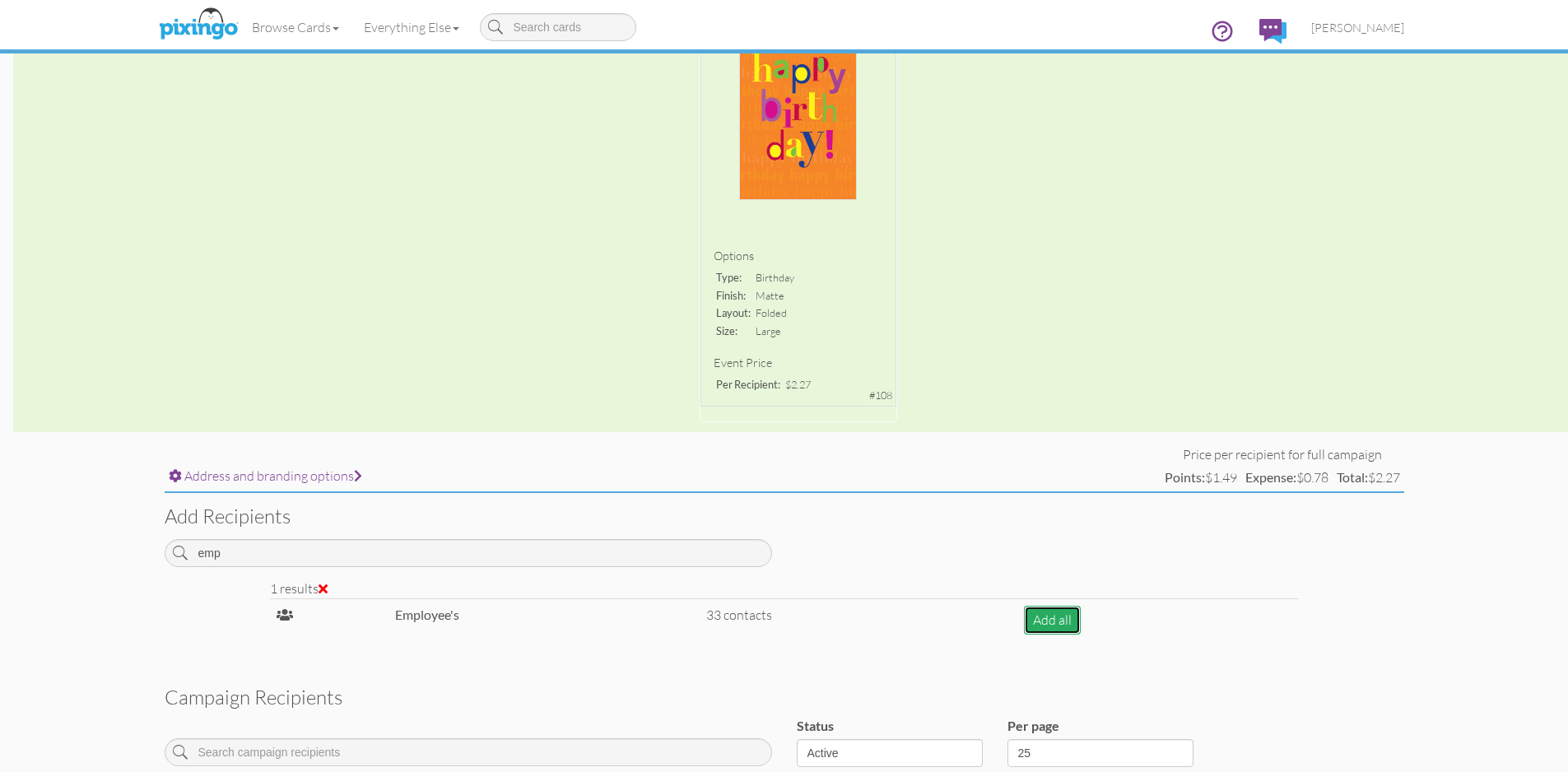
click at [1048, 616] on button "Add all" at bounding box center [1052, 621] width 57 height 29
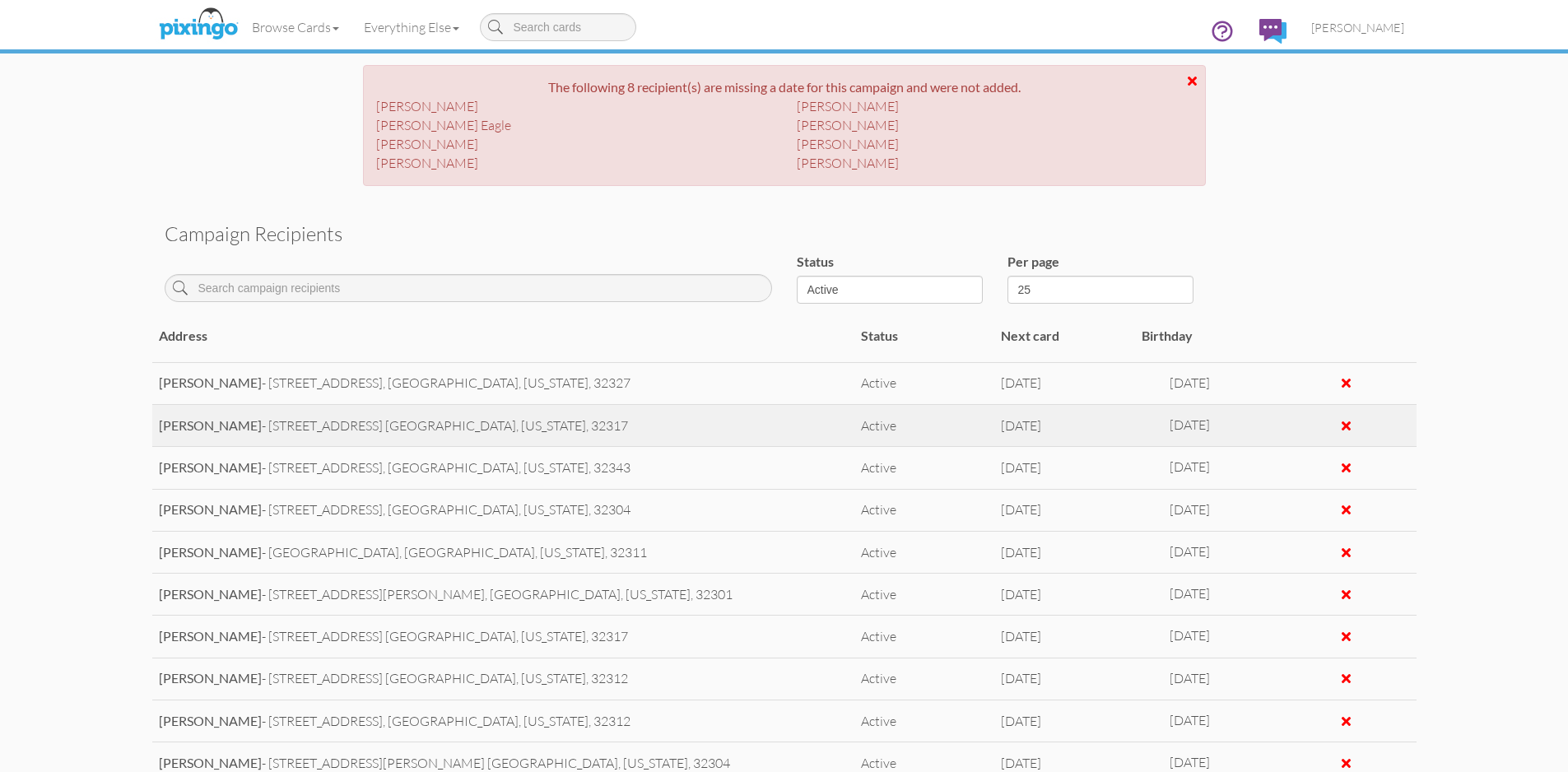
scroll to position [411, 0]
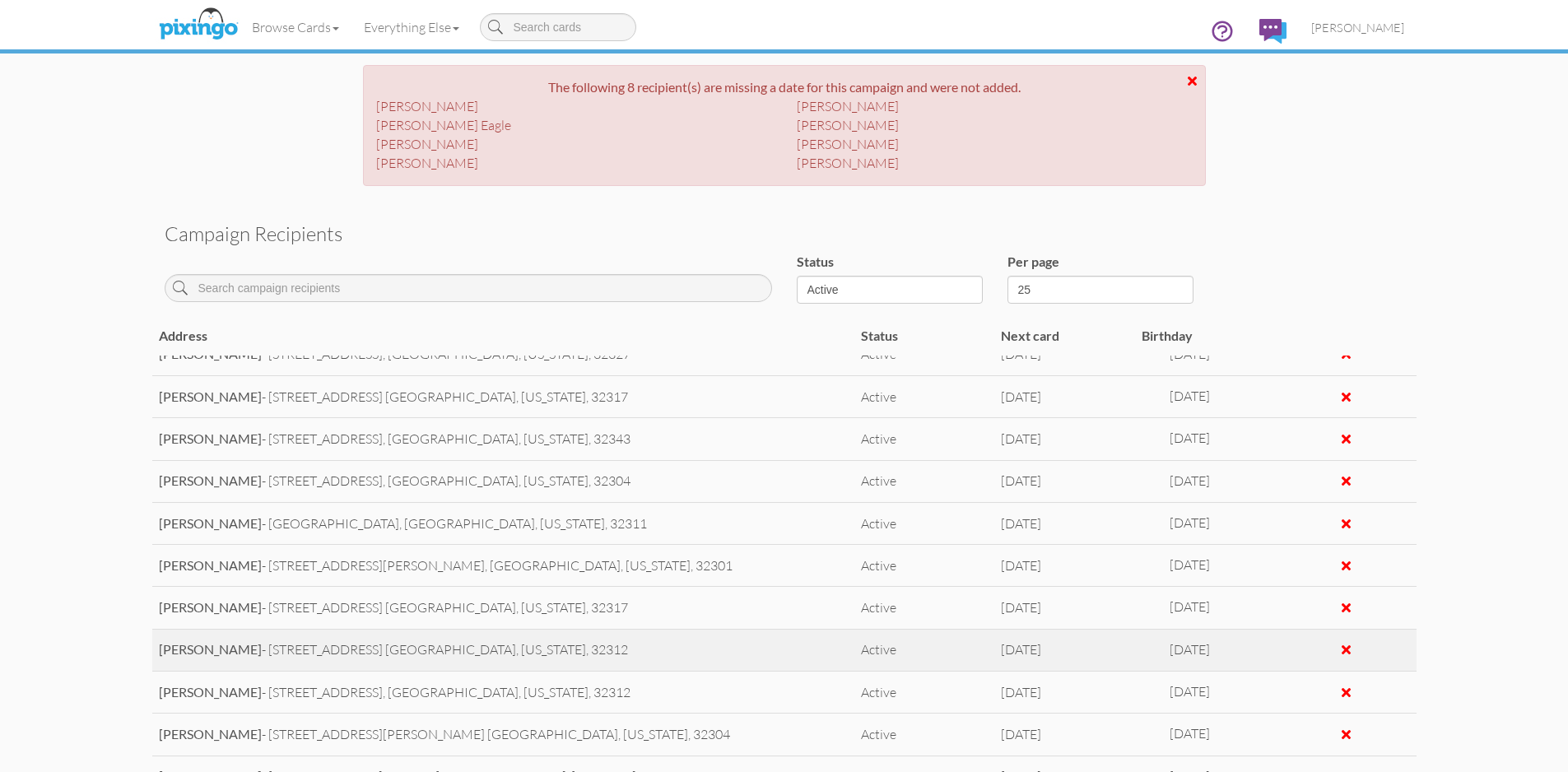
click at [1339, 641] on div at bounding box center [1345, 650] width 128 height 19
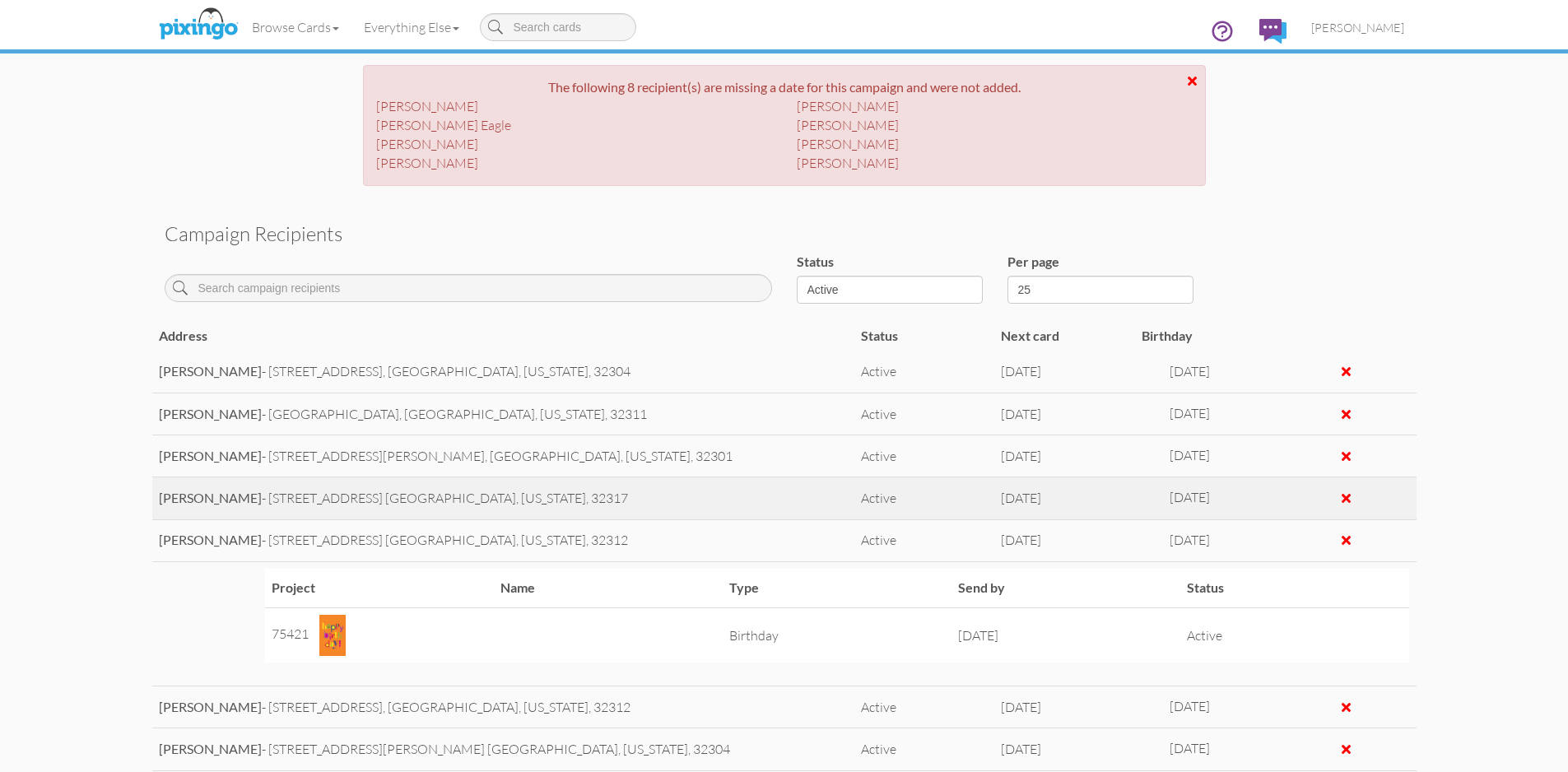
scroll to position [494, 0]
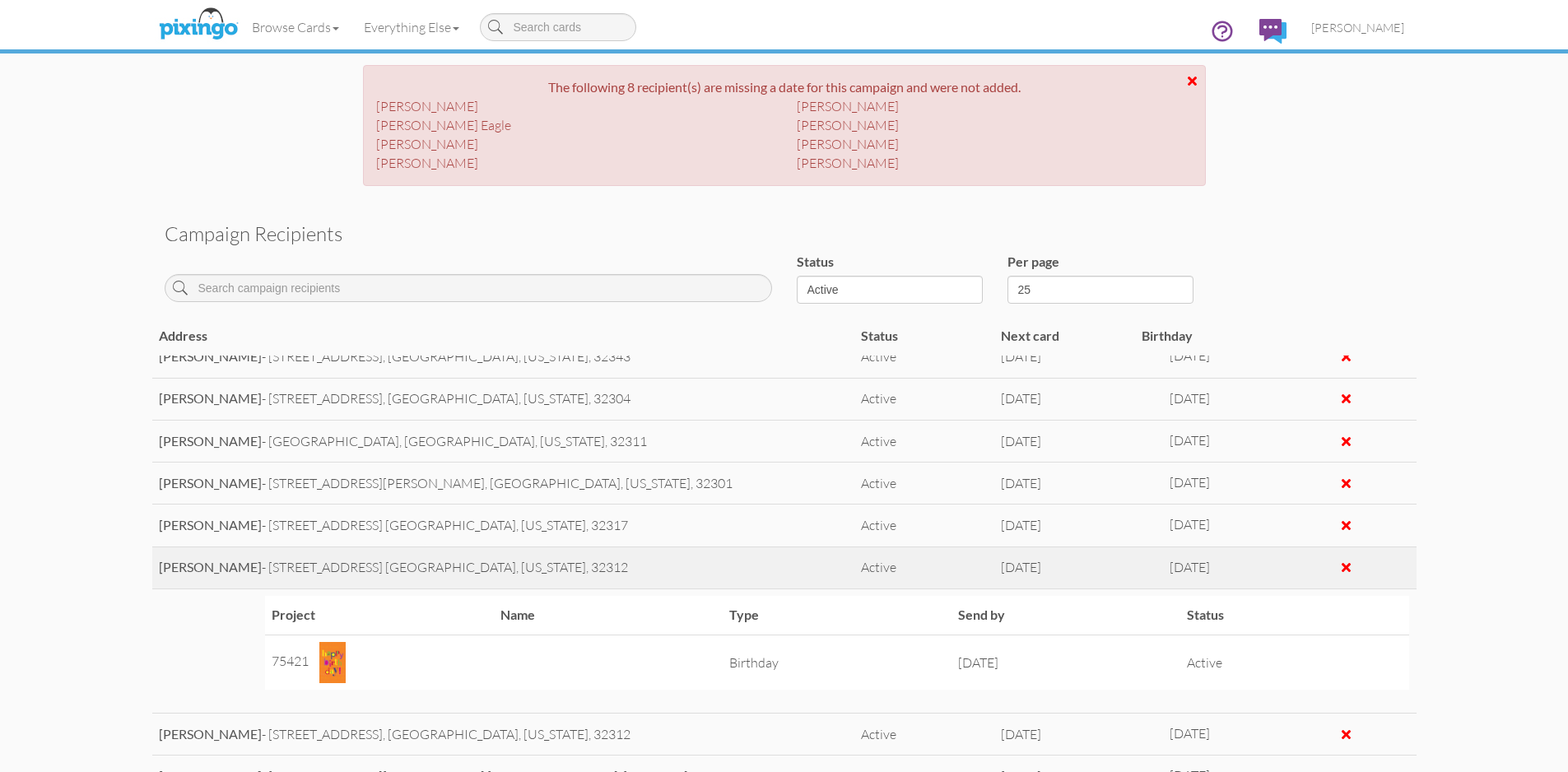
click at [1342, 561] on div at bounding box center [1346, 567] width 9 height 14
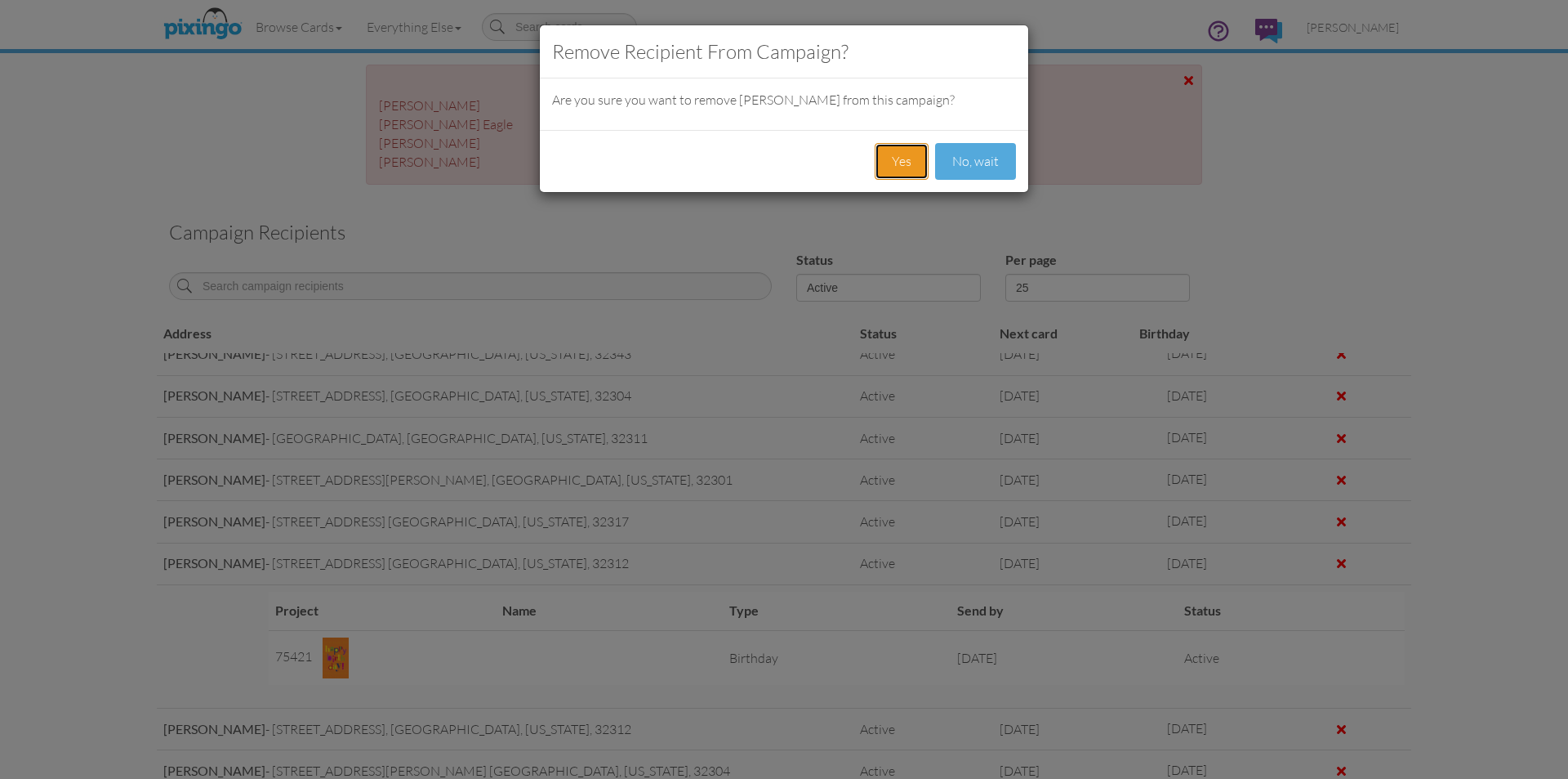
click at [904, 157] on button "Yes" at bounding box center [902, 161] width 54 height 37
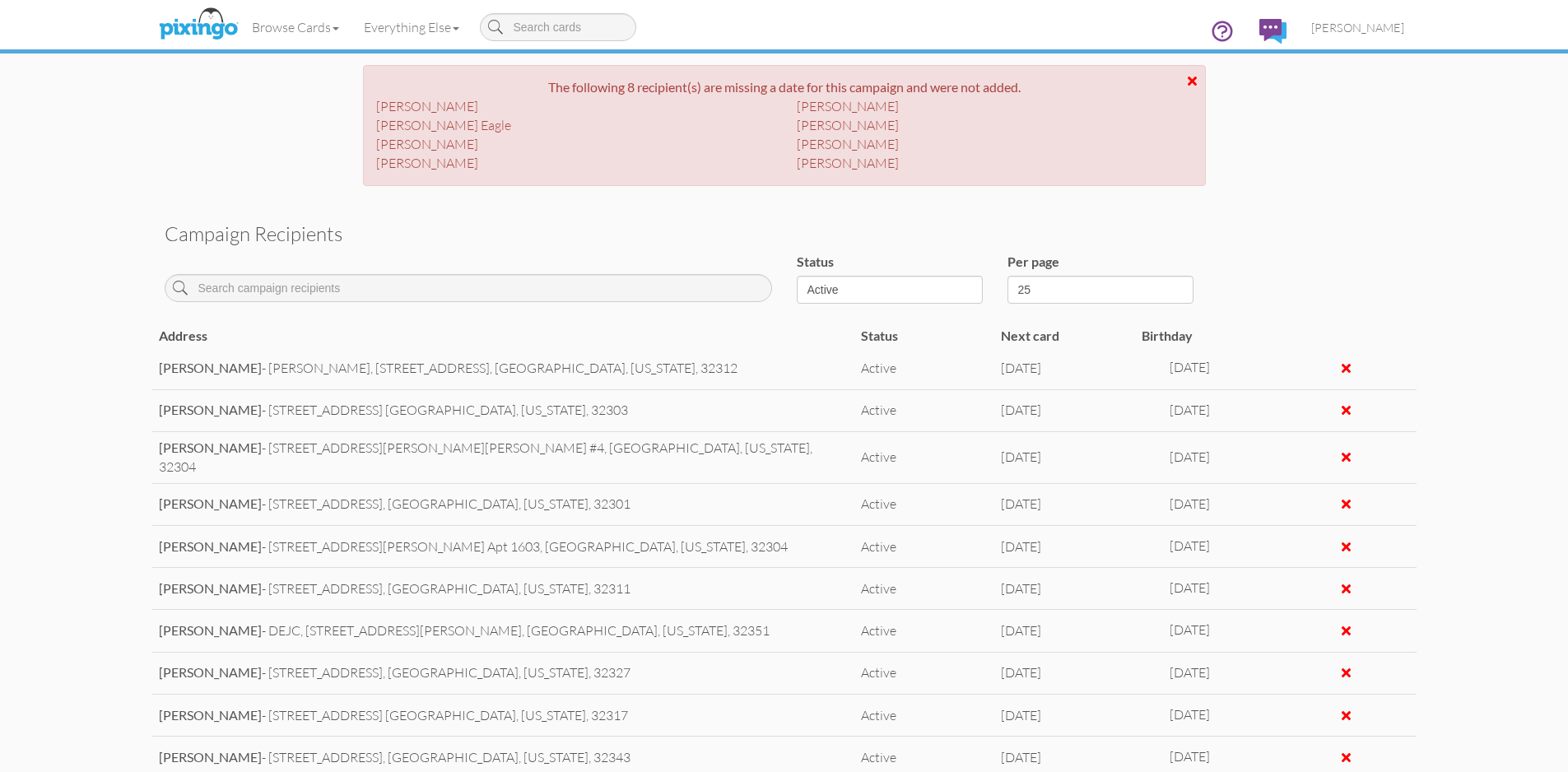
scroll to position [0, 0]
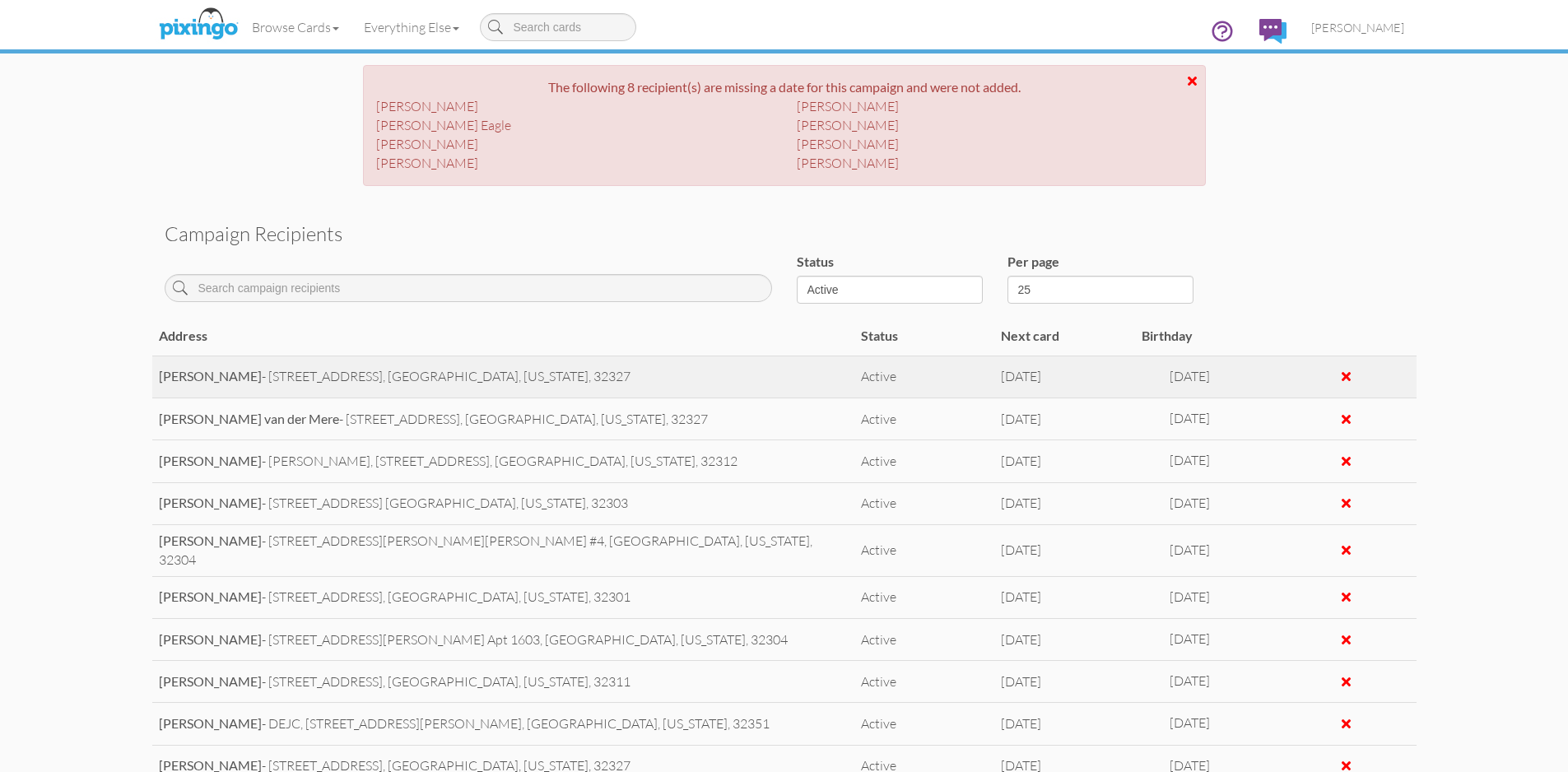
click at [1342, 372] on div at bounding box center [1346, 376] width 9 height 14
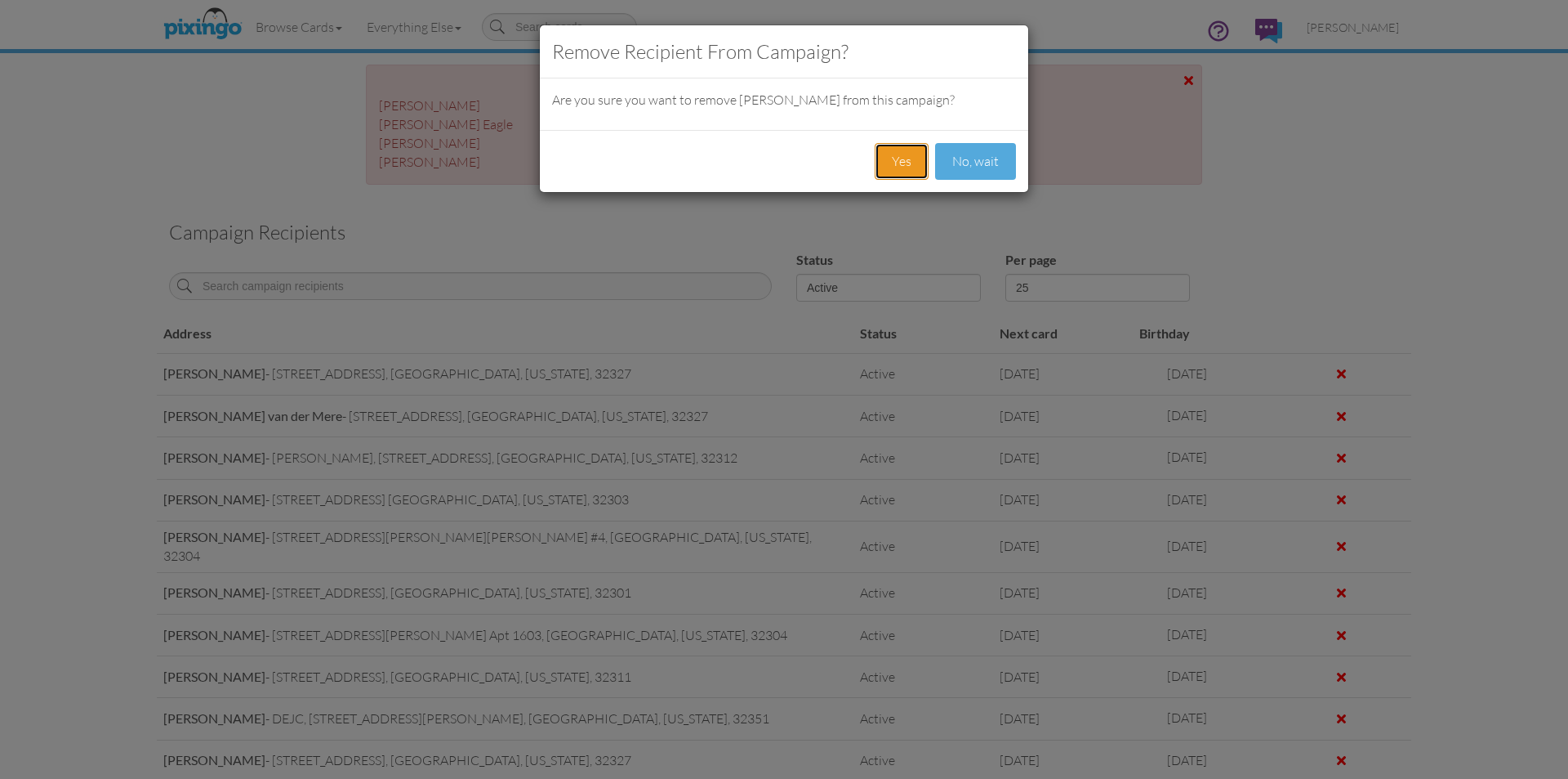
click at [891, 158] on button "Yes" at bounding box center [902, 161] width 54 height 37
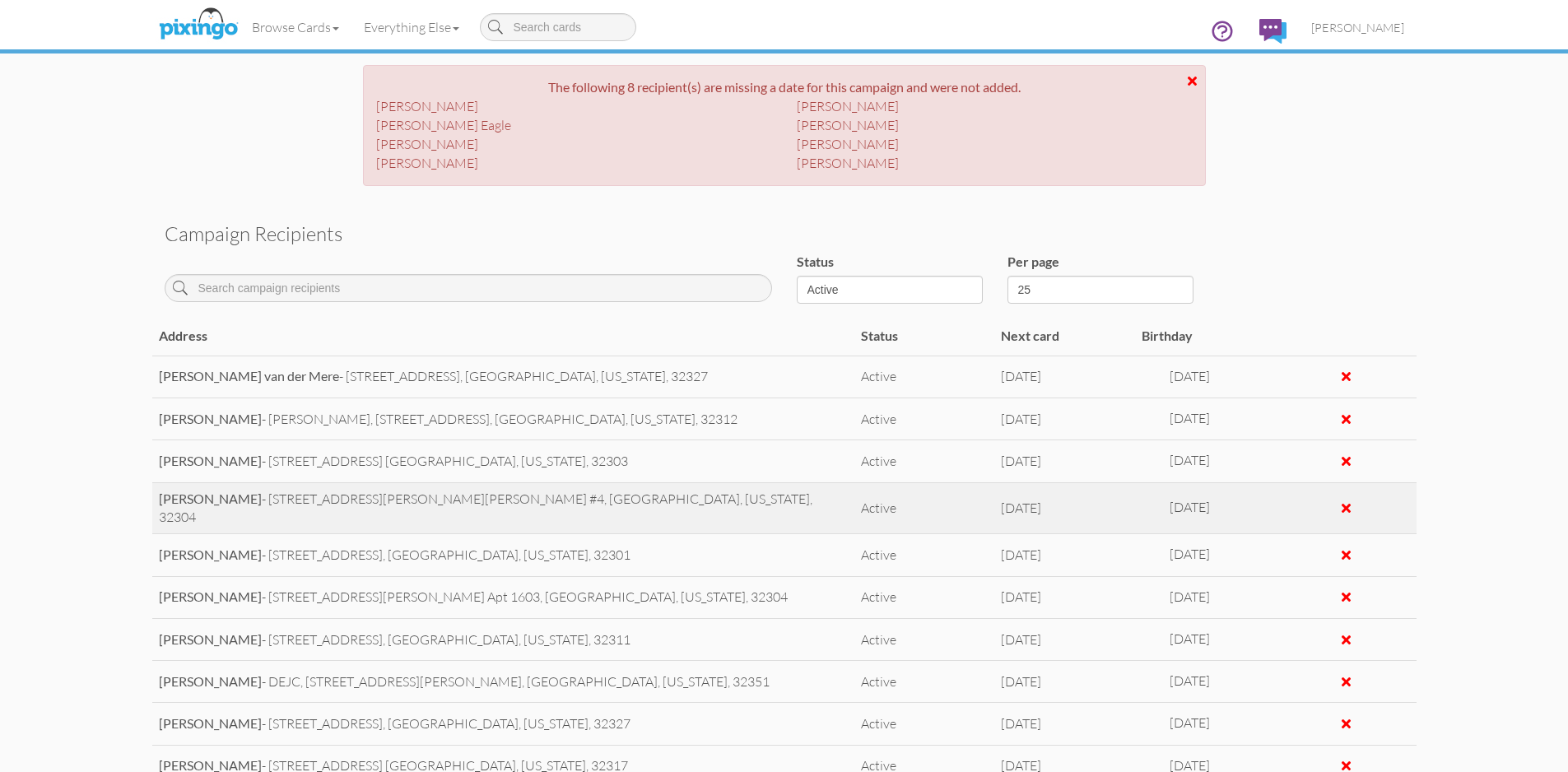
click at [1342, 507] on div at bounding box center [1346, 507] width 9 height 14
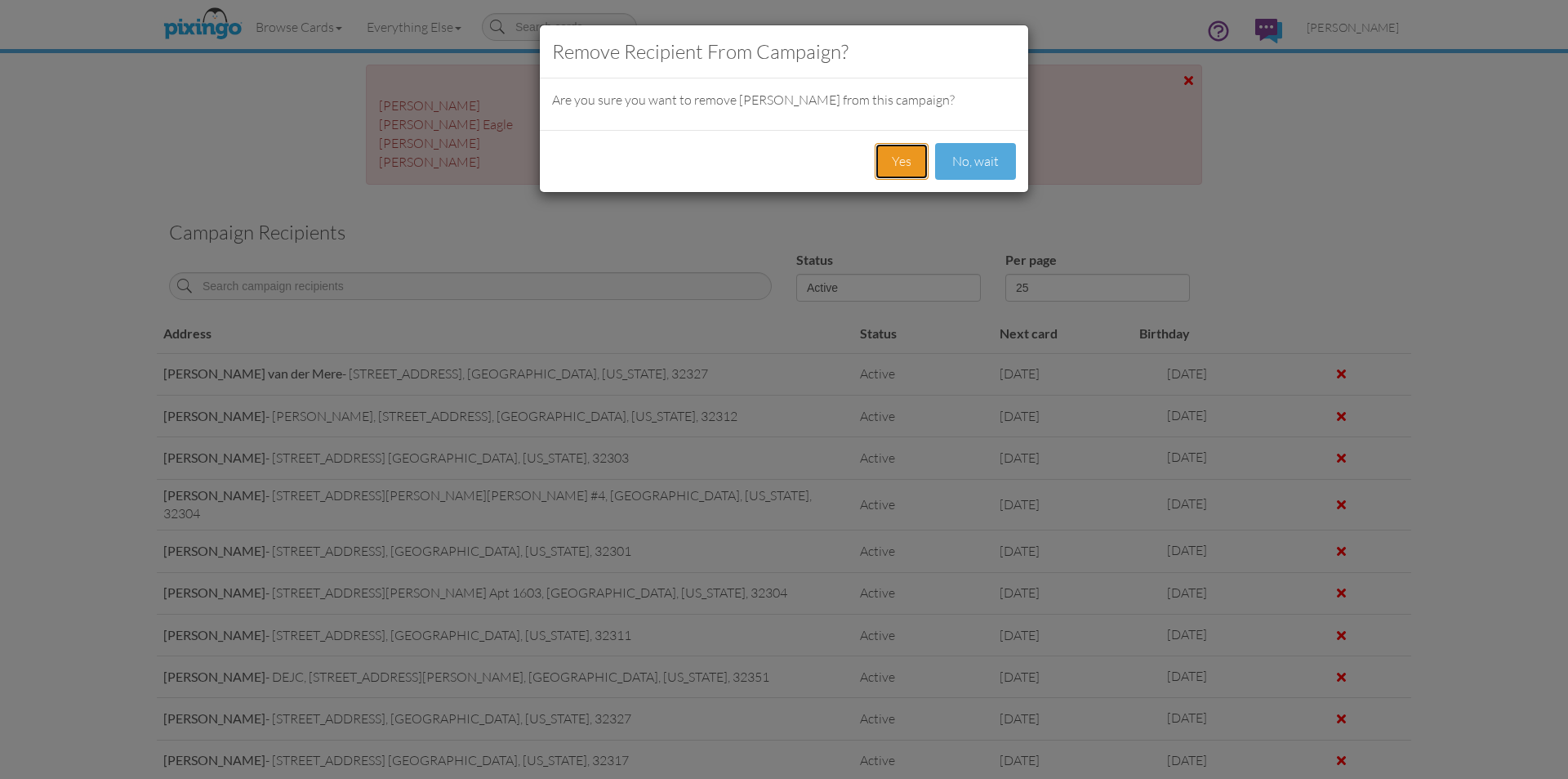
click at [906, 148] on button "Yes" at bounding box center [902, 161] width 54 height 37
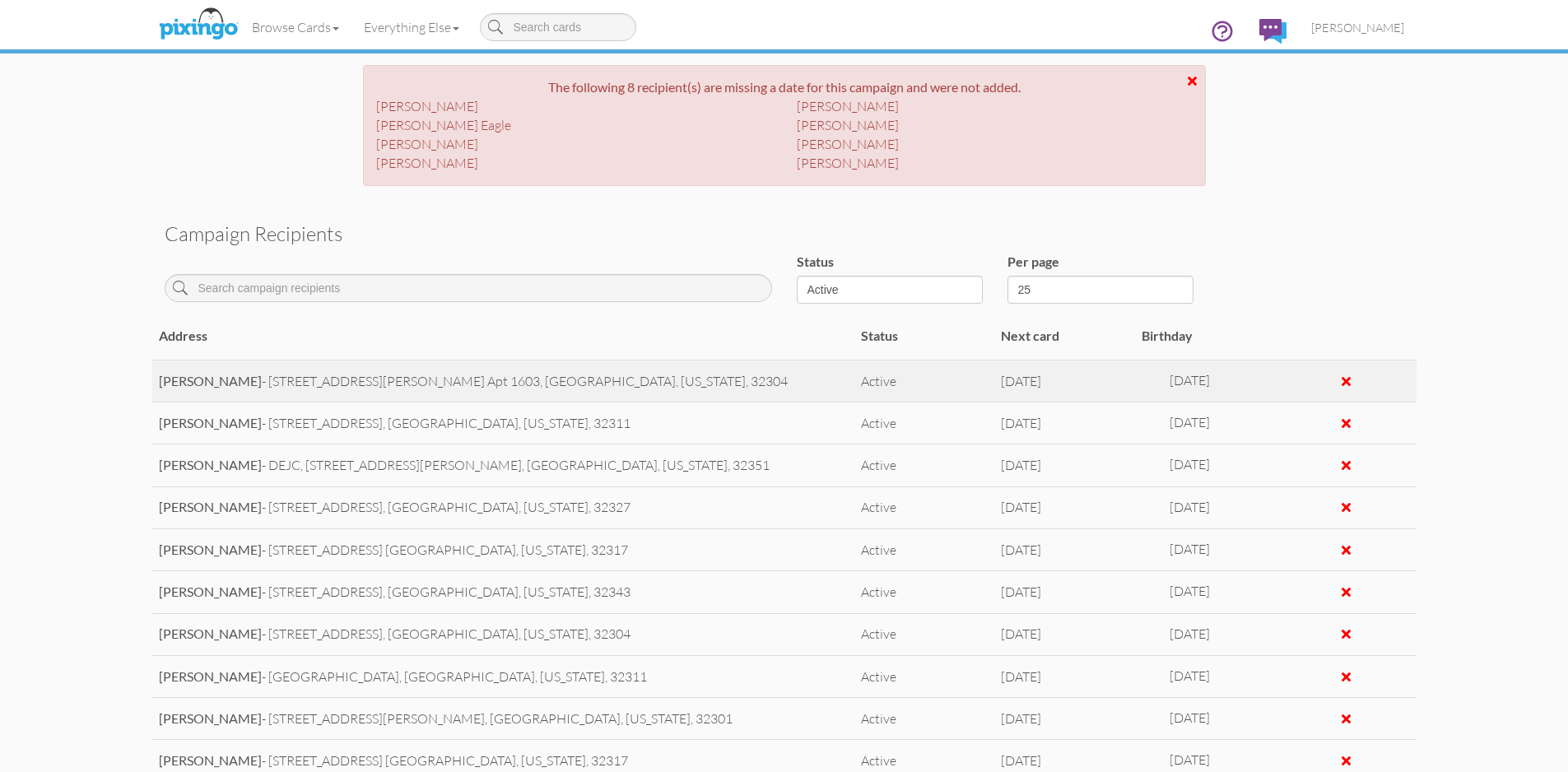
scroll to position [247, 0]
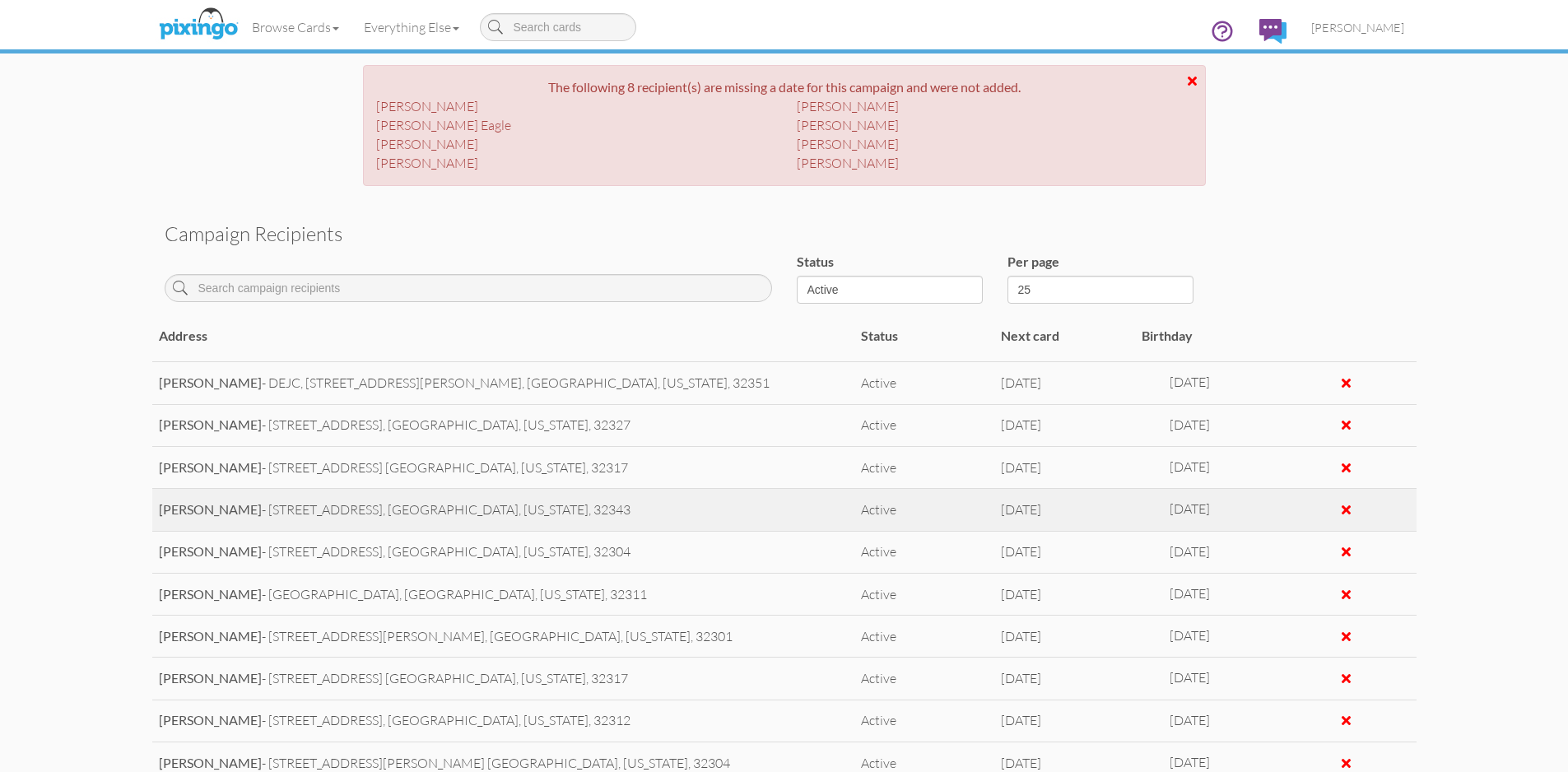
click at [1342, 509] on div at bounding box center [1346, 509] width 9 height 14
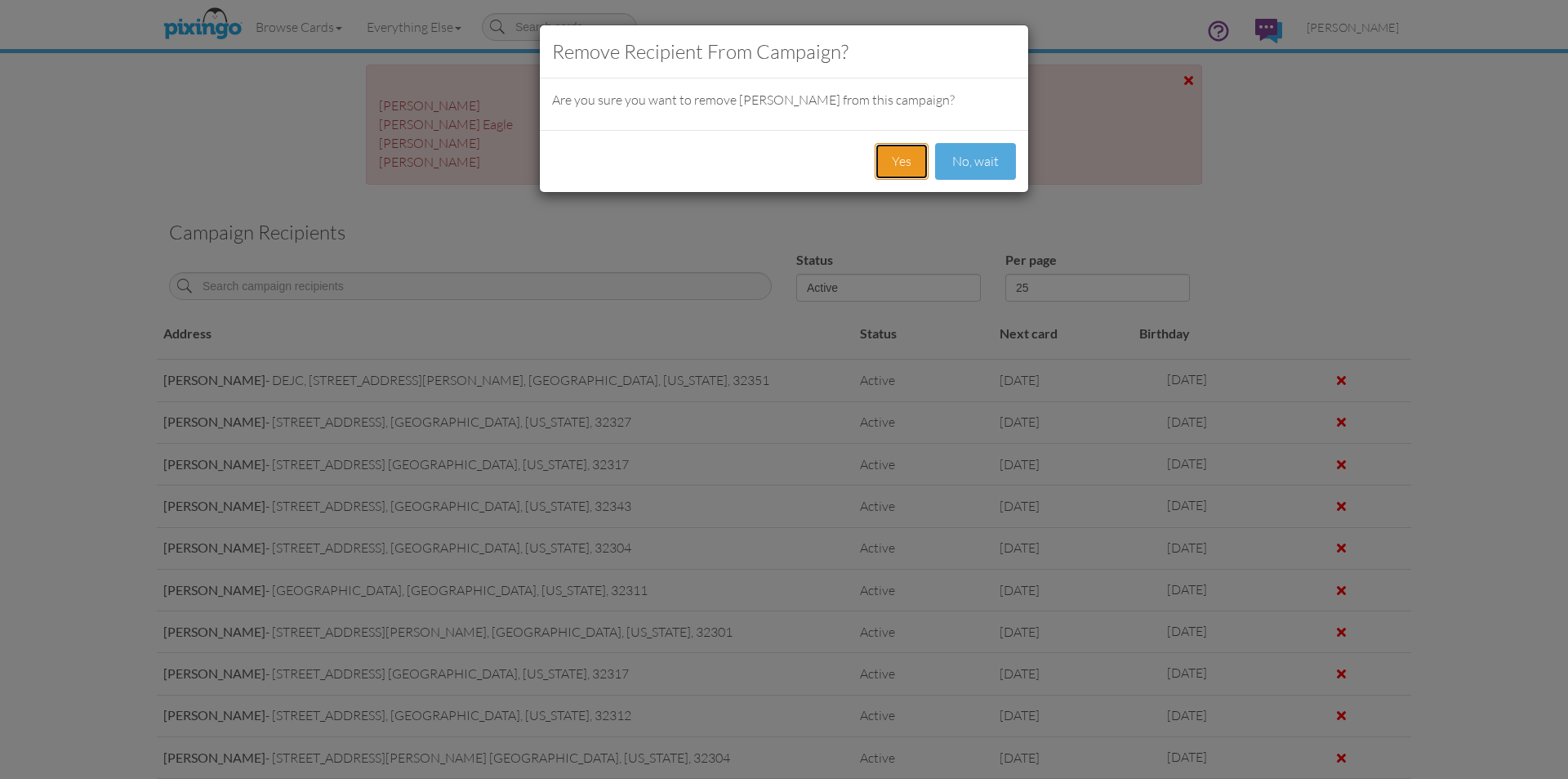
click at [906, 166] on button "Yes" at bounding box center [902, 161] width 54 height 37
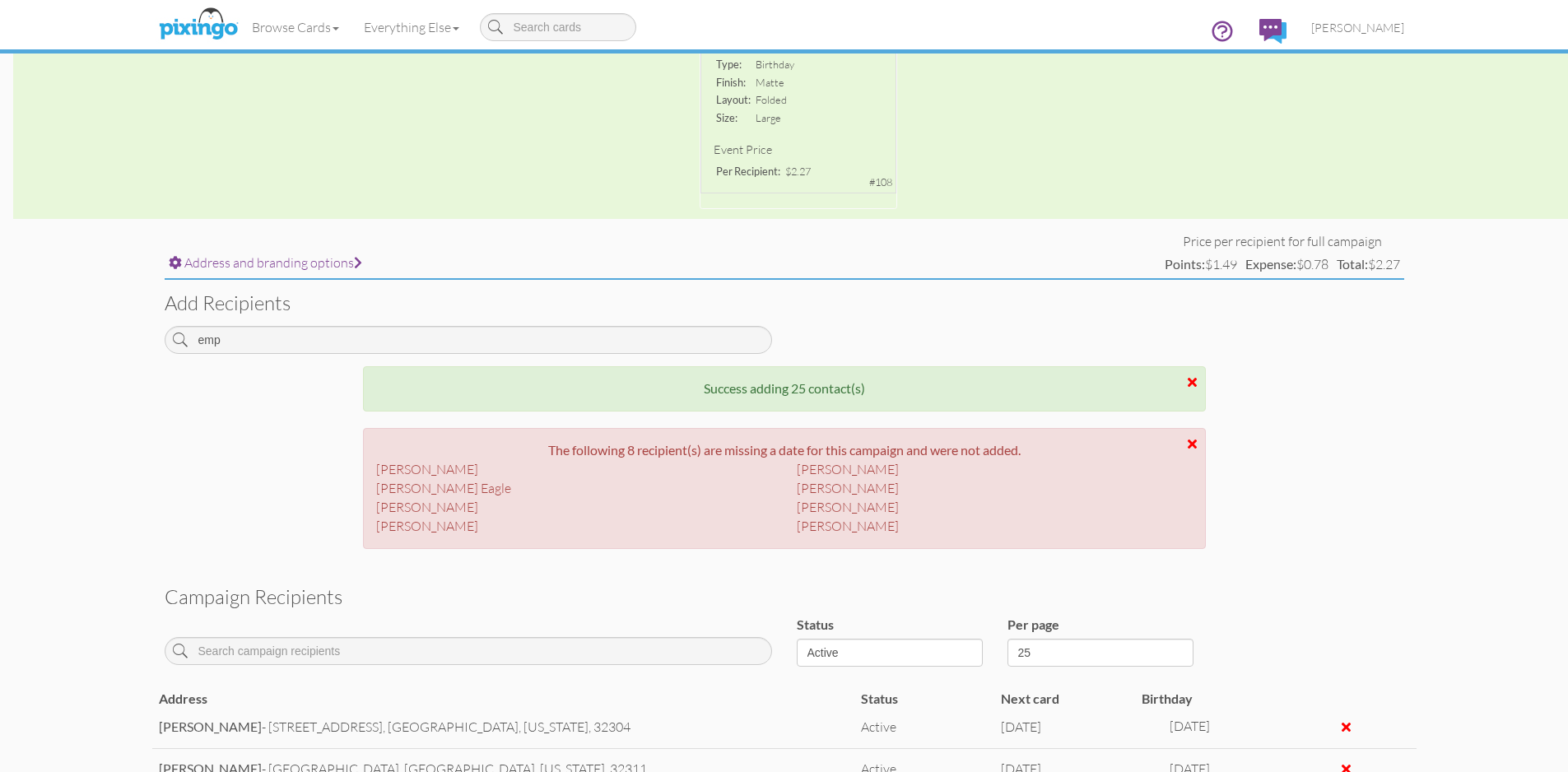
scroll to position [313, 0]
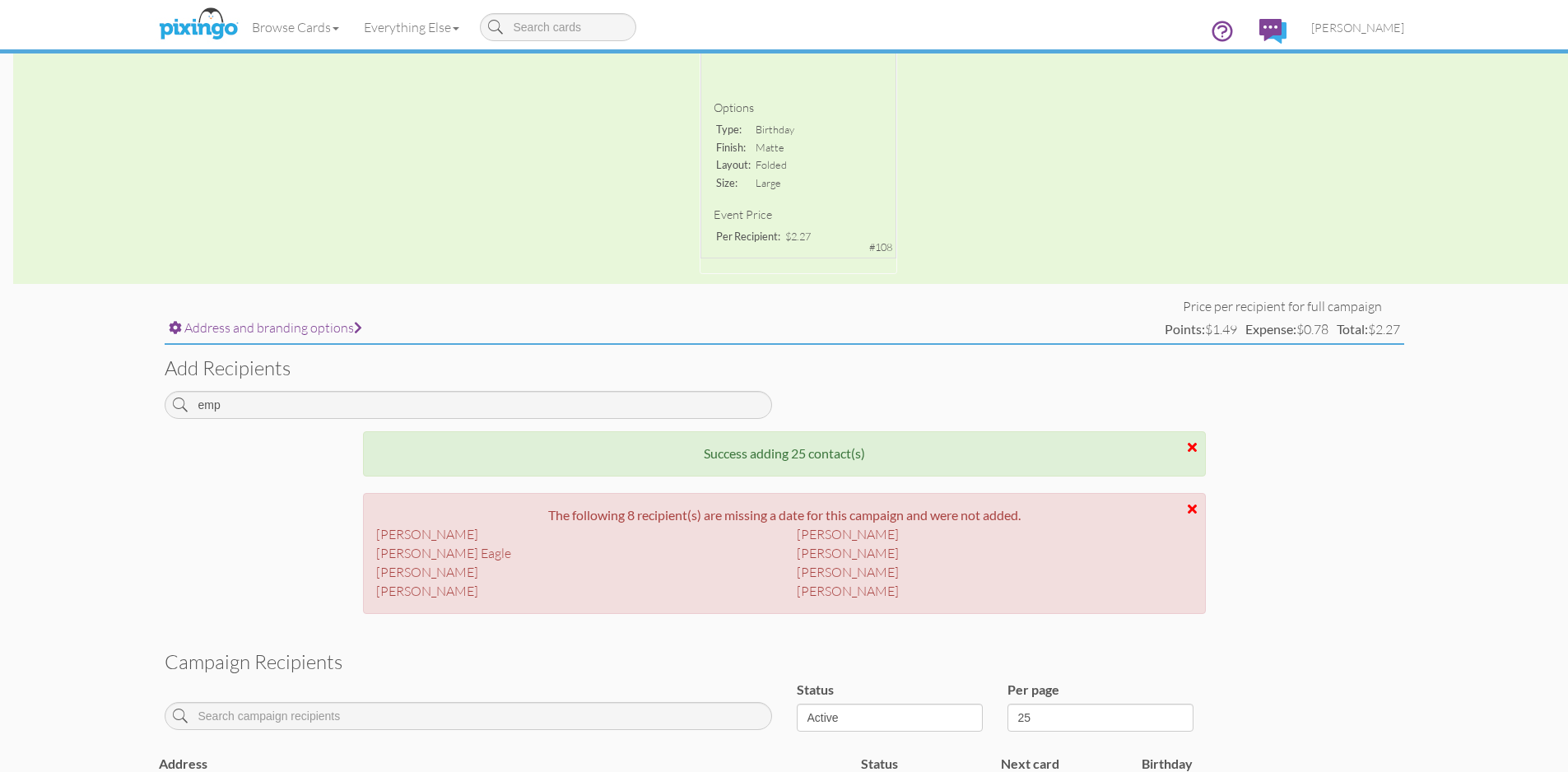
click at [1198, 256] on div "Options type: birthday finish: matte layout: folded size: large Event Price Per…" at bounding box center [784, 72] width 1568 height 426
click at [1381, 27] on span "[PERSON_NAME]" at bounding box center [1357, 27] width 93 height 14
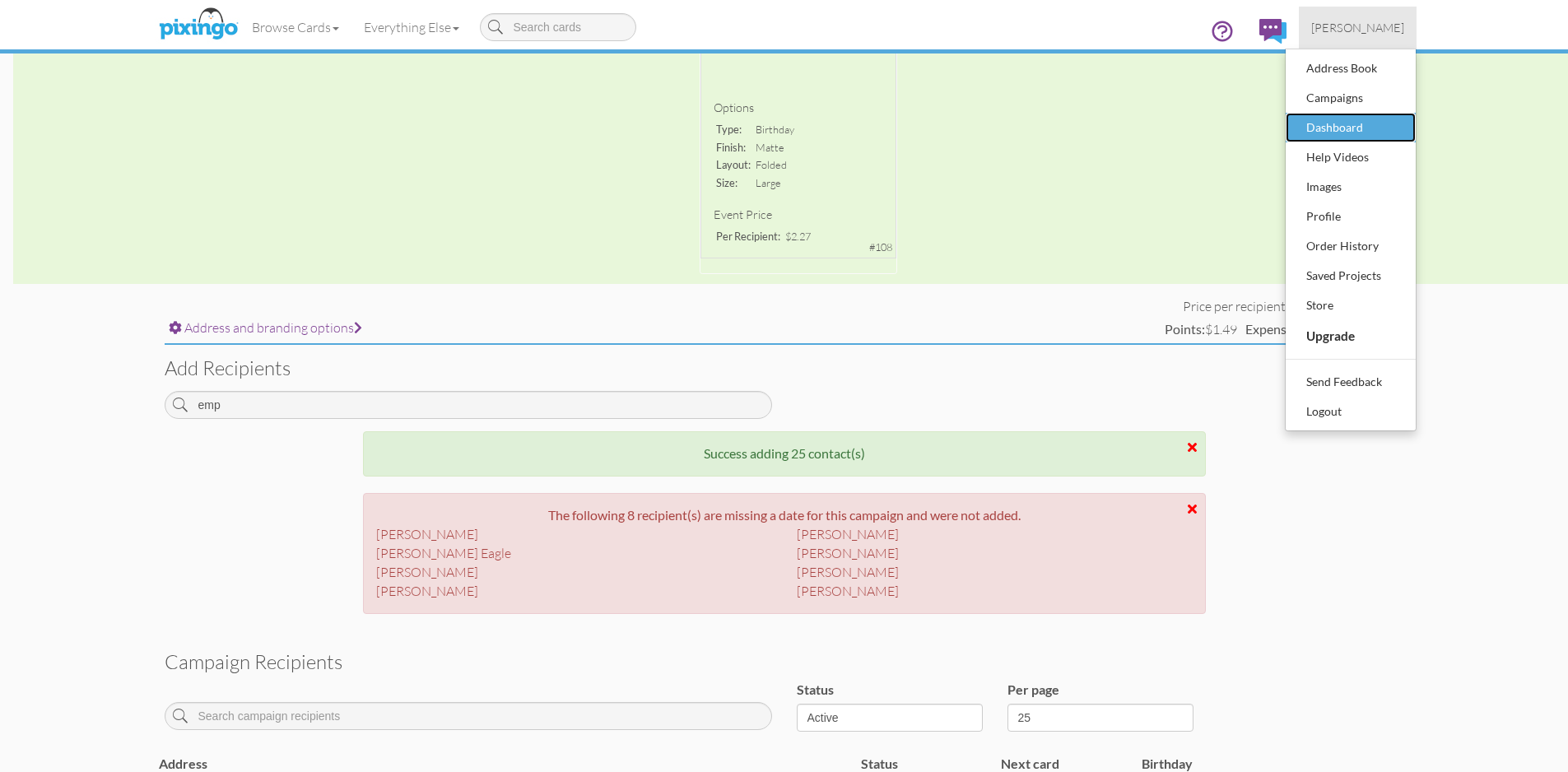
click at [1336, 129] on div "Dashboard" at bounding box center [1350, 127] width 97 height 24
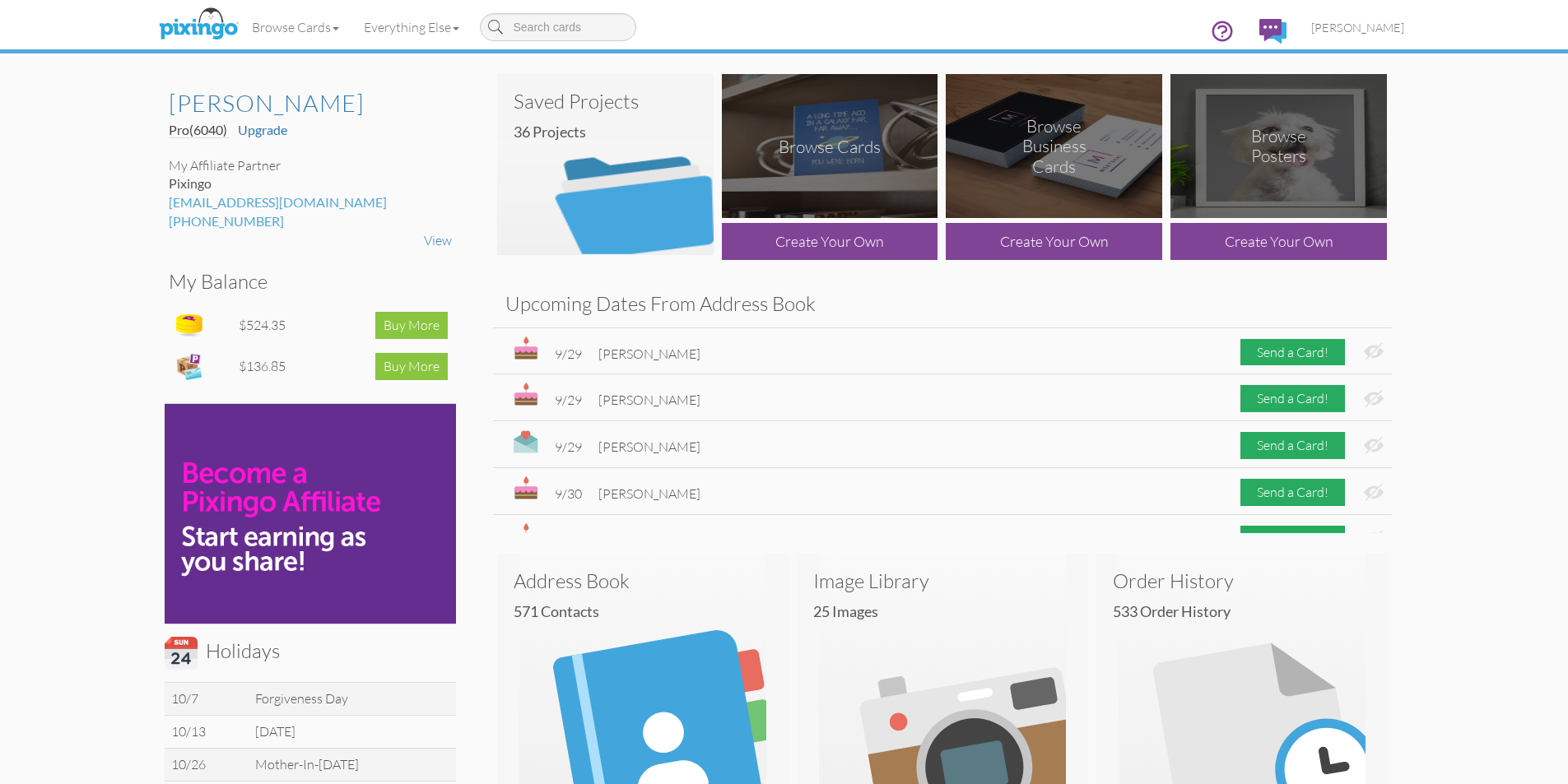
click at [652, 225] on img at bounding box center [605, 165] width 216 height 181
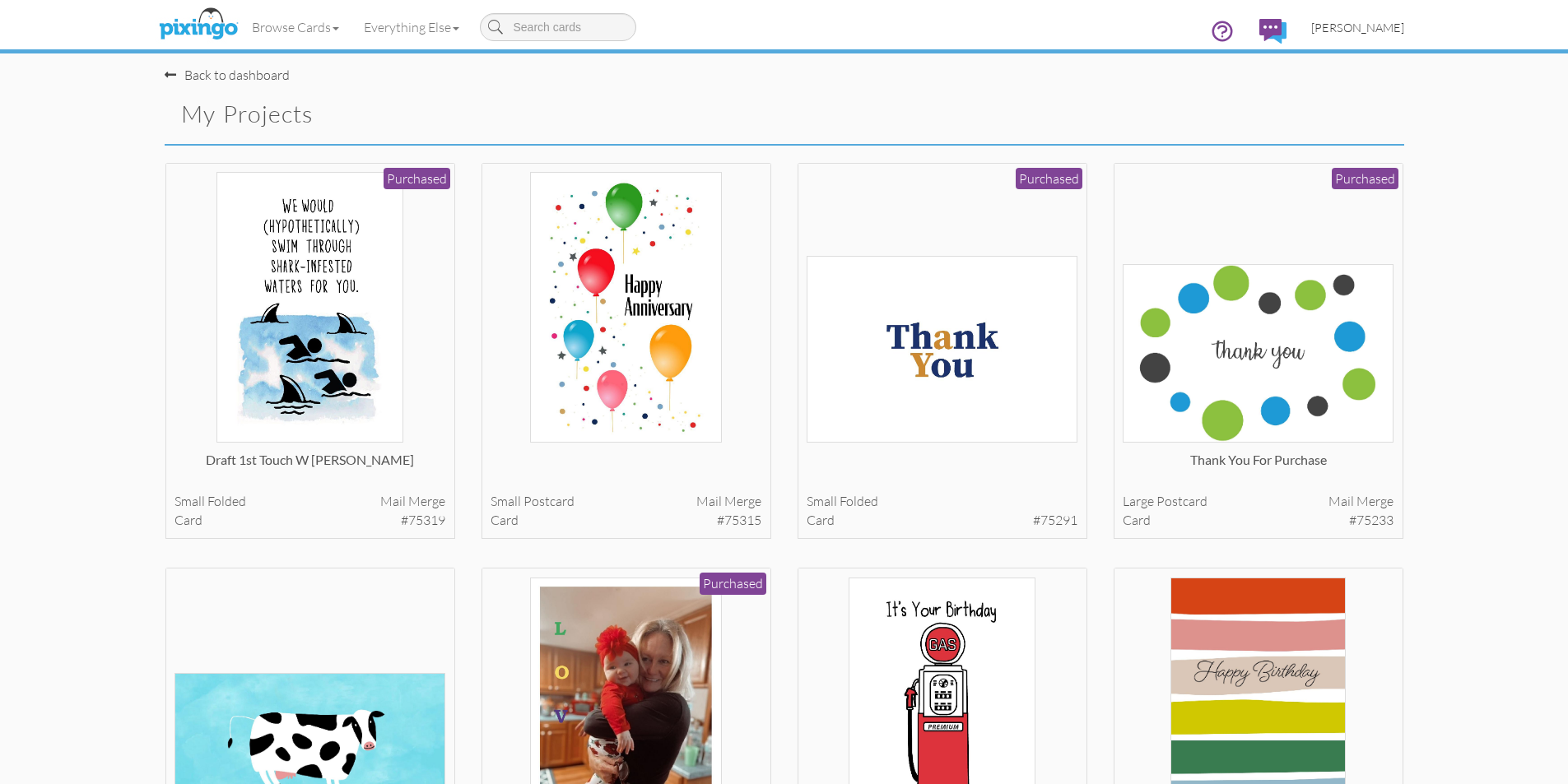
click at [1382, 30] on span "[PERSON_NAME]" at bounding box center [1357, 27] width 93 height 14
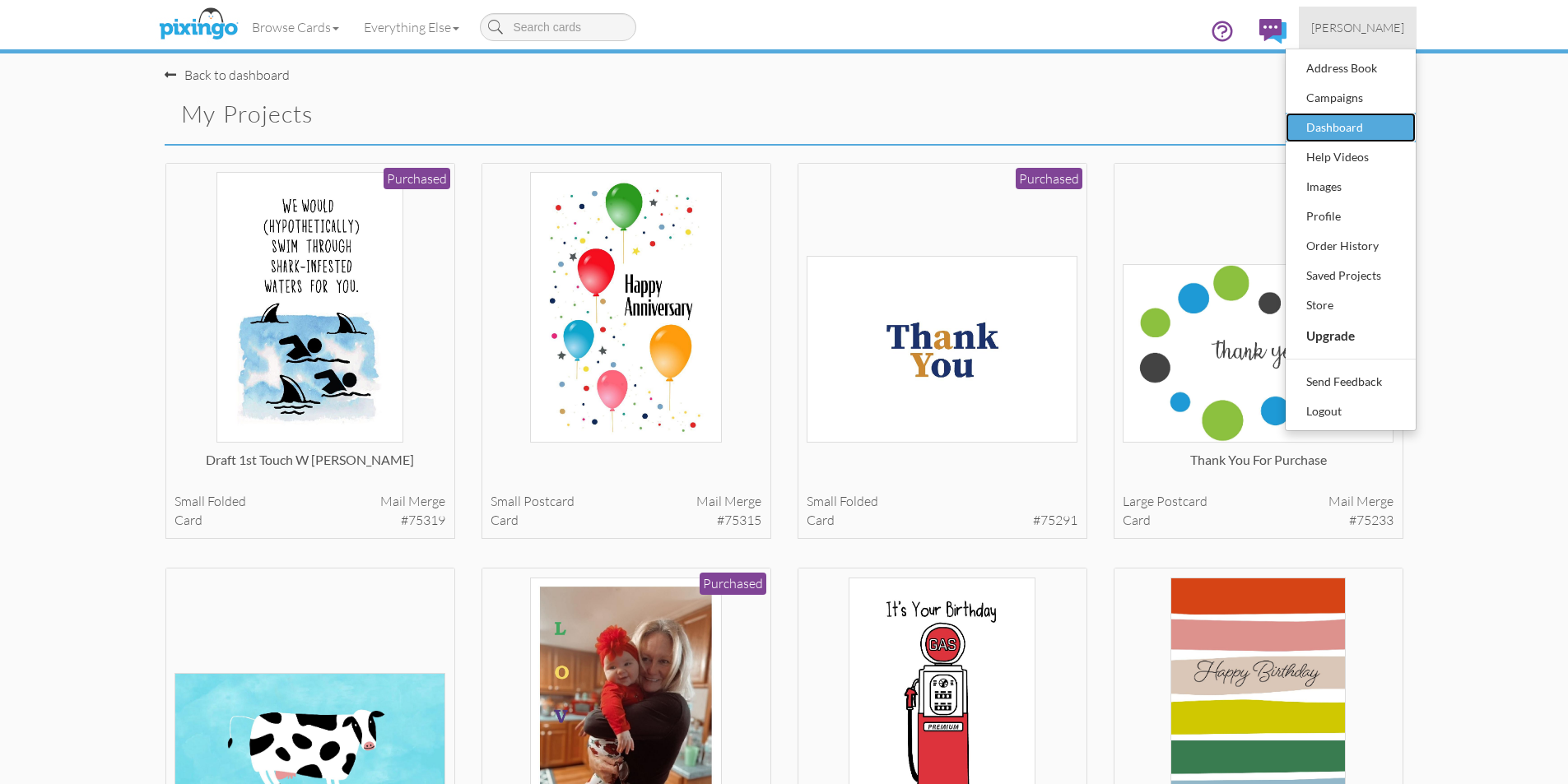
click at [1325, 120] on div "Dashboard" at bounding box center [1350, 127] width 97 height 24
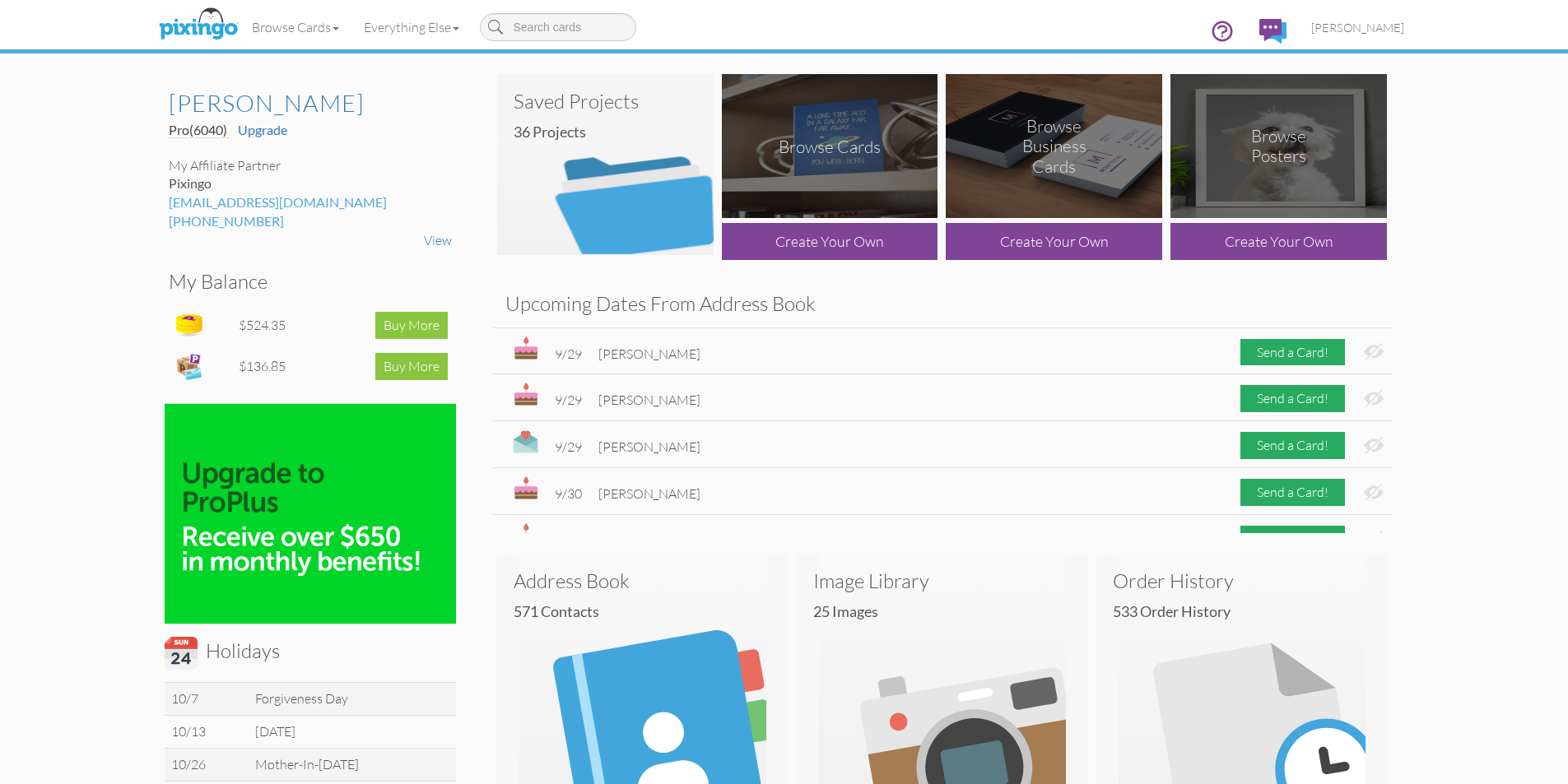
click at [698, 96] on img at bounding box center [605, 165] width 216 height 181
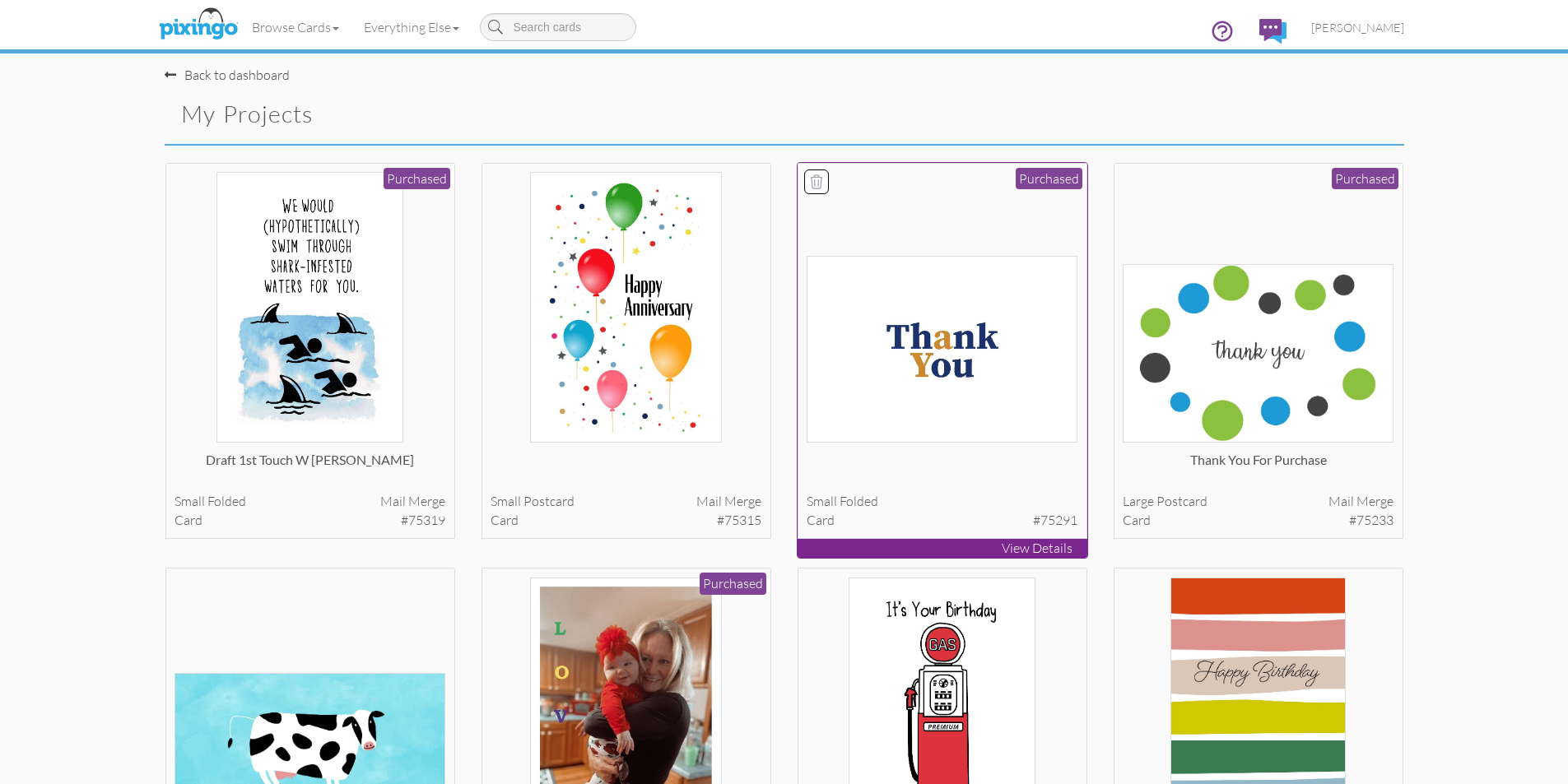
click at [995, 544] on p "View Details" at bounding box center [942, 548] width 290 height 19
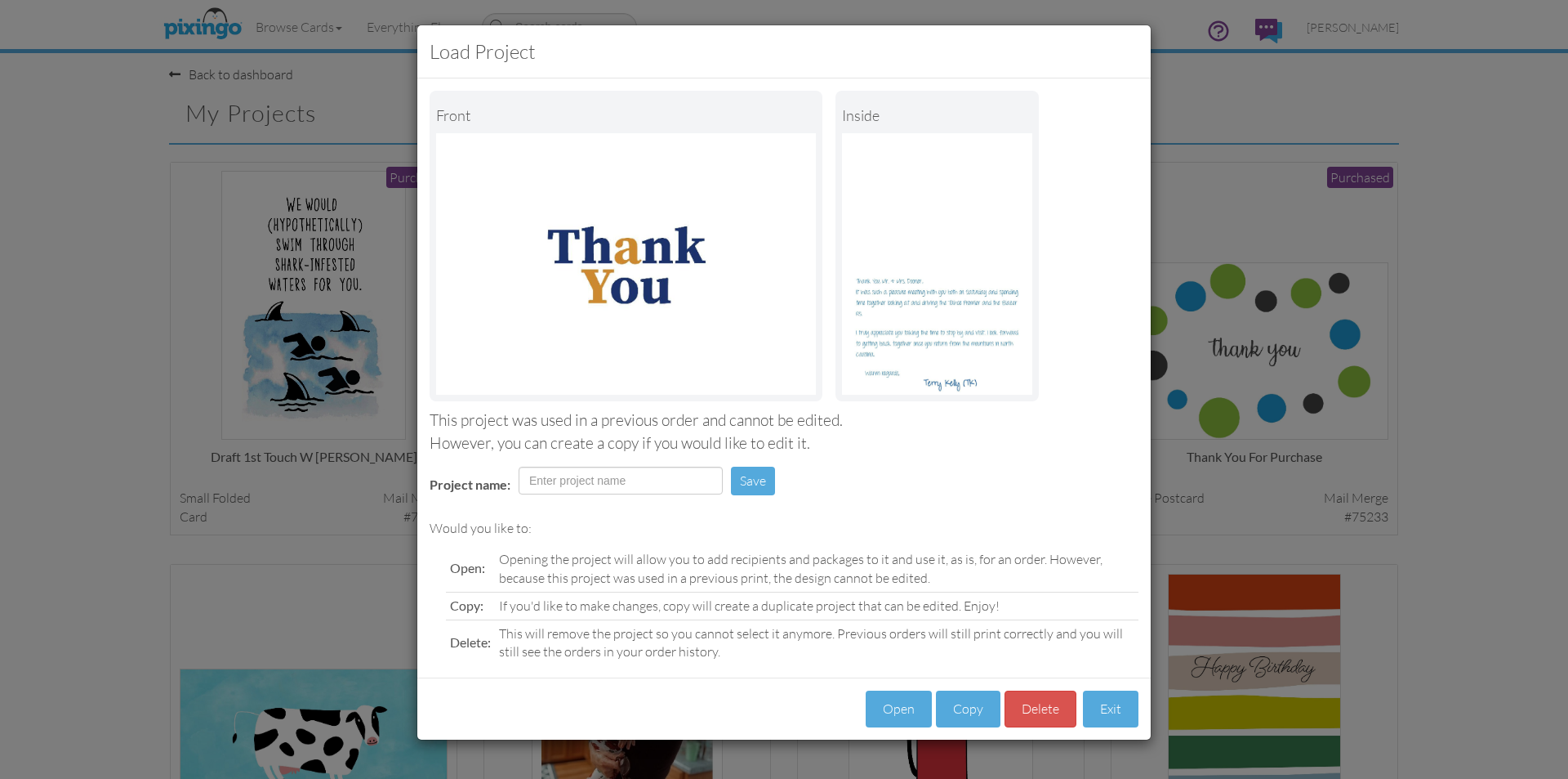
click at [1352, 100] on div "Load Project Front inside This project was used in a previous order and cannot …" at bounding box center [784, 390] width 1568 height 779
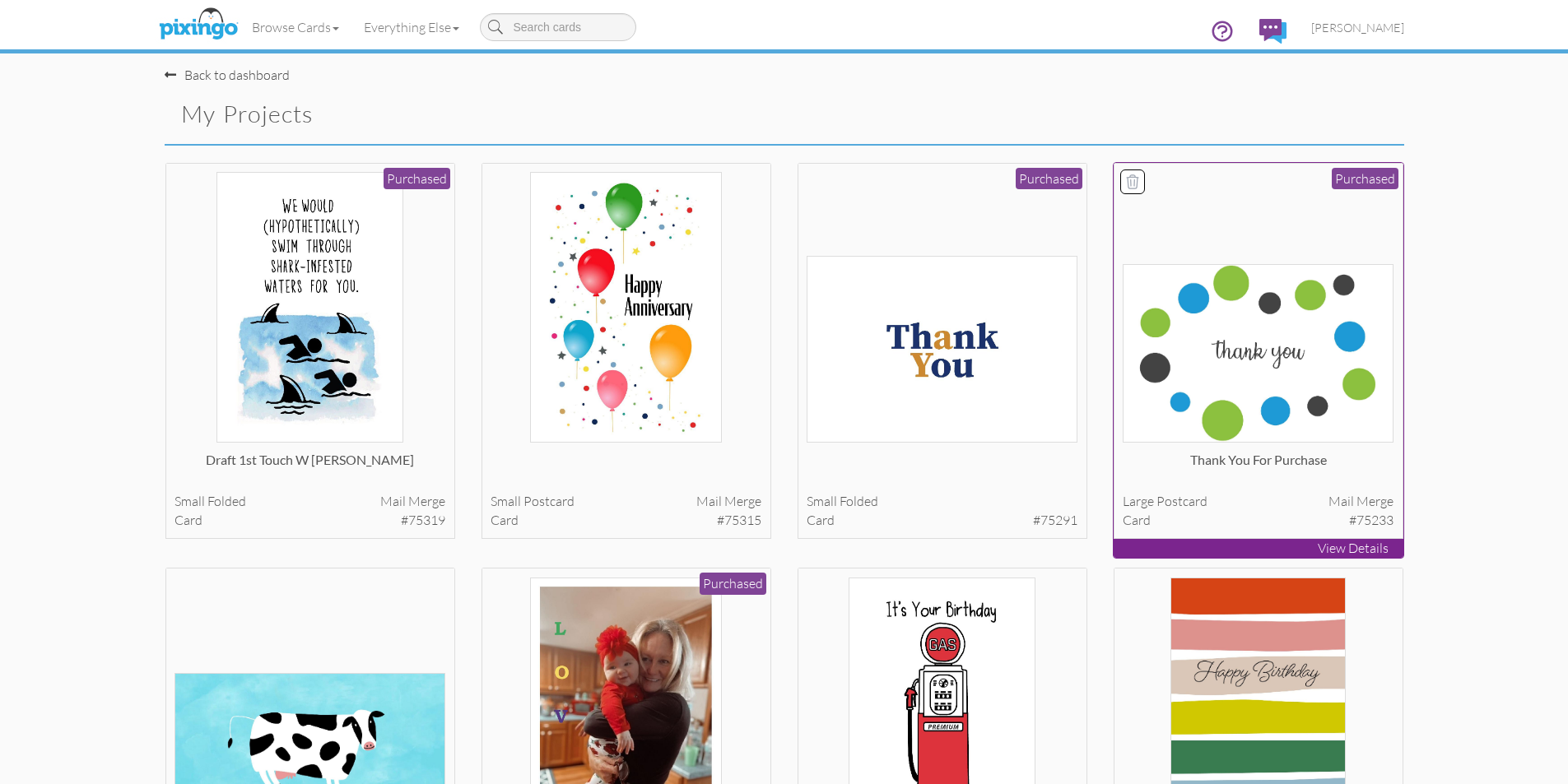
click at [1244, 353] on img at bounding box center [1257, 353] width 271 height 178
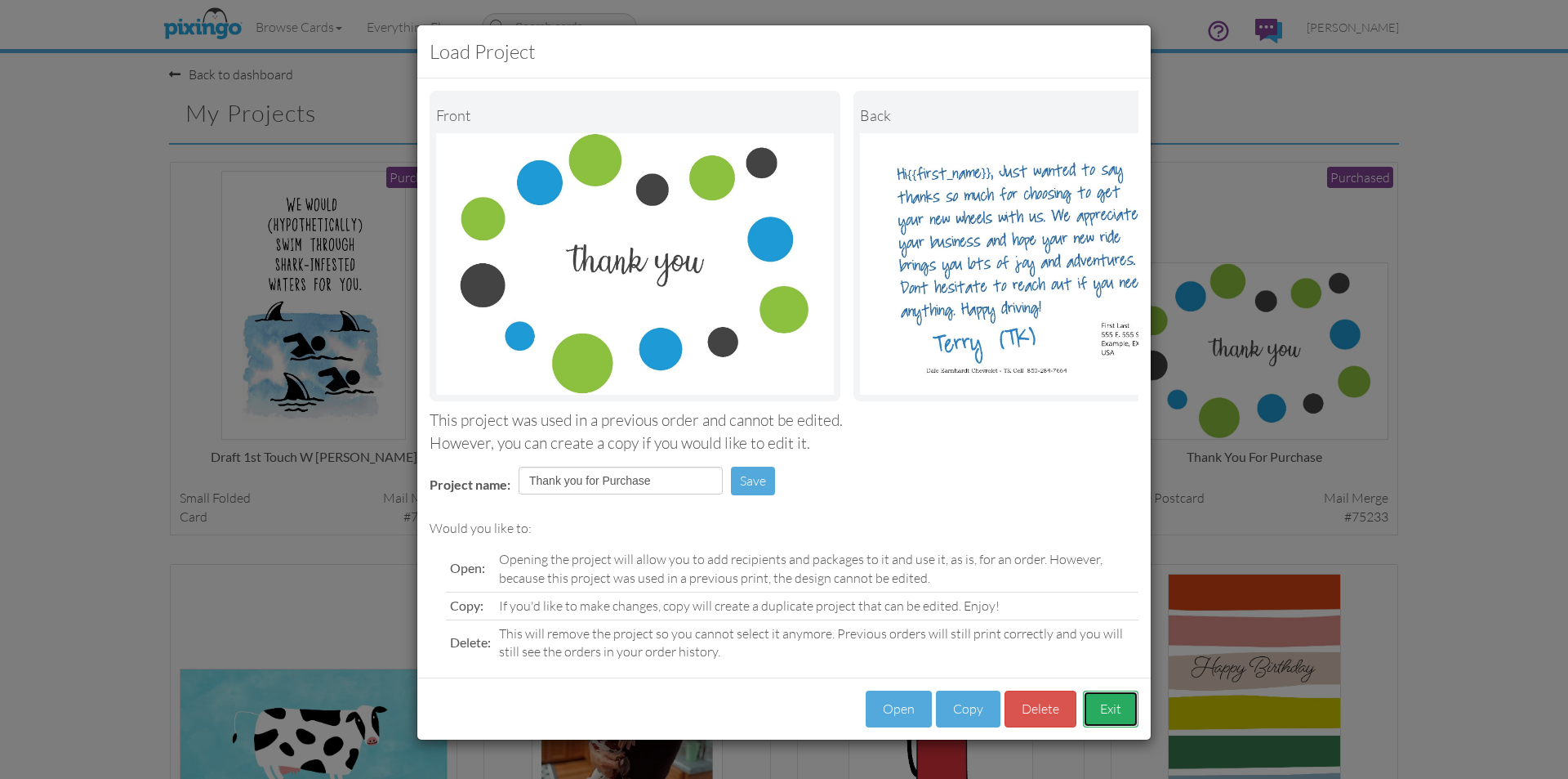
click at [1121, 721] on button "Exit" at bounding box center [1111, 709] width 56 height 37
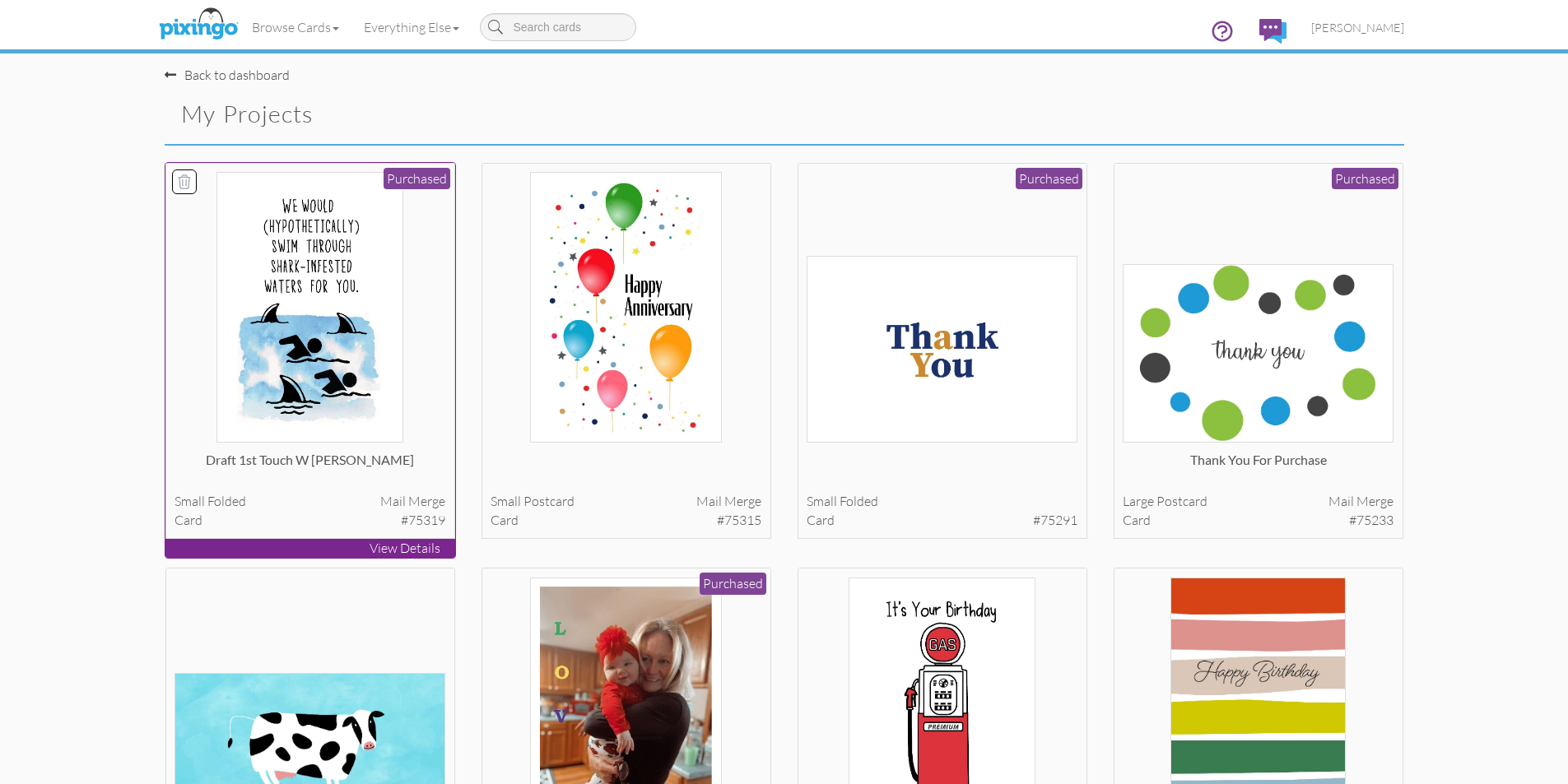
click at [369, 549] on p "View Details" at bounding box center [311, 548] width 290 height 19
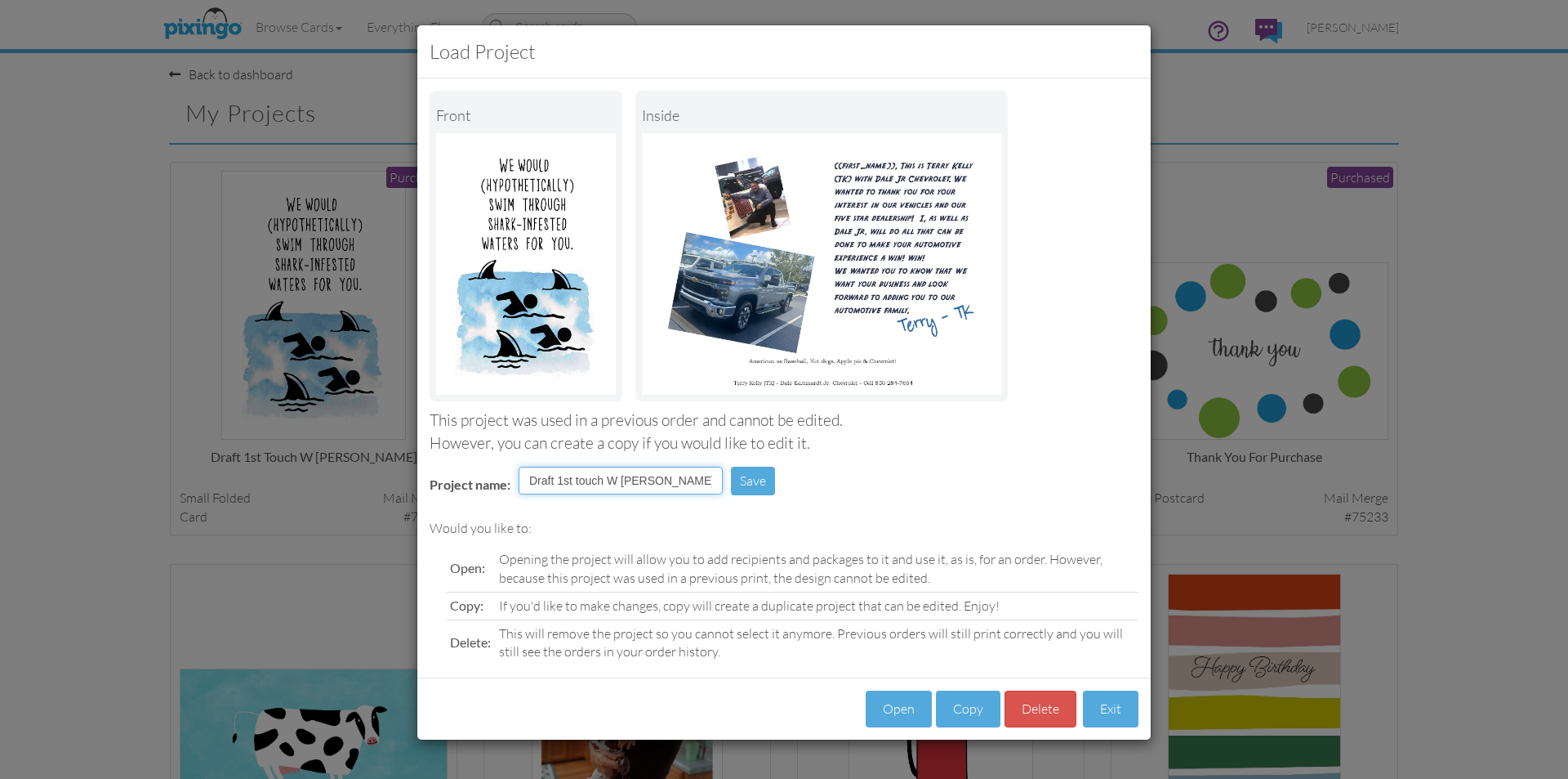
click at [683, 478] on input "Draft 1st touch W [PERSON_NAME]" at bounding box center [620, 480] width 204 height 28
type input "Draft 1st touch W TK"
click at [1106, 712] on button "Exit" at bounding box center [1111, 709] width 56 height 37
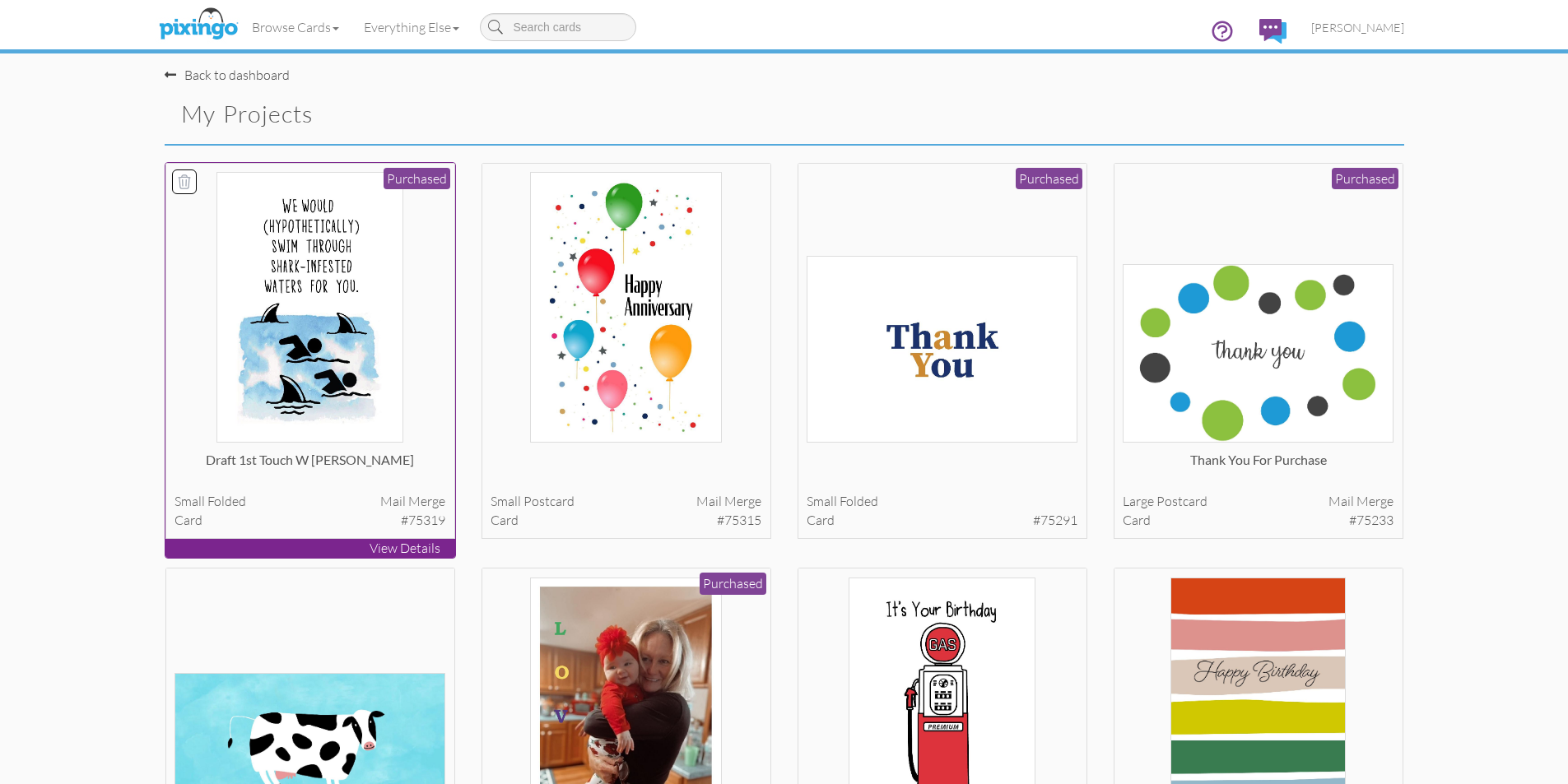
click at [352, 463] on div "Draft 1st touch W [PERSON_NAME]" at bounding box center [310, 467] width 271 height 33
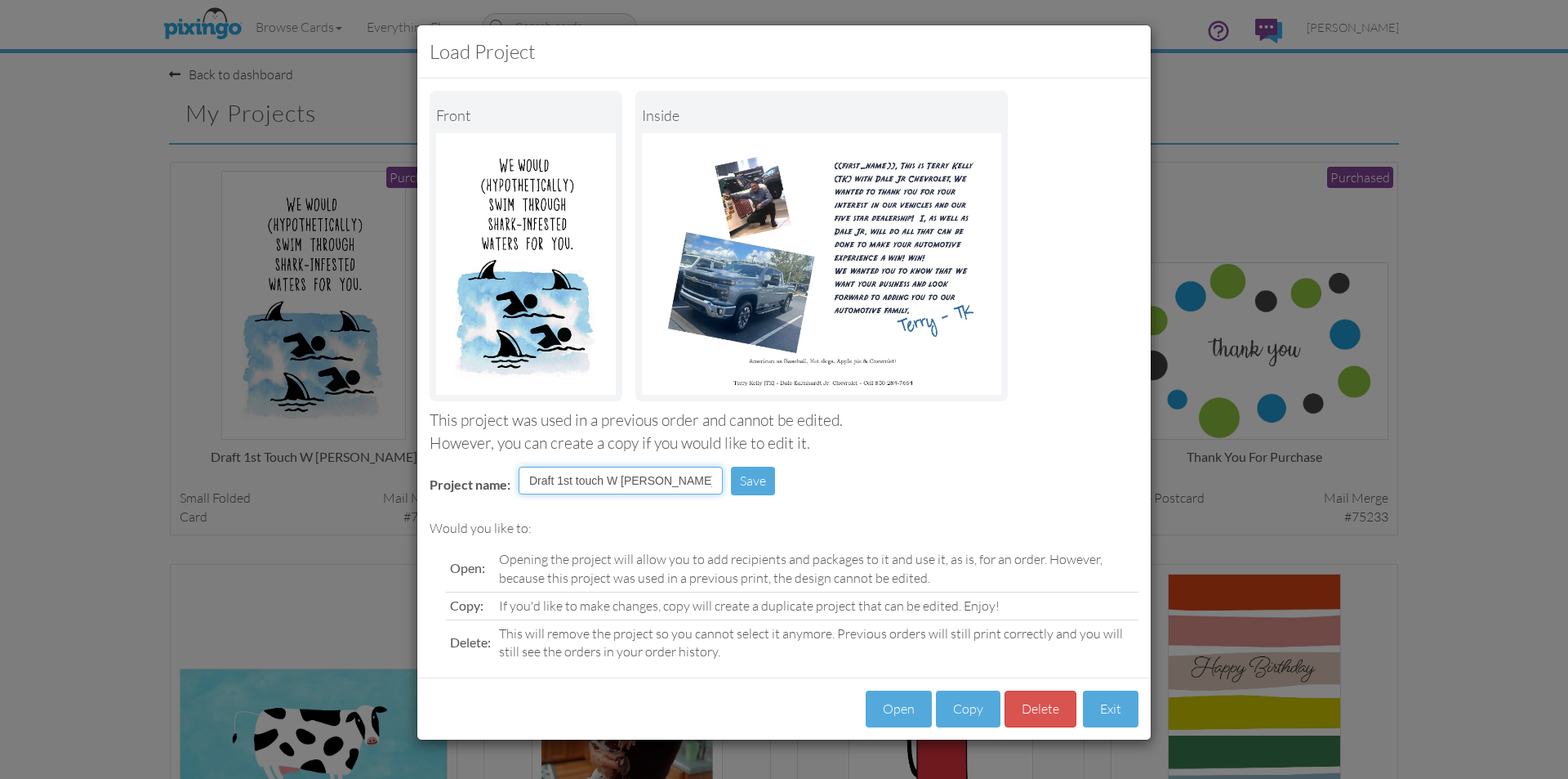
click at [681, 480] on input "Draft 1st touch W [PERSON_NAME]" at bounding box center [620, 480] width 204 height 28
type input "Draft 1st touch W TK"
click at [759, 481] on button "Save" at bounding box center [753, 481] width 44 height 29
click at [1110, 707] on button "Exit" at bounding box center [1111, 709] width 56 height 37
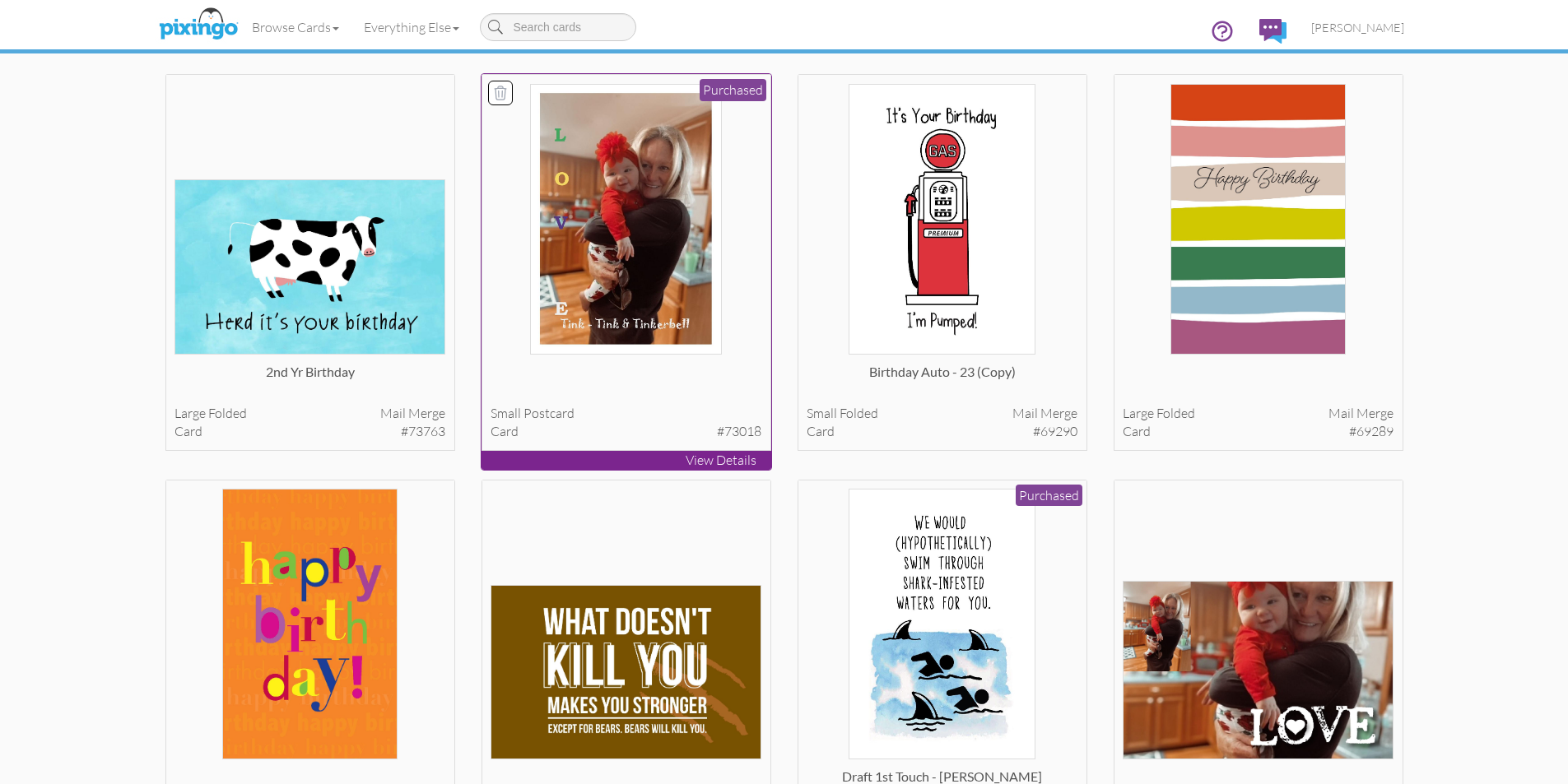
scroll to position [576, 0]
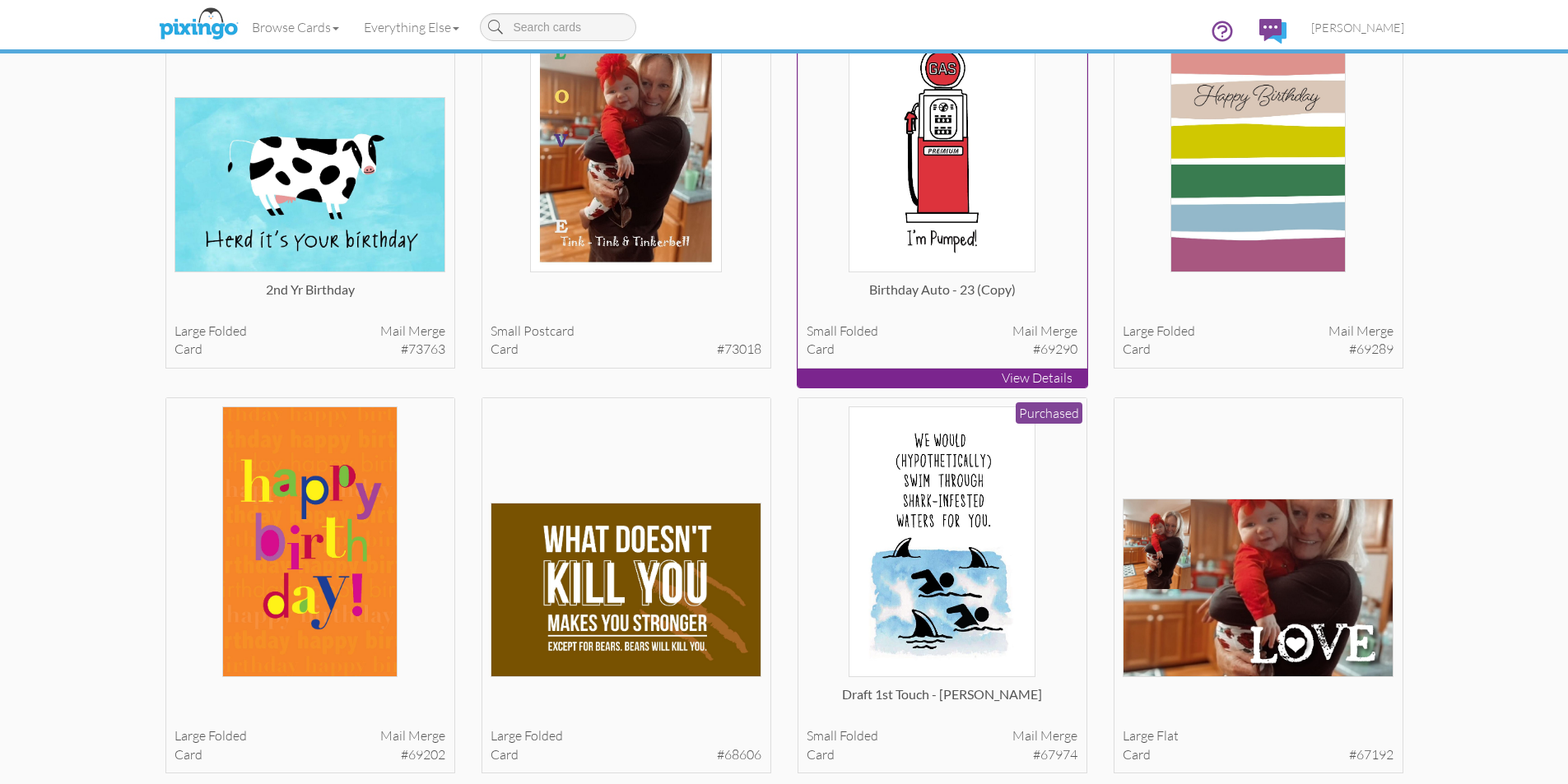
click at [949, 256] on img at bounding box center [942, 137] width 187 height 271
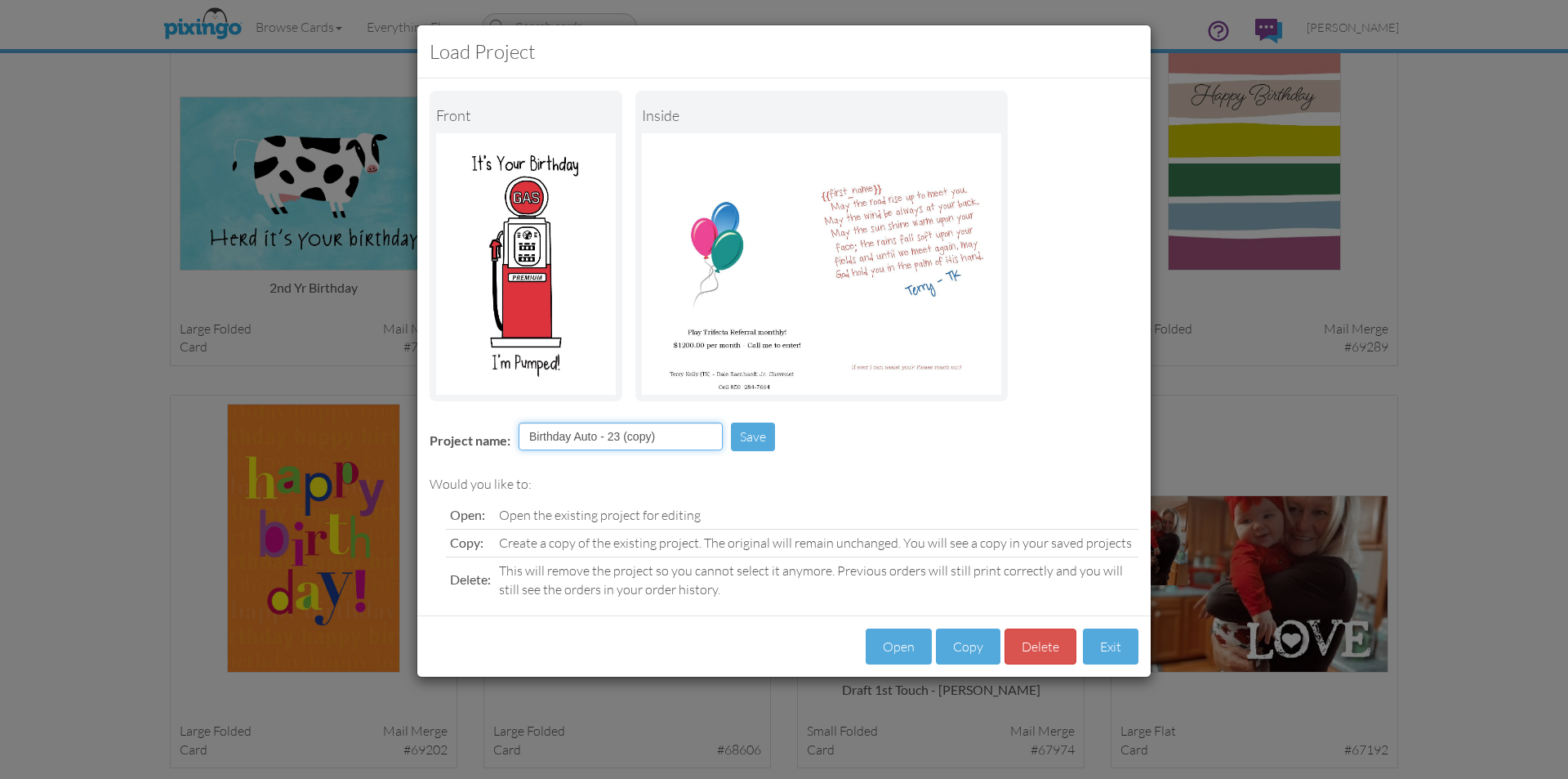
click at [663, 434] on input "Birthday Auto - 23 (copy)" at bounding box center [620, 436] width 204 height 28
type input "Birthday Auto - 23 1st client"
click at [763, 435] on button "Save" at bounding box center [753, 437] width 44 height 29
drag, startPoint x: 1129, startPoint y: 646, endPoint x: 1120, endPoint y: 643, distance: 9.5
click at [1125, 644] on button "Exit" at bounding box center [1111, 647] width 56 height 37
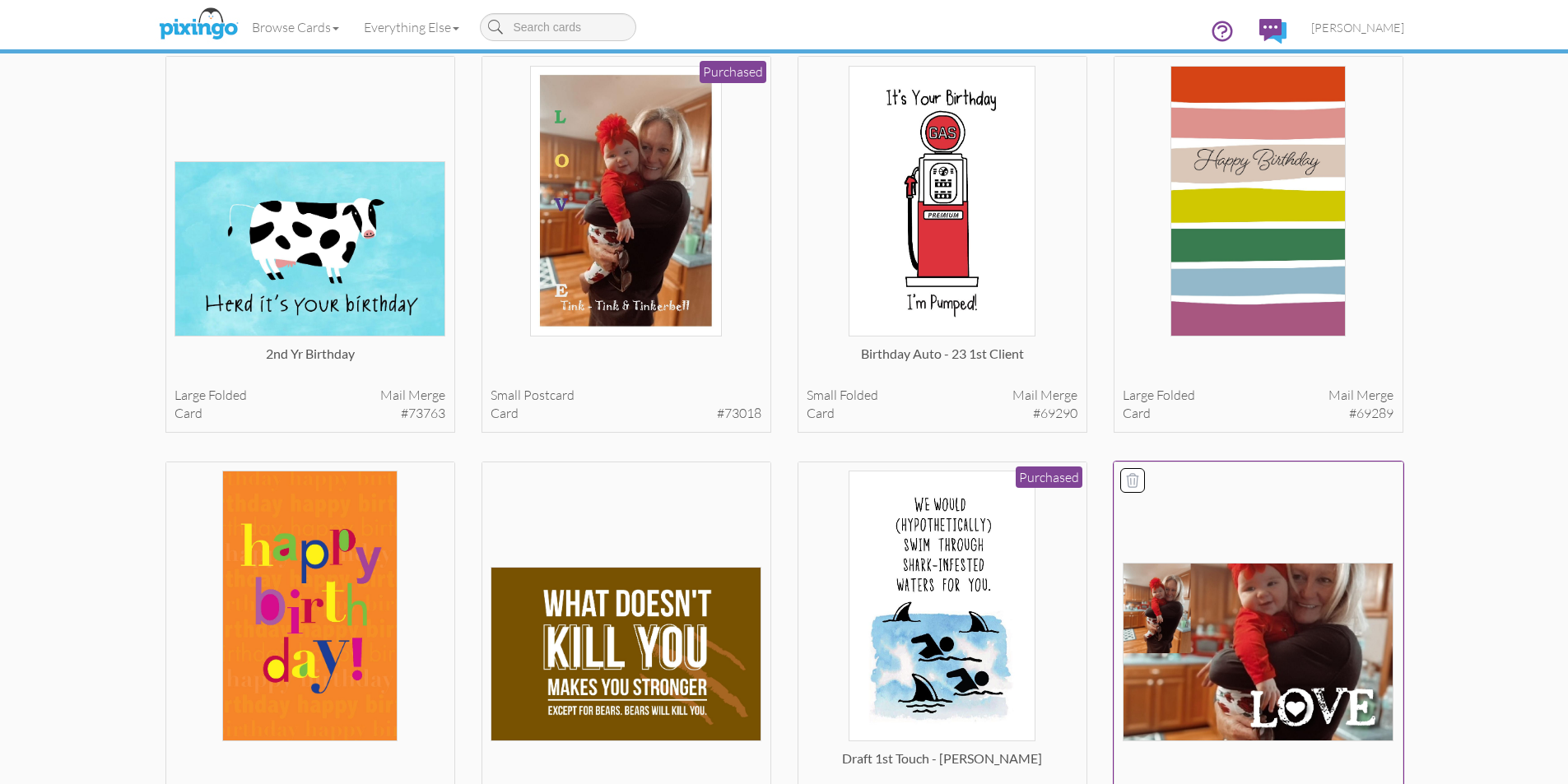
scroll to position [329, 0]
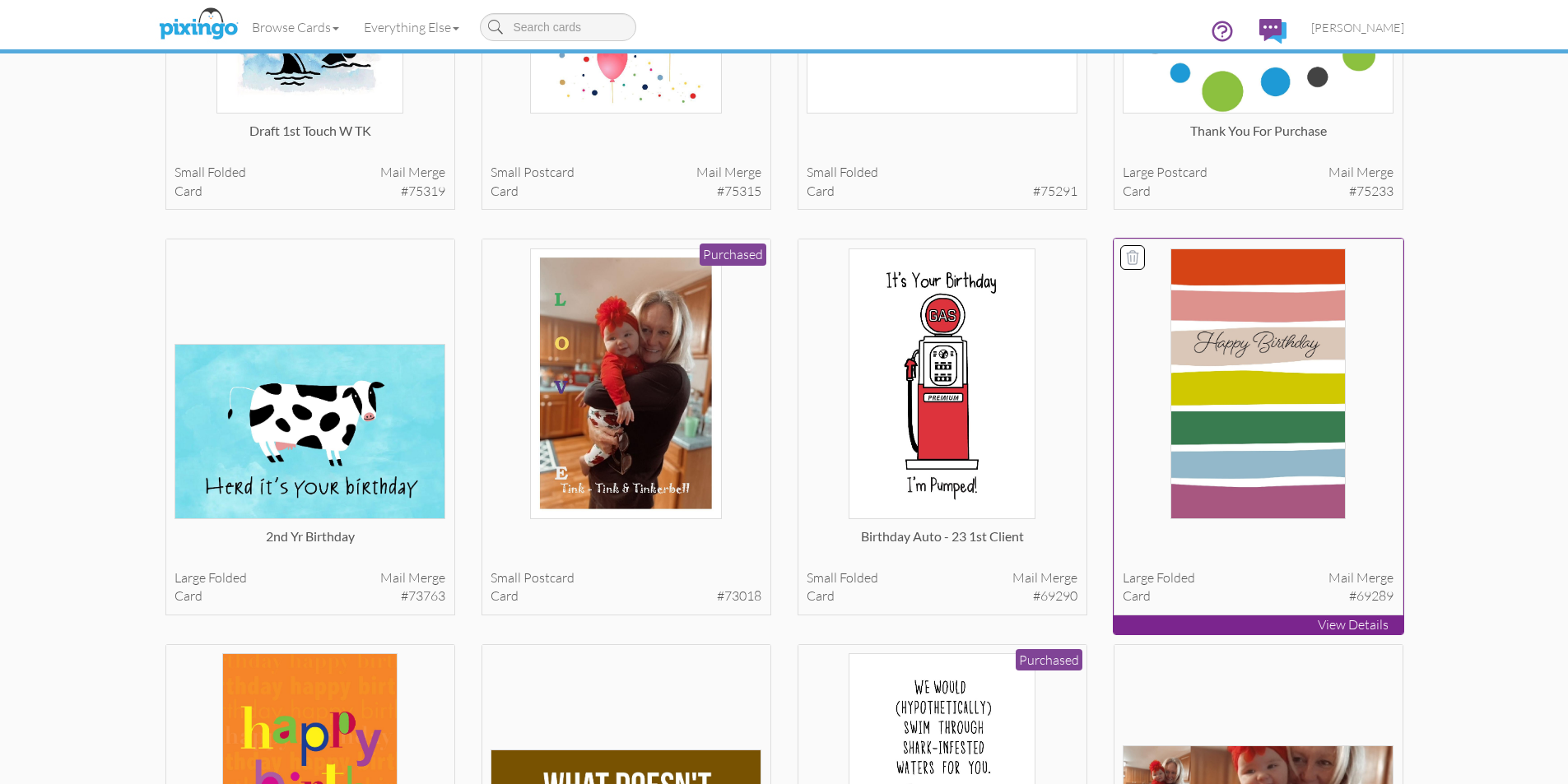
click at [1242, 406] on img at bounding box center [1257, 383] width 175 height 271
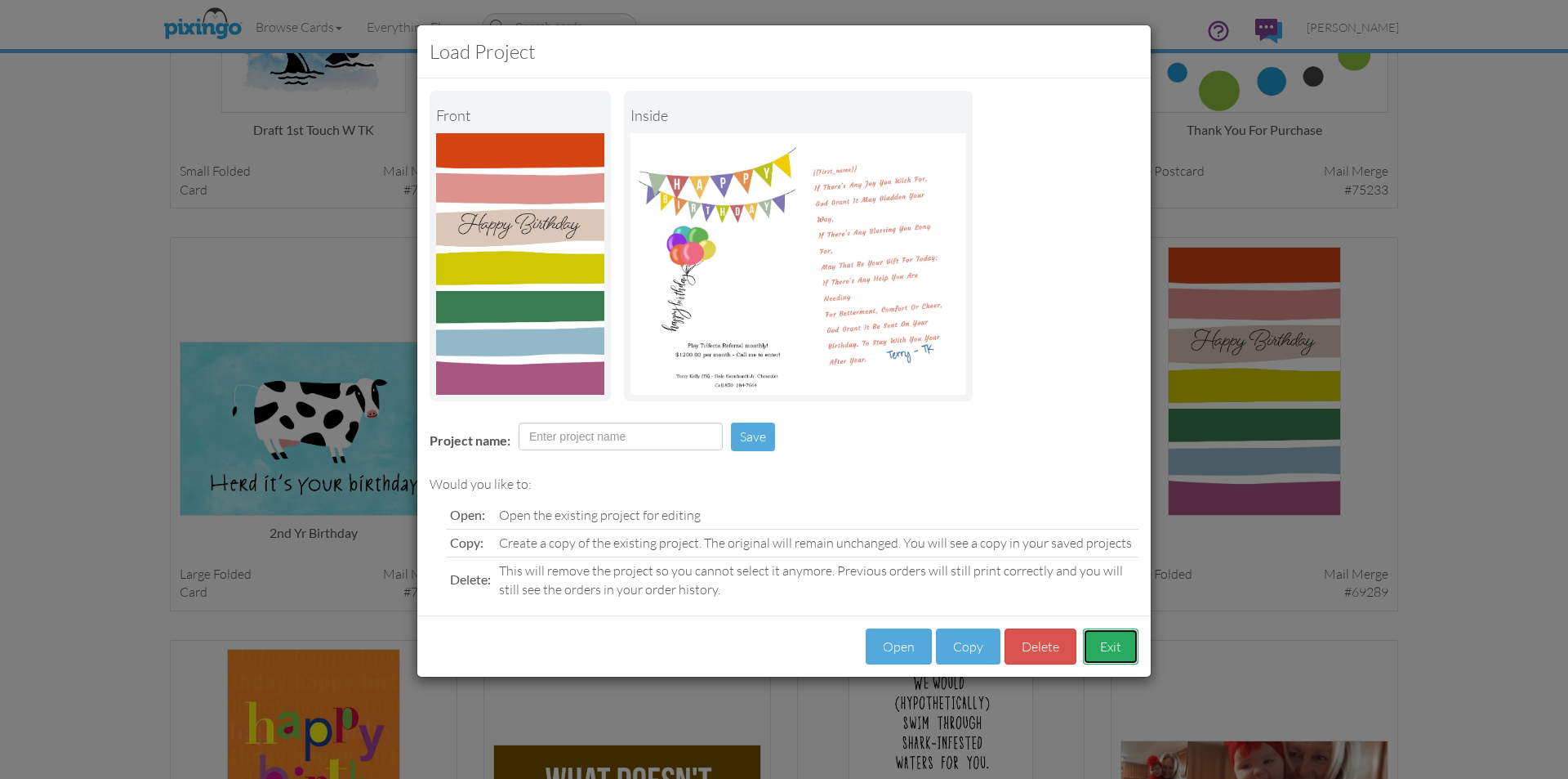
click at [1118, 645] on button "Exit" at bounding box center [1111, 647] width 56 height 37
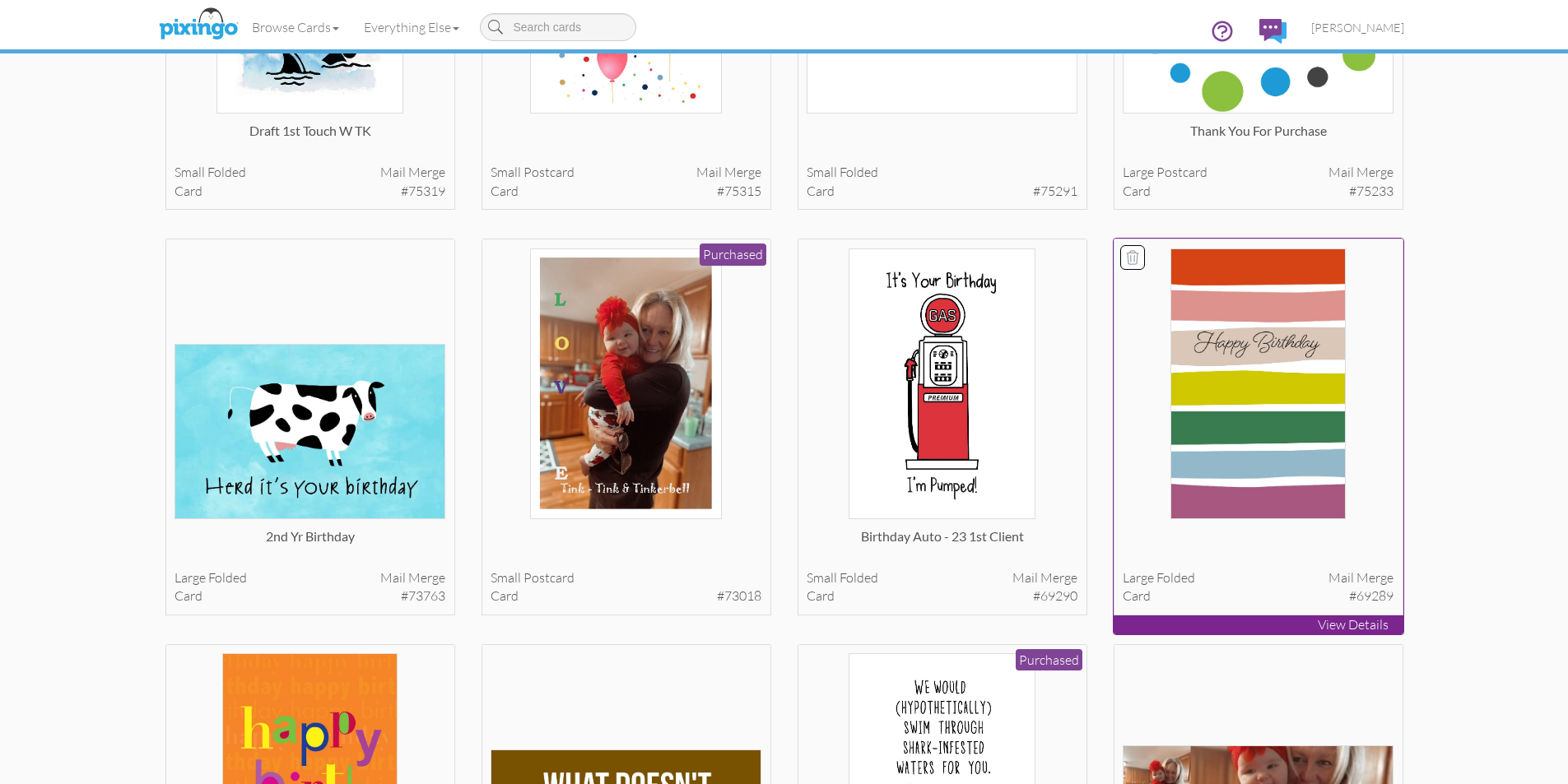
click at [1356, 619] on p "View Details" at bounding box center [1258, 625] width 290 height 19
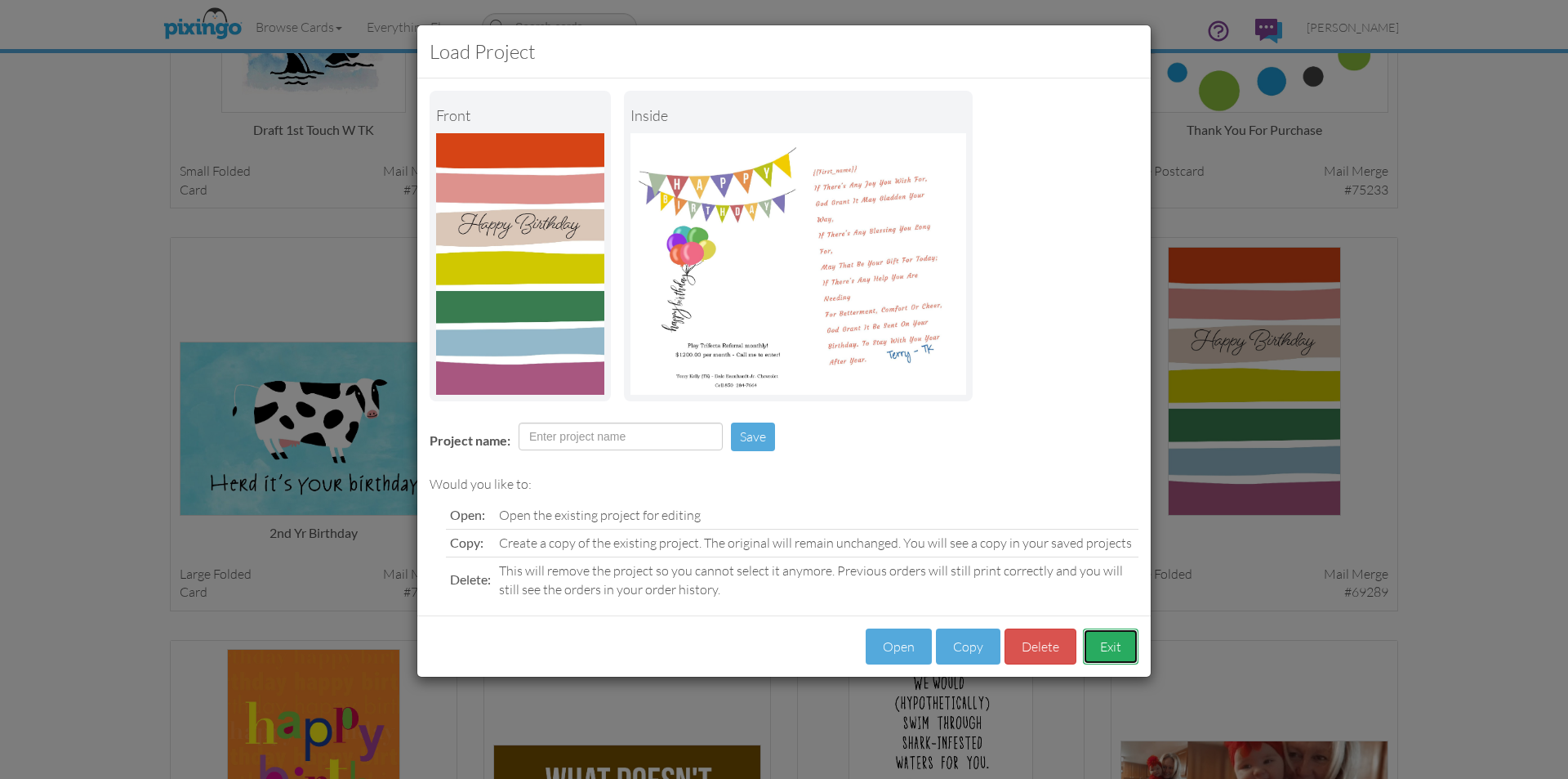
click at [1114, 649] on button "Exit" at bounding box center [1111, 647] width 56 height 37
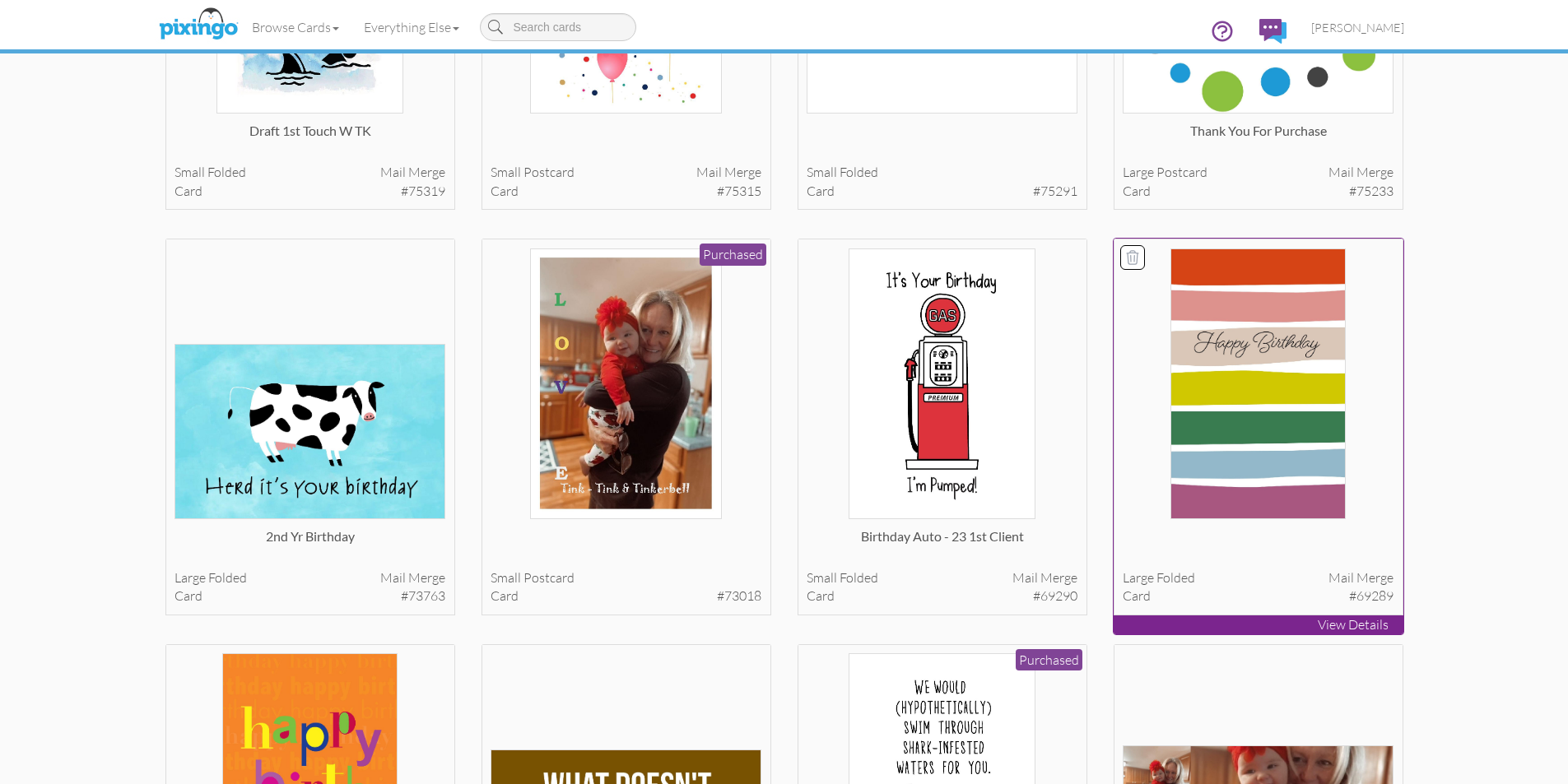
click at [1299, 456] on img at bounding box center [1257, 383] width 175 height 271
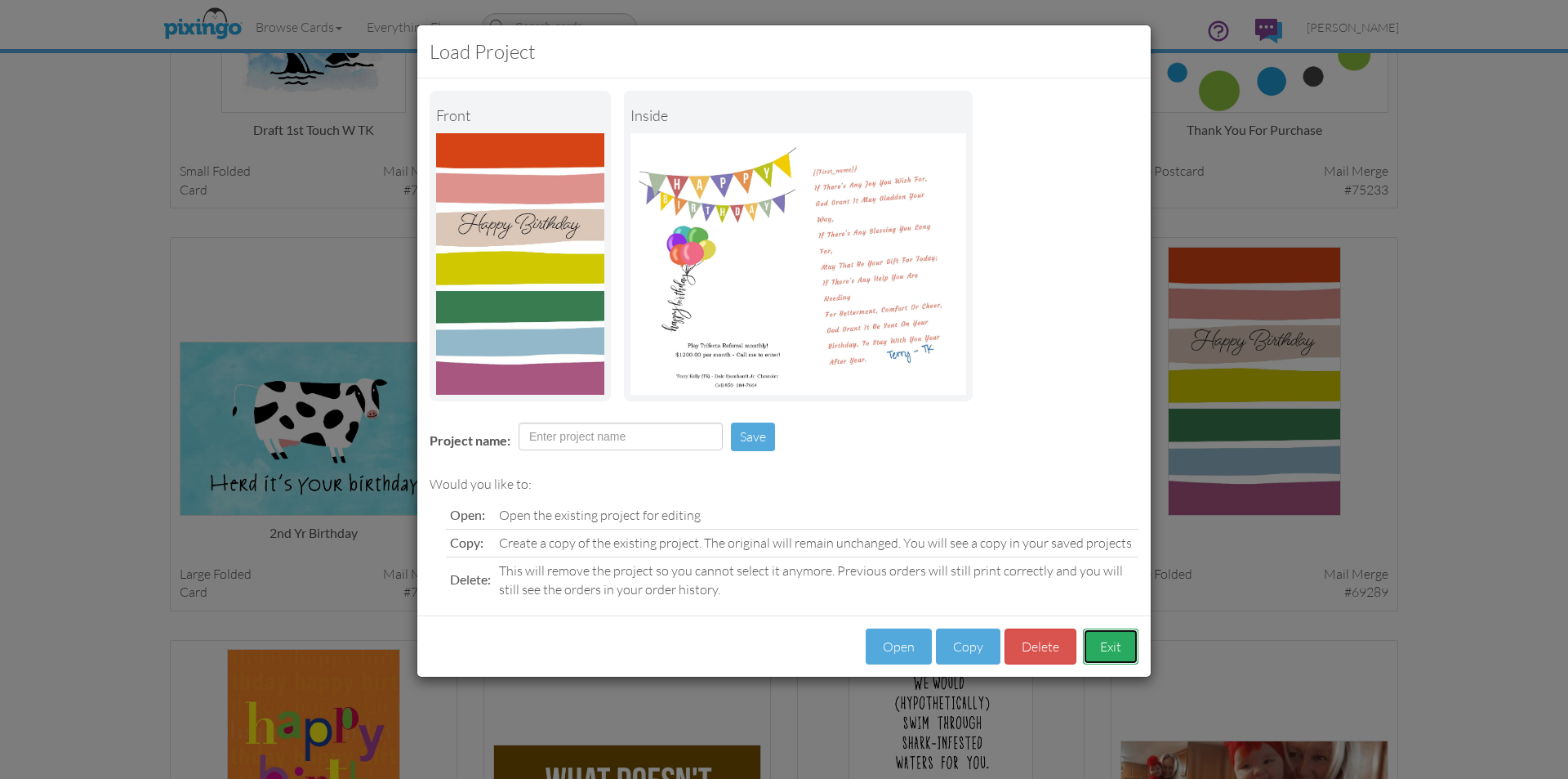
click at [1094, 645] on button "Exit" at bounding box center [1111, 647] width 56 height 37
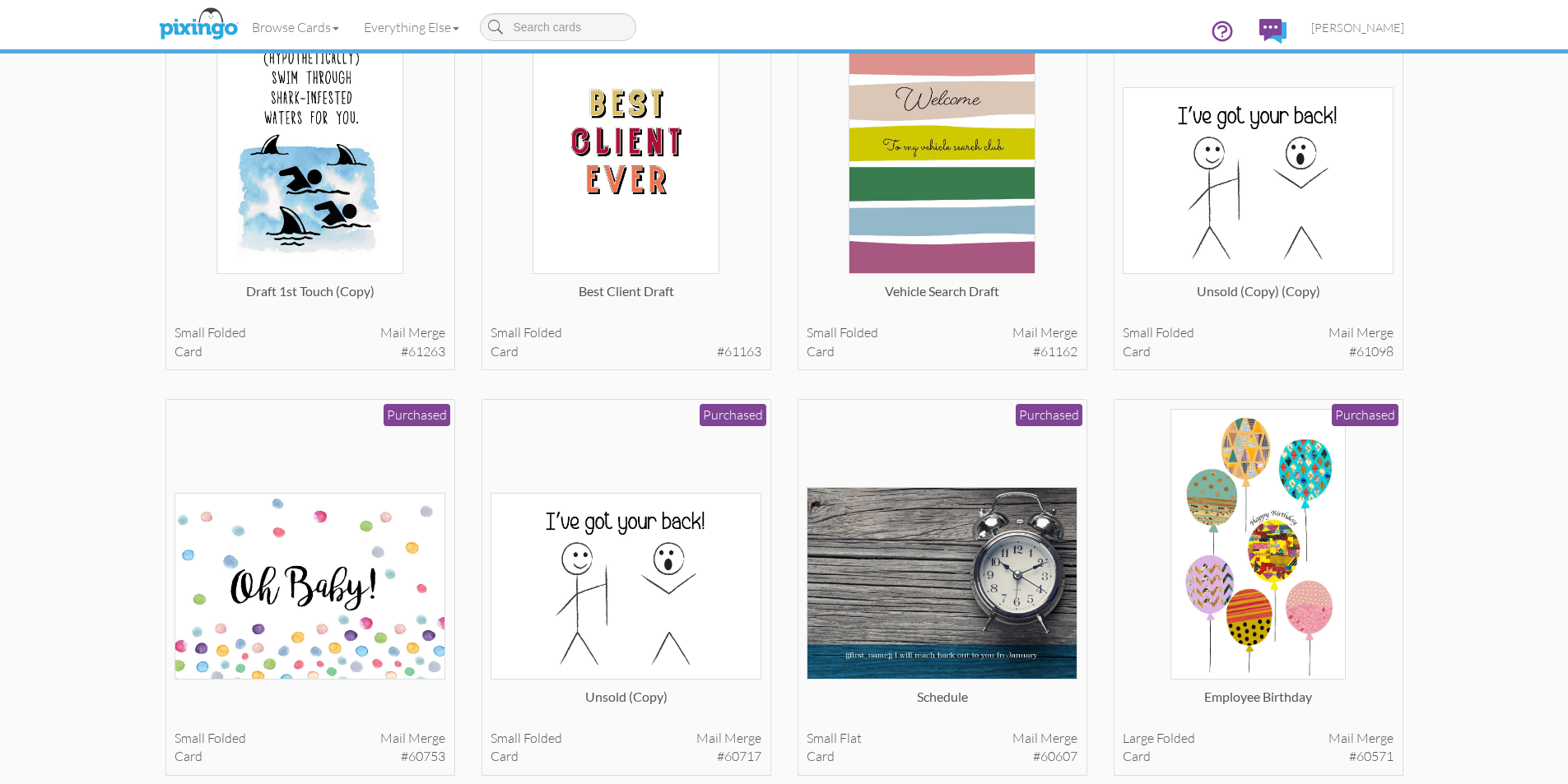
scroll to position [1892, 0]
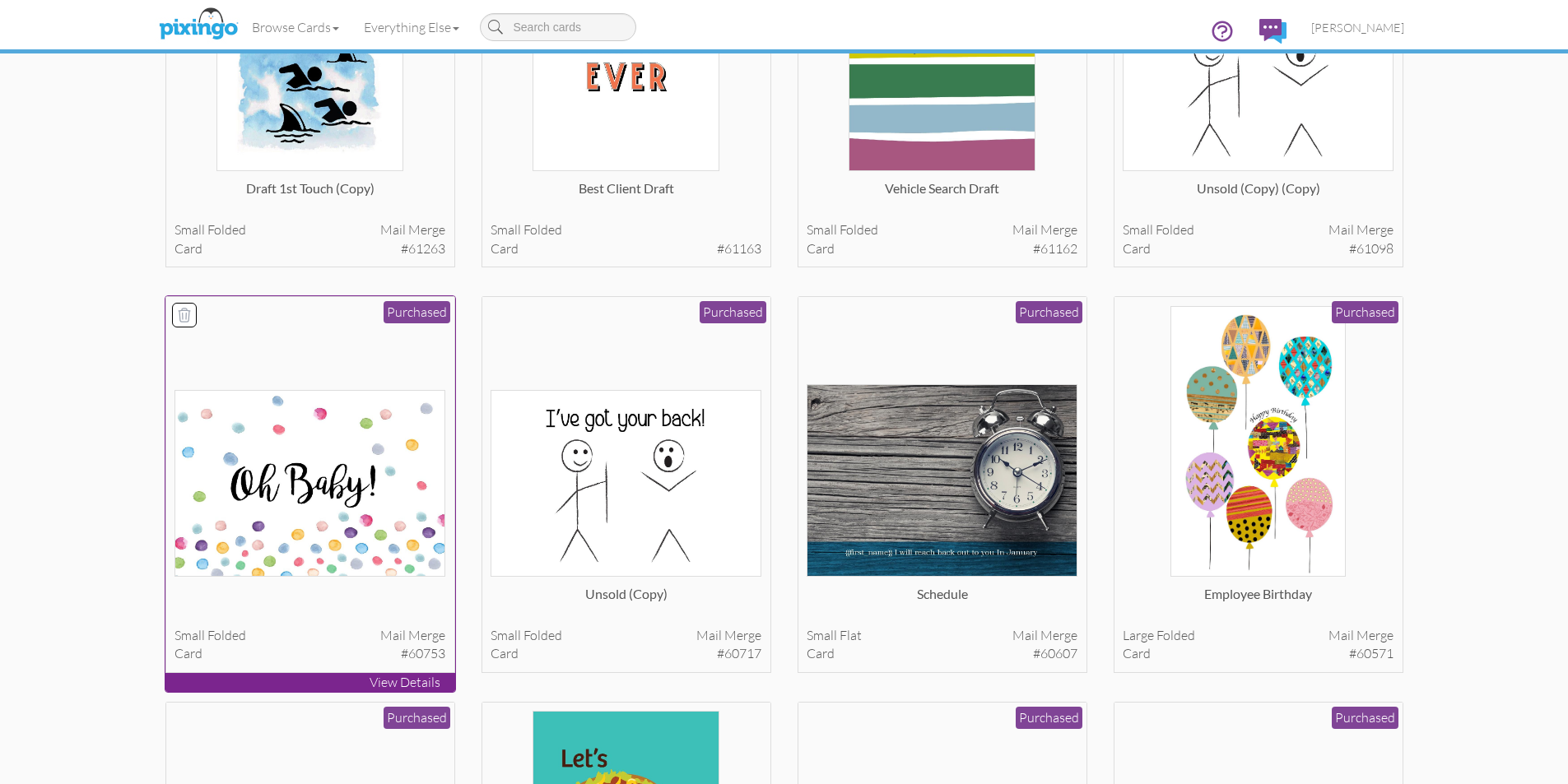
click at [301, 524] on img at bounding box center [310, 483] width 271 height 186
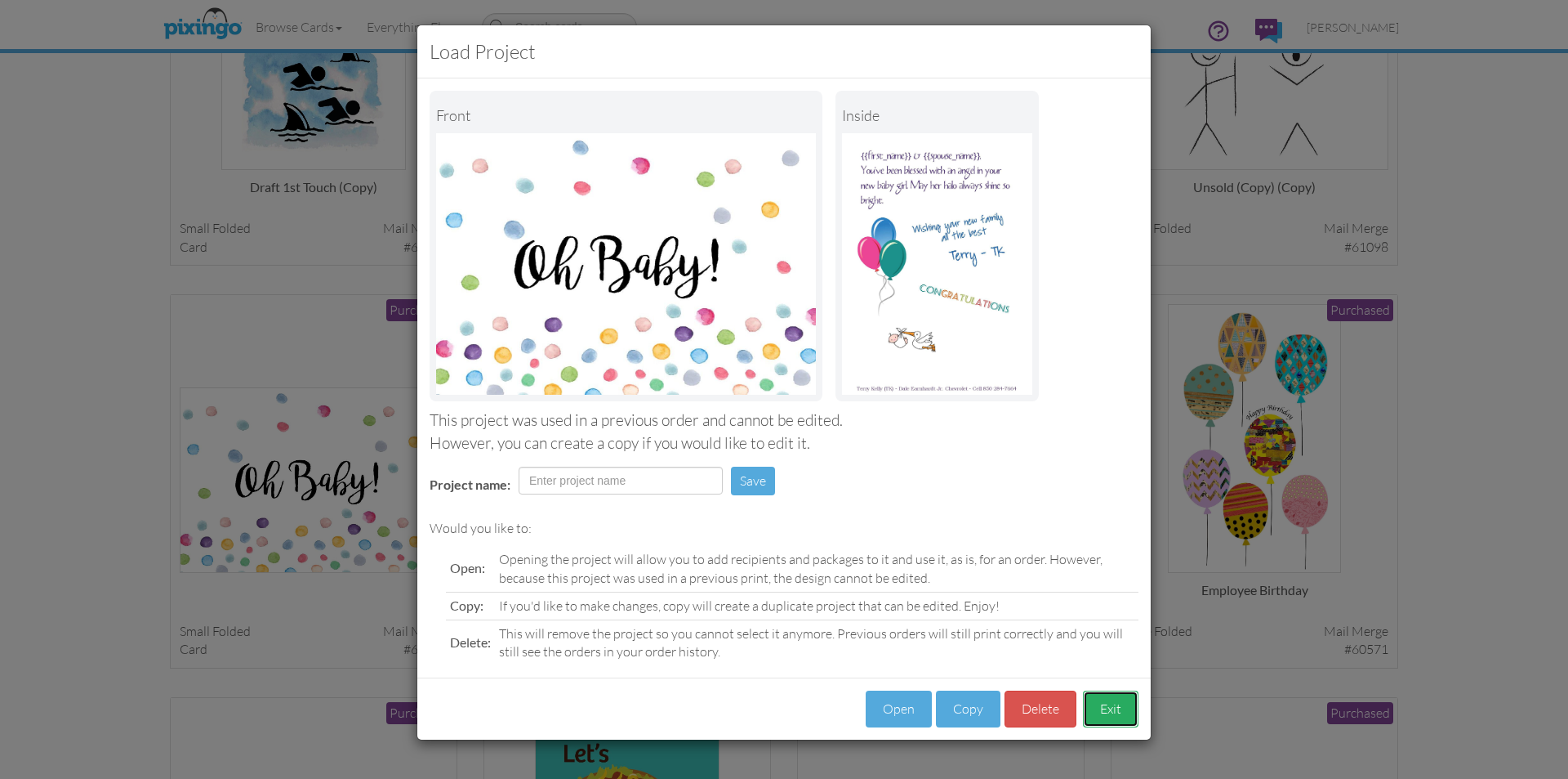
click at [1118, 710] on button "Exit" at bounding box center [1111, 709] width 56 height 37
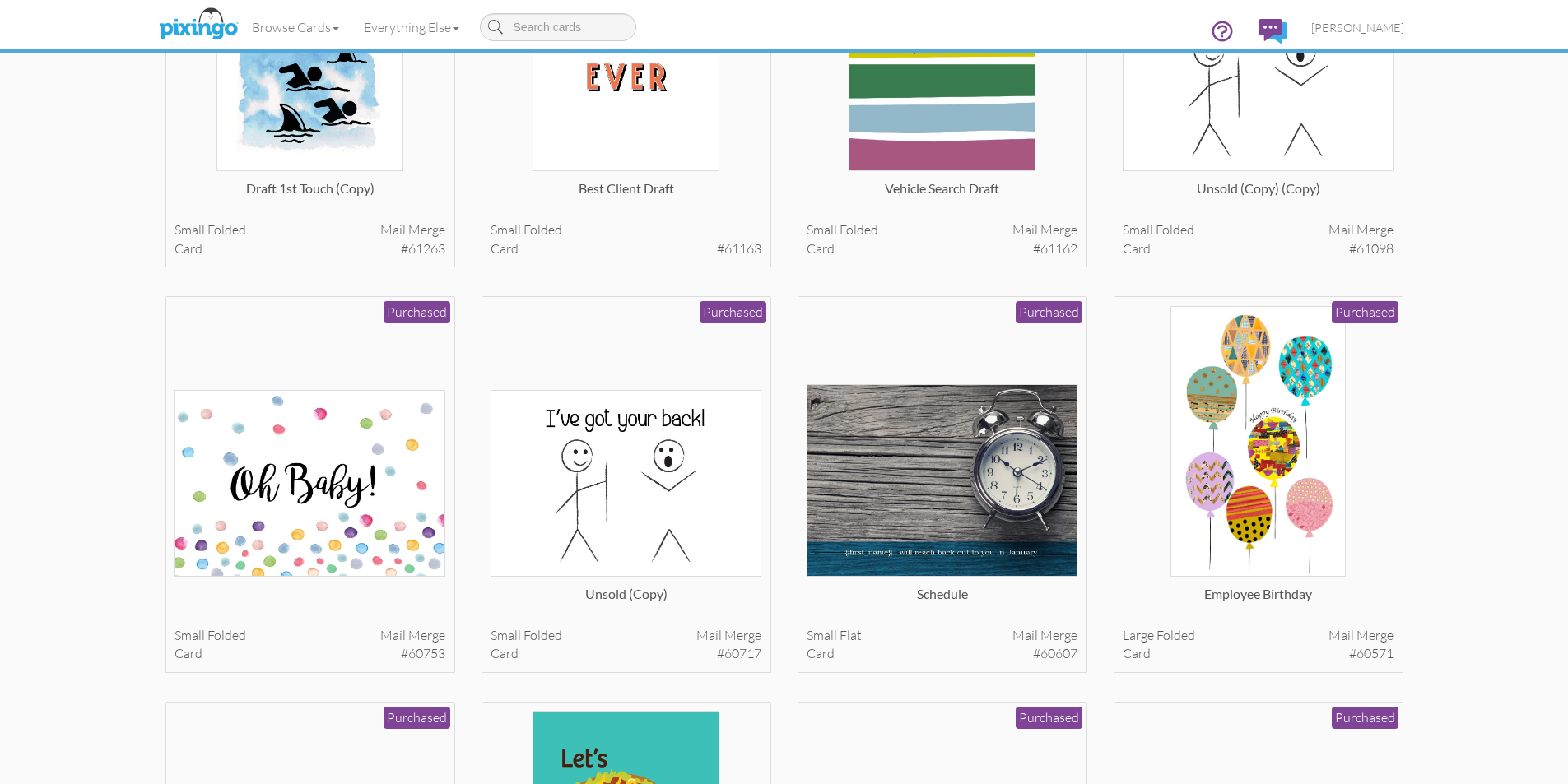
click at [1459, 259] on saved-projects "Toggle navigation Visit Pixingo Mobile Browse Cards Business Accounting Automot…" at bounding box center [784, 59] width 1568 height 3903
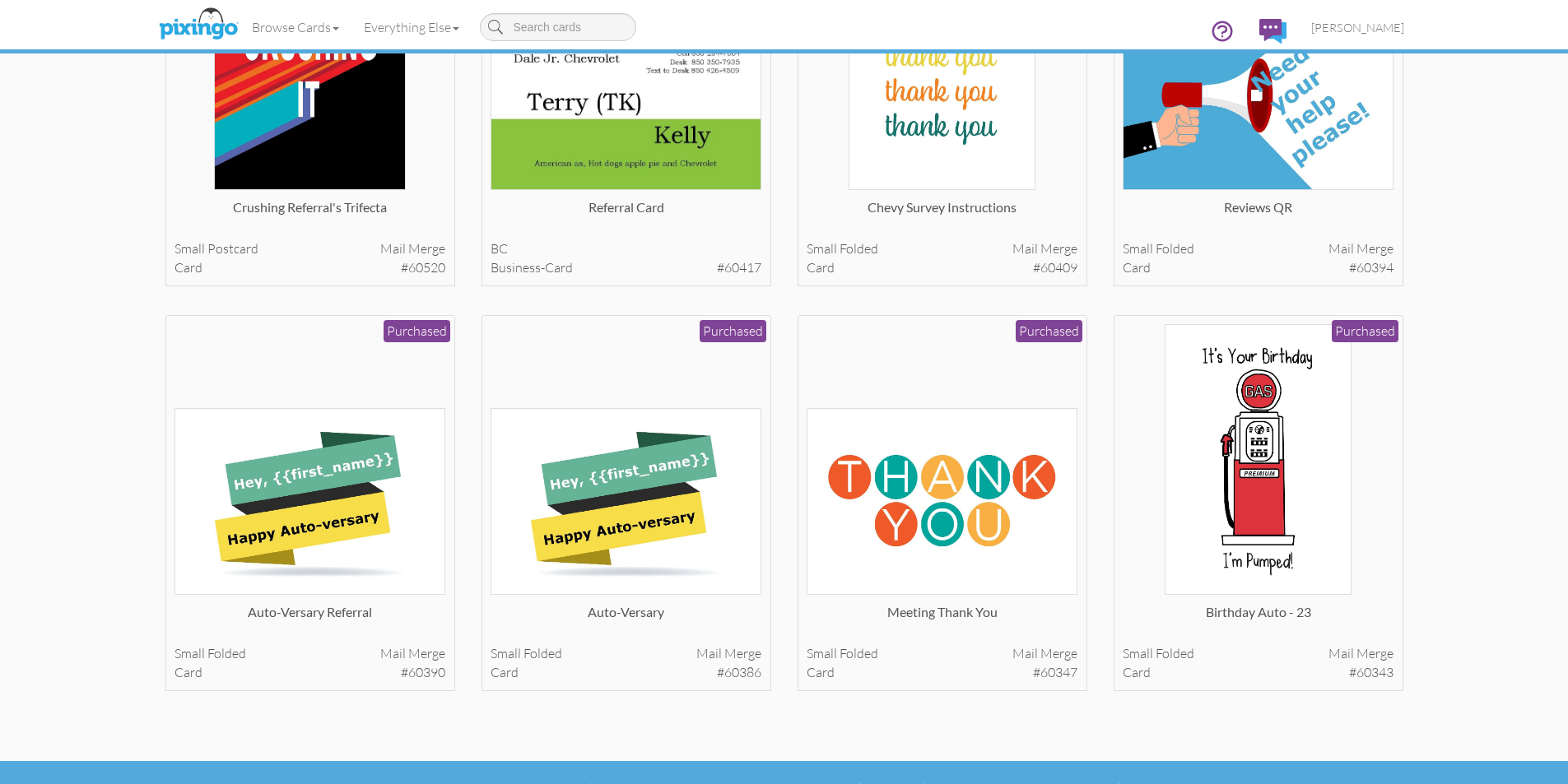
scroll to position [3119, 0]
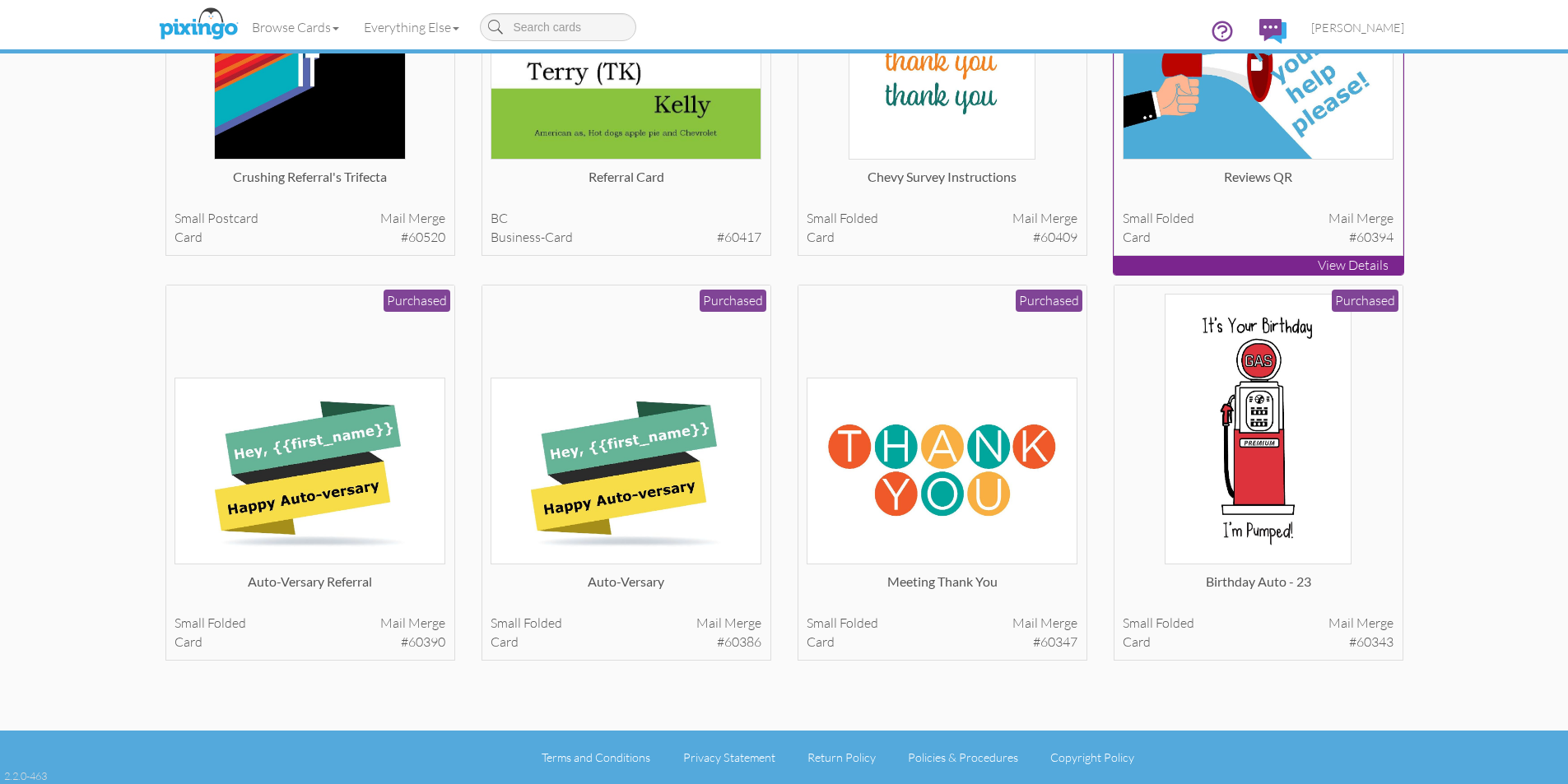
click at [1309, 265] on p "View Details" at bounding box center [1258, 265] width 290 height 19
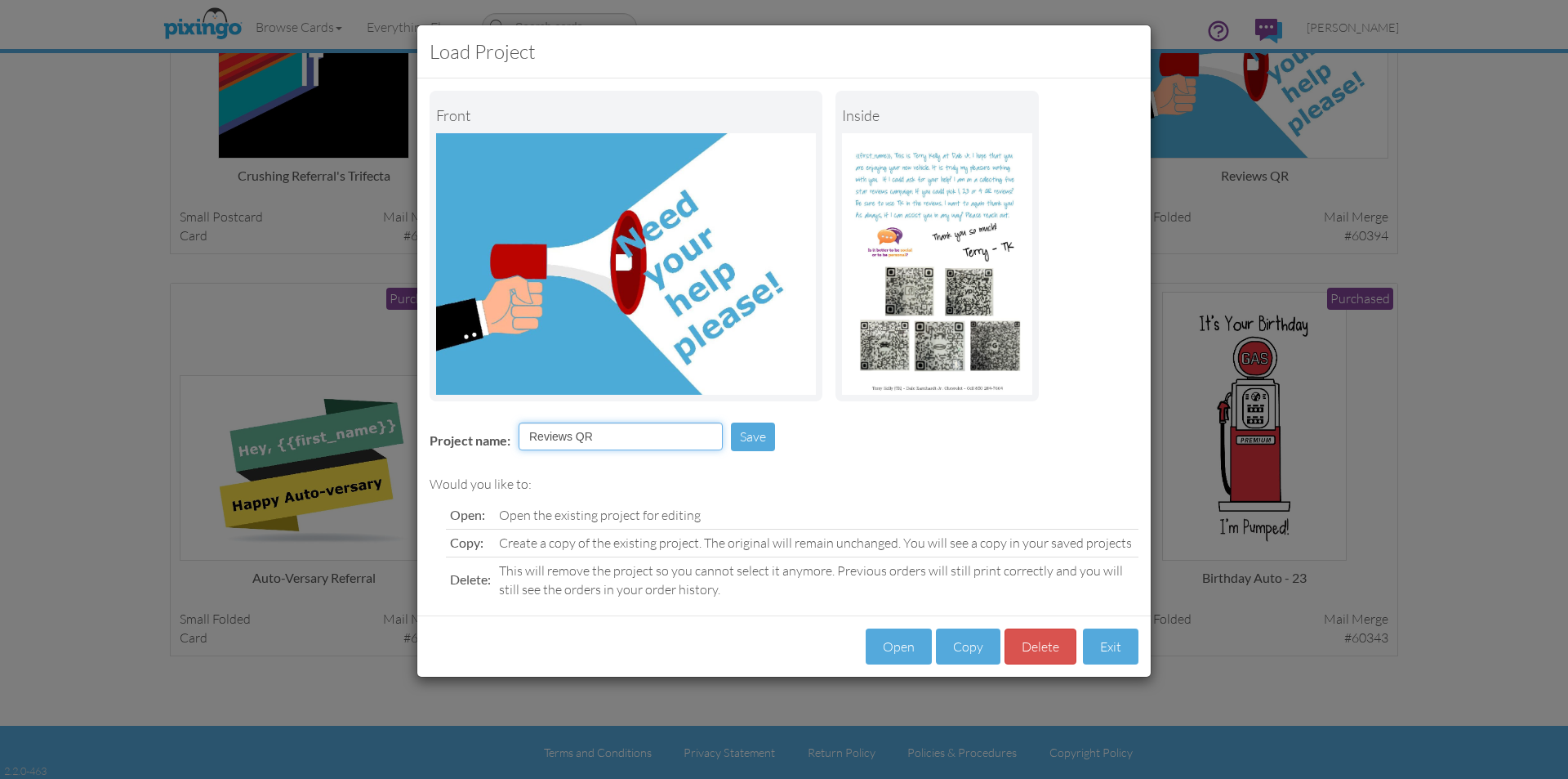
click at [611, 443] on input "Reviews QR" at bounding box center [620, 436] width 204 height 28
type input "Reviews QR 1st"
click at [757, 438] on button "Save" at bounding box center [753, 437] width 44 height 29
click at [58, 231] on div "Load Project Front inside Project name: Reviews QR 1st Save Would you like to: …" at bounding box center [784, 390] width 1568 height 779
